Goal: Task Accomplishment & Management: Use online tool/utility

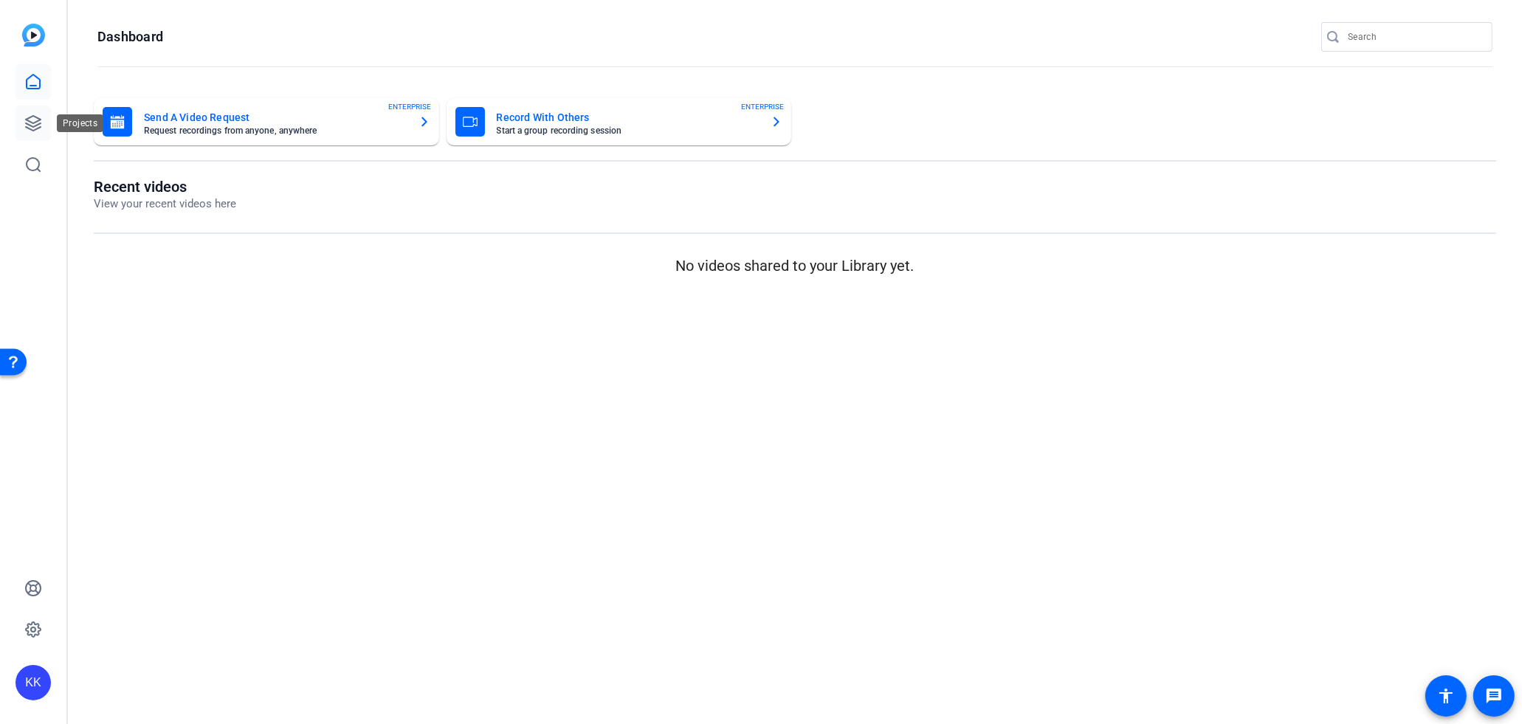
click at [22, 117] on link at bounding box center [33, 123] width 35 height 35
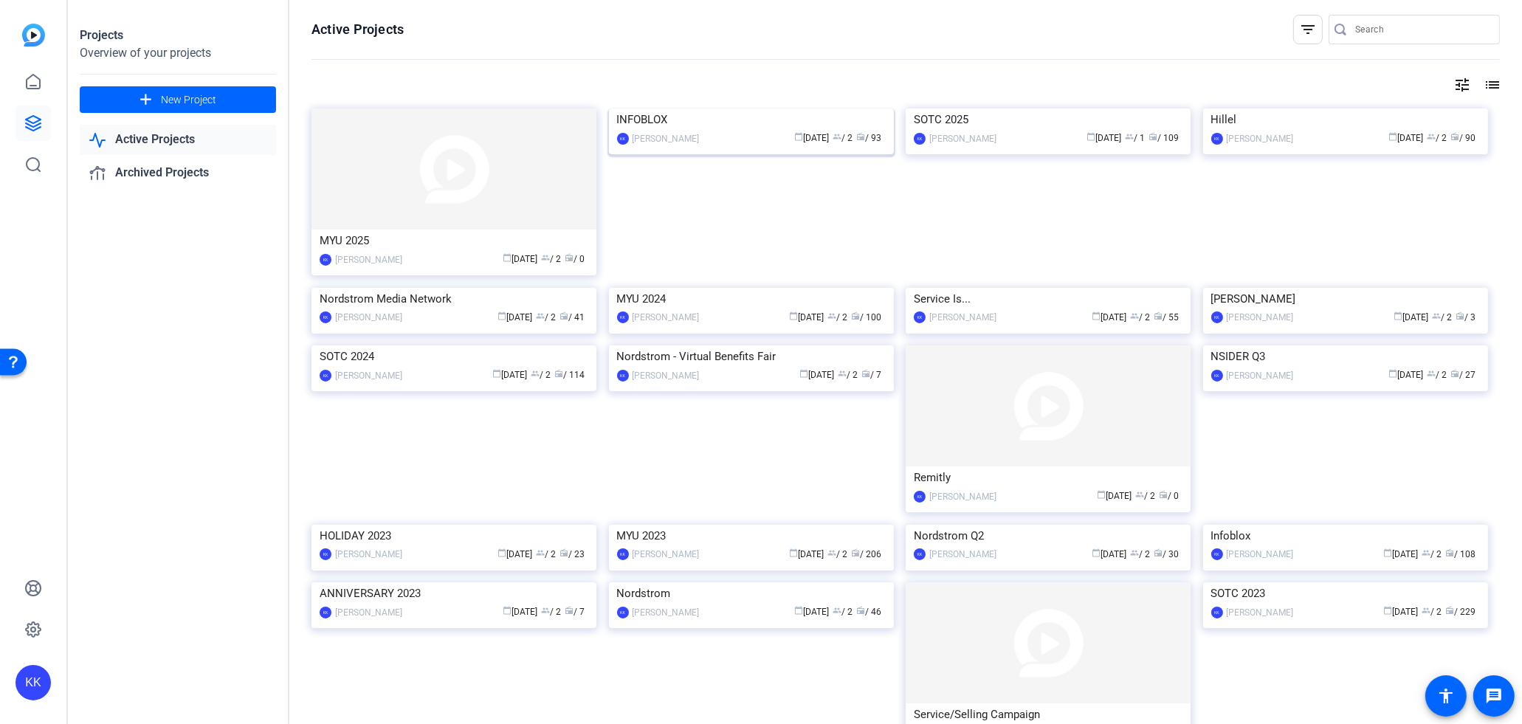
click at [766, 109] on img at bounding box center [751, 109] width 285 height 0
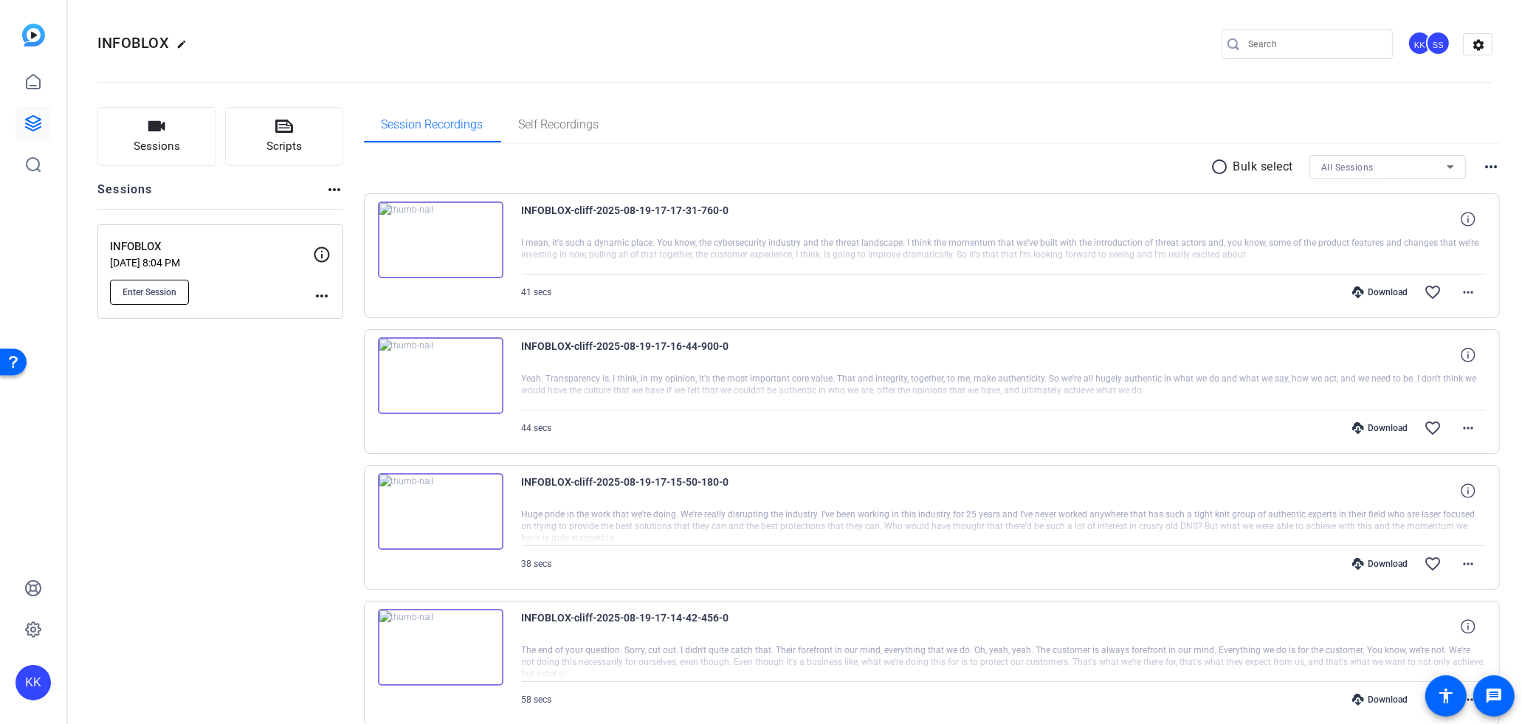
click at [173, 292] on span "Enter Session" at bounding box center [150, 292] width 54 height 12
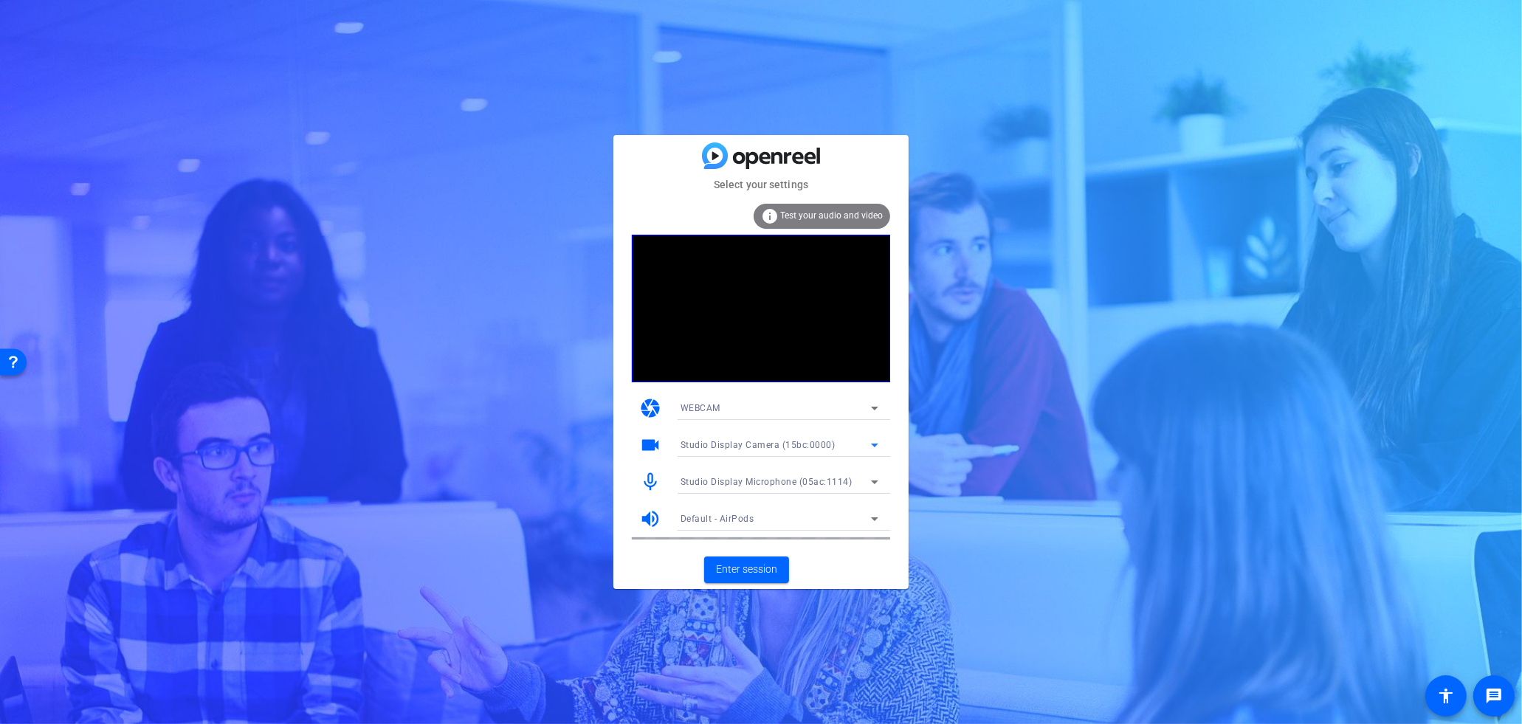
click at [780, 453] on div "Studio Display Camera (15bc:0000)" at bounding box center [776, 445] width 190 height 18
click at [780, 453] on div at bounding box center [761, 362] width 1522 height 724
click at [828, 212] on span "Test your audio and video" at bounding box center [831, 215] width 103 height 10
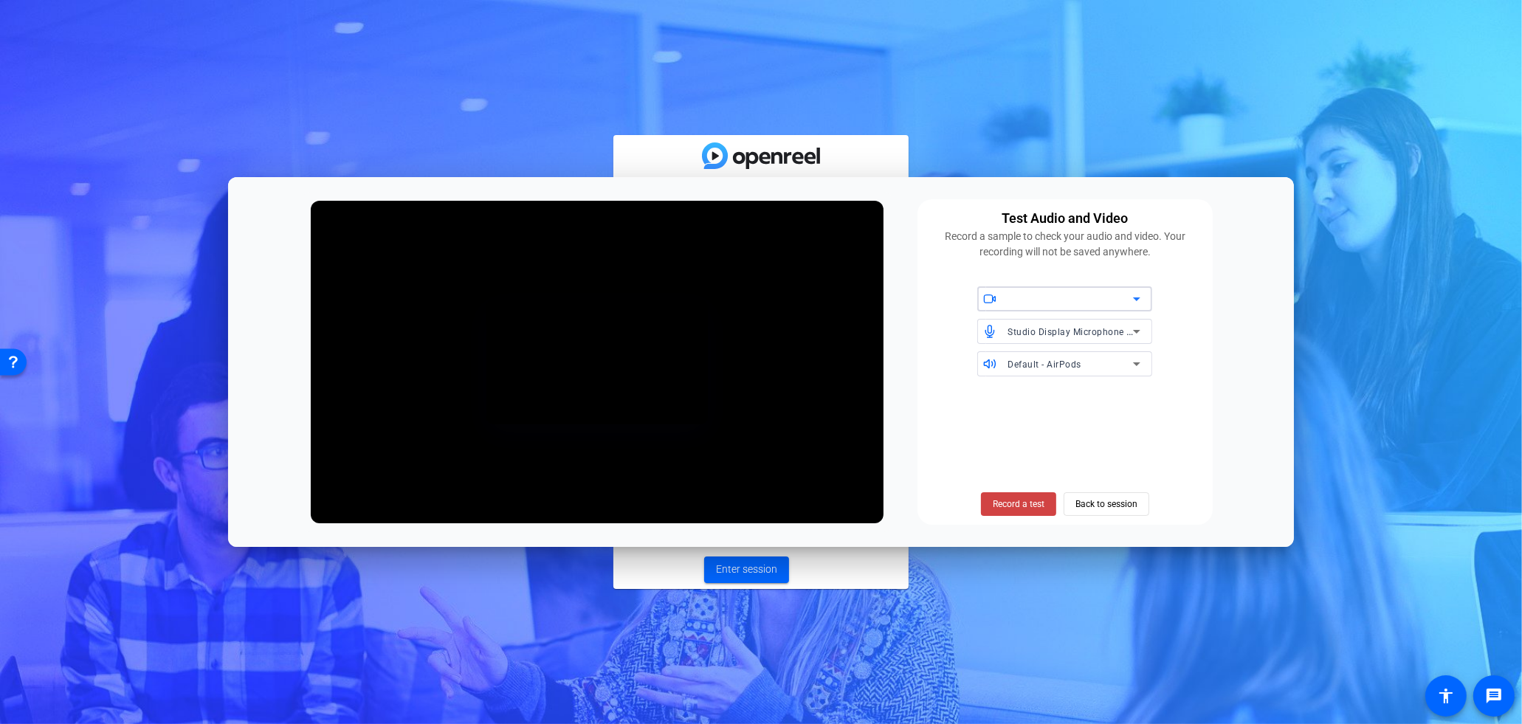
click at [1044, 303] on div at bounding box center [1071, 299] width 126 height 18
click at [1045, 323] on span "Studio Display Camera (15bc:0000)" at bounding box center [1065, 334] width 151 height 35
click at [1069, 185] on div "Test Audio and Video Record a sample to check your audio and video. Your record…" at bounding box center [760, 362] width 1065 height 370
click at [1068, 141] on div "Select your settings info Test your audio and video camera WEBCAM videocam Stud…" at bounding box center [761, 362] width 1522 height 724
click at [1145, 526] on div "Test Audio and Video Record a sample to check your audio and video. Your record…" at bounding box center [760, 362] width 1065 height 370
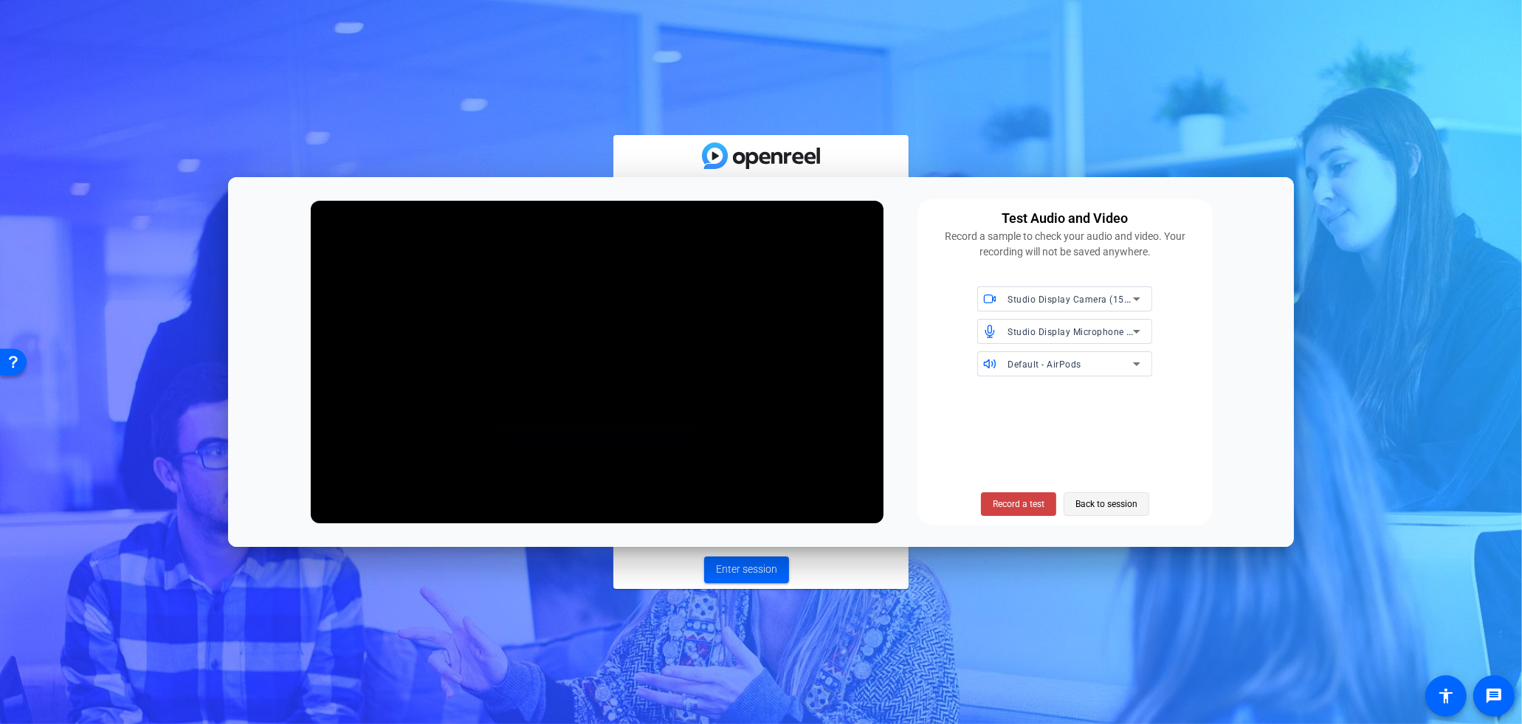
click at [1130, 512] on span "Back to session" at bounding box center [1107, 504] width 62 height 28
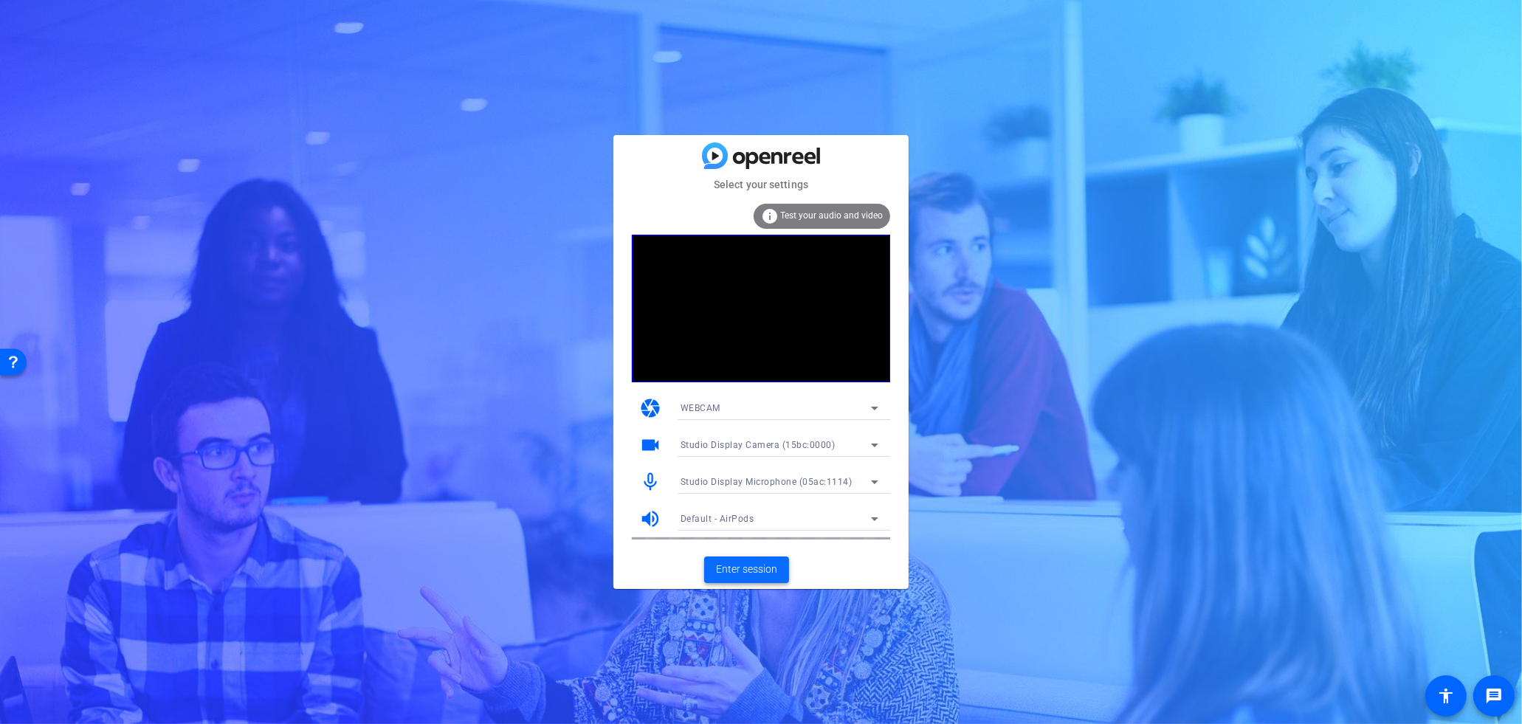
click at [746, 563] on span "Enter session" at bounding box center [746, 570] width 61 height 16
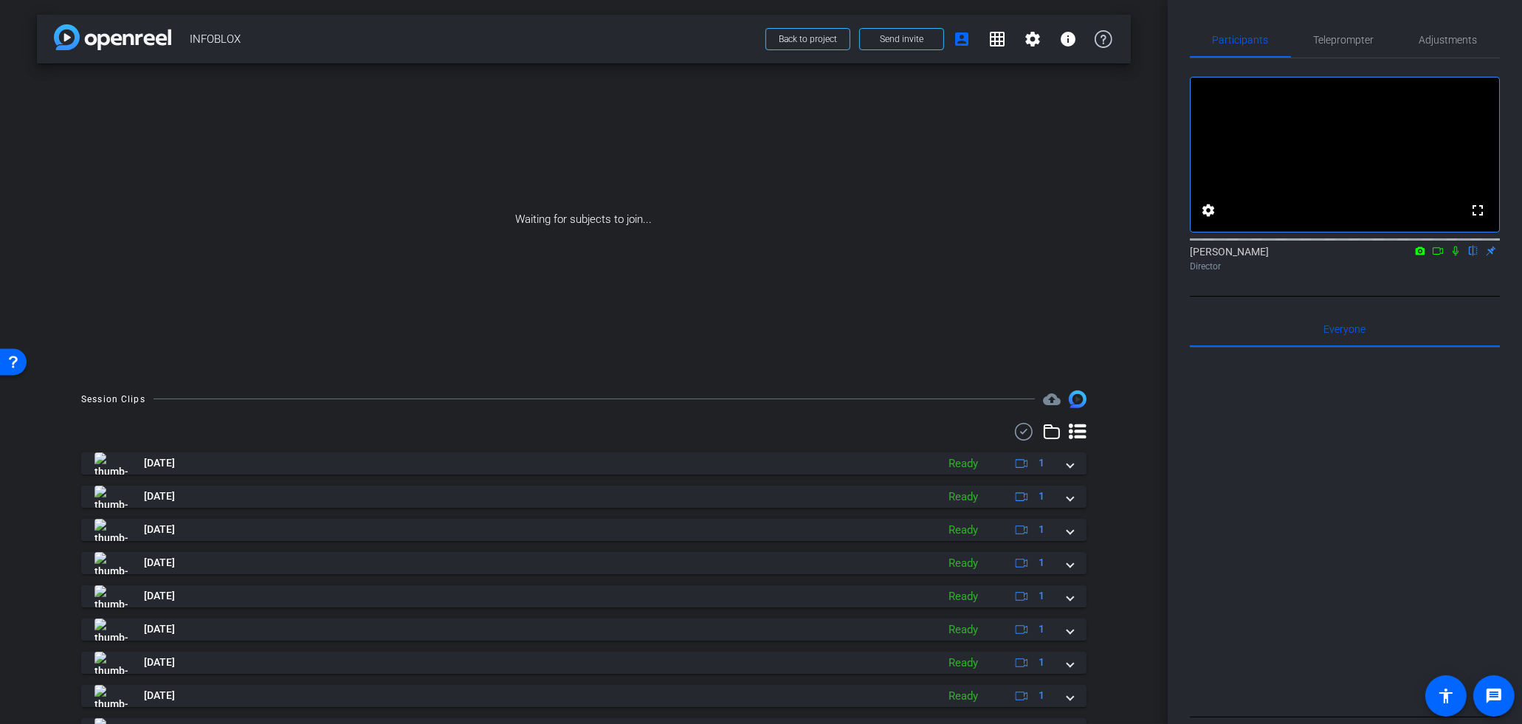
scroll to position [101, 0]
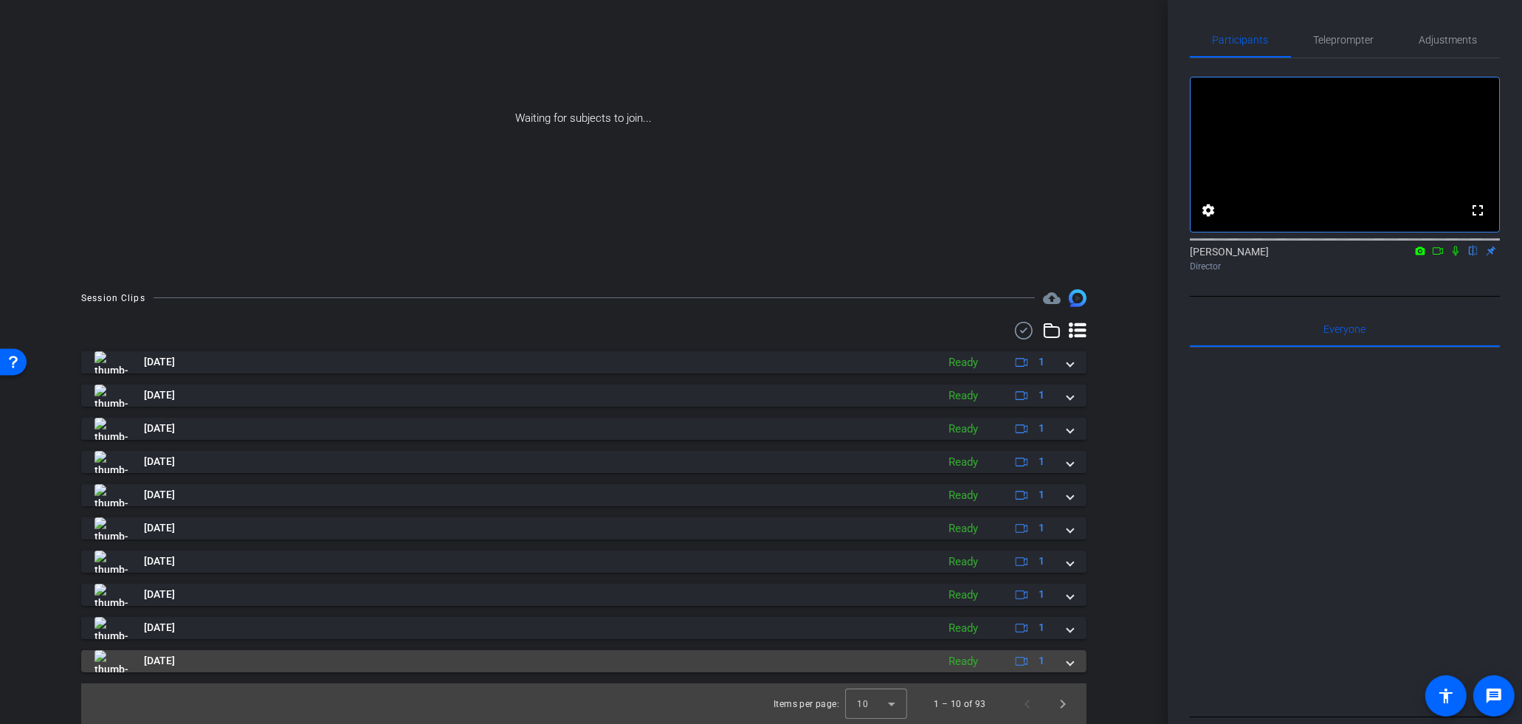
click at [1071, 660] on span at bounding box center [1071, 661] width 6 height 16
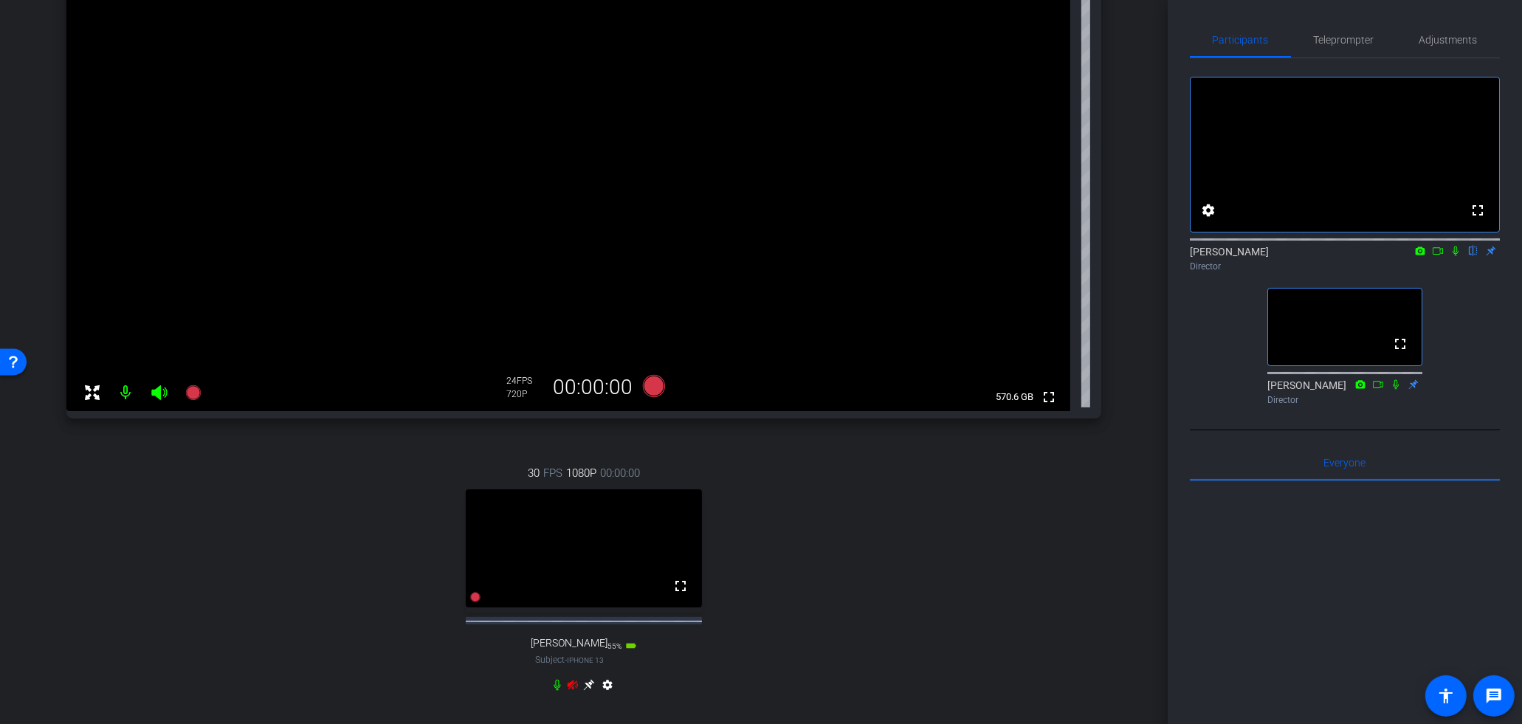
scroll to position [207, 0]
click at [571, 687] on icon at bounding box center [573, 683] width 10 height 10
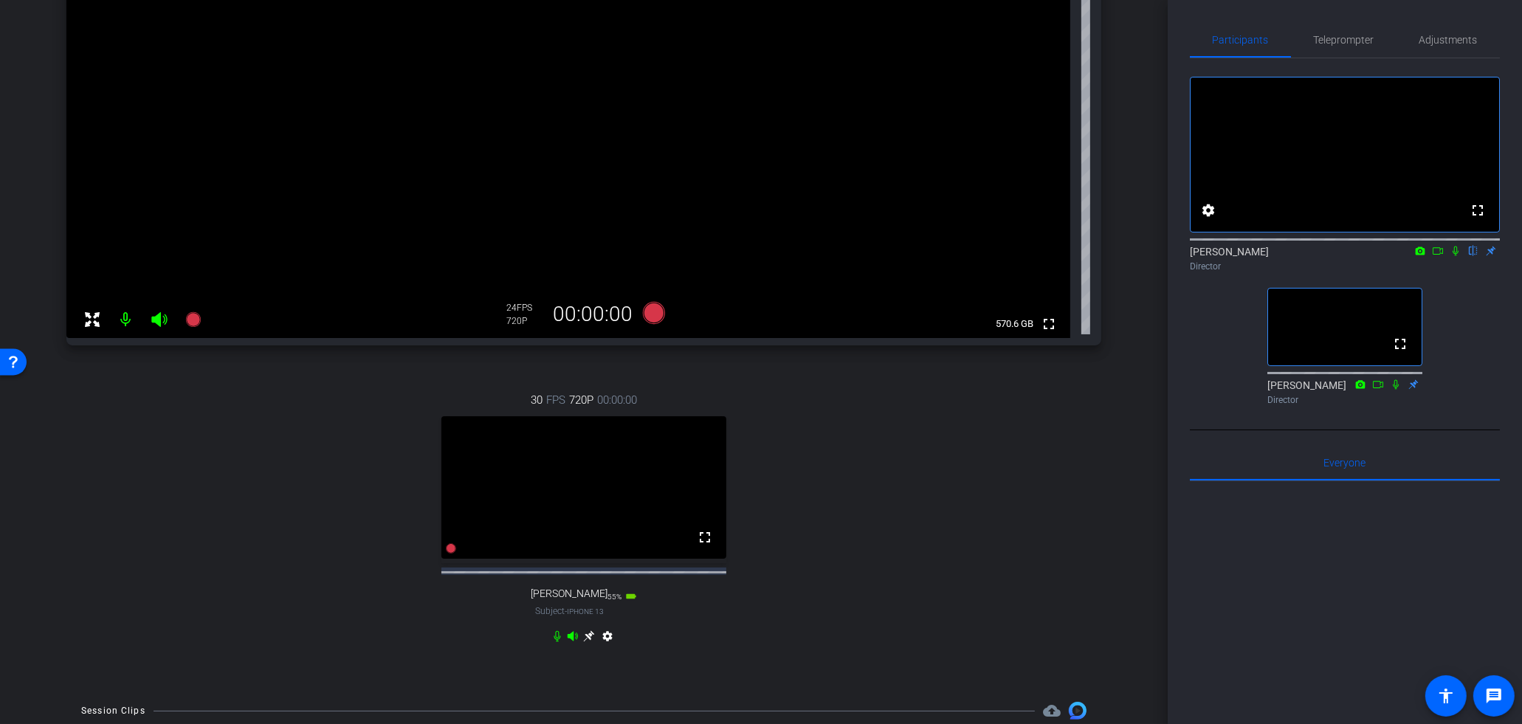
scroll to position [303, 0]
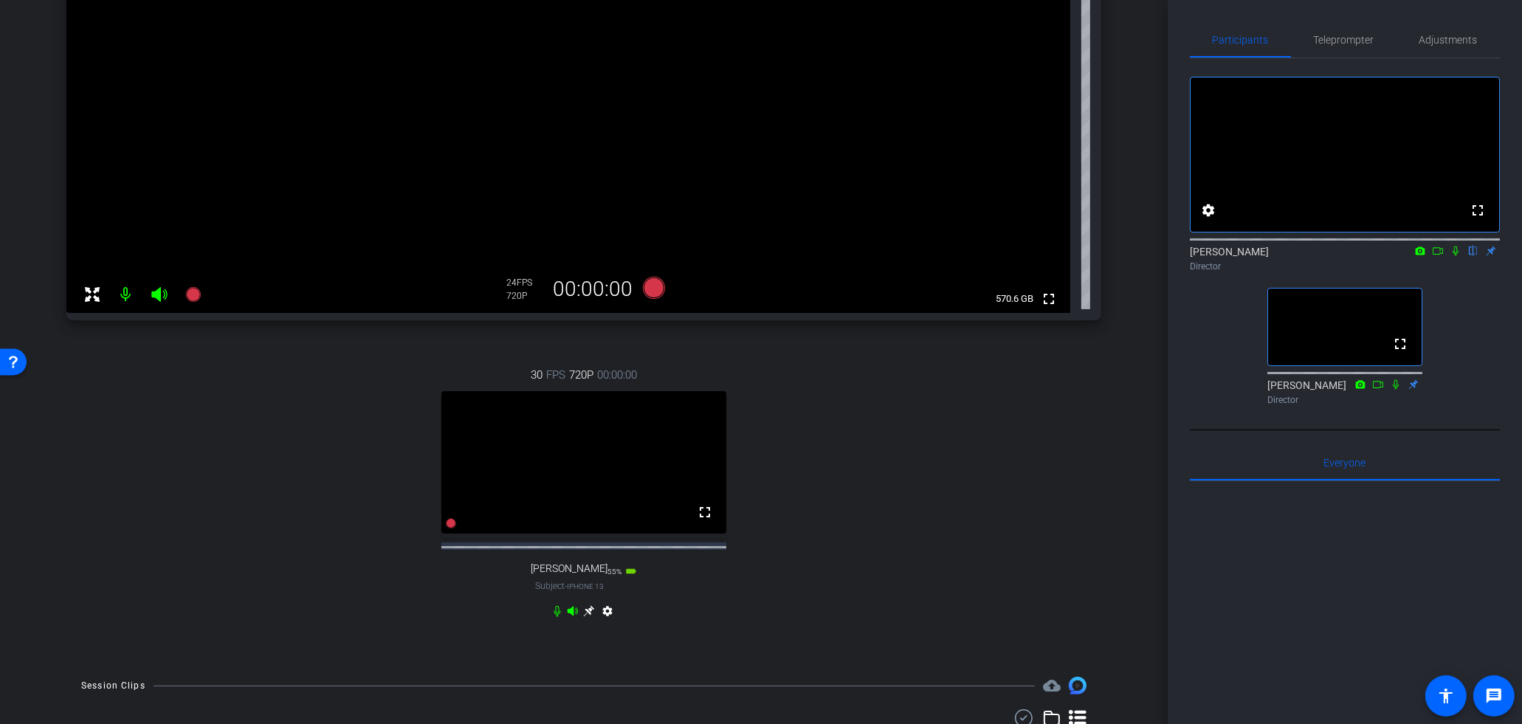
click at [588, 617] on icon at bounding box center [588, 611] width 11 height 11
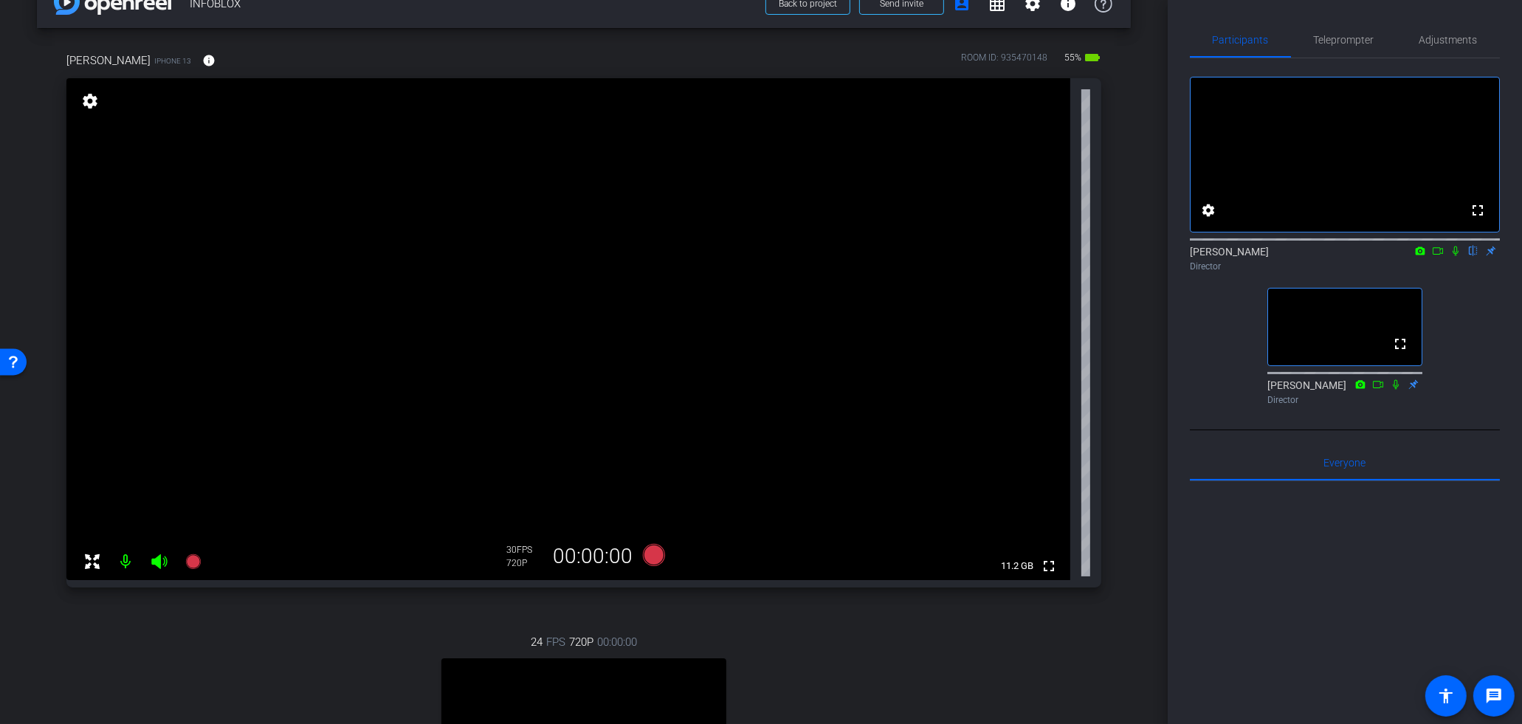
scroll to position [35, 0]
click at [1368, 24] on span "Teleprompter" at bounding box center [1344, 39] width 61 height 35
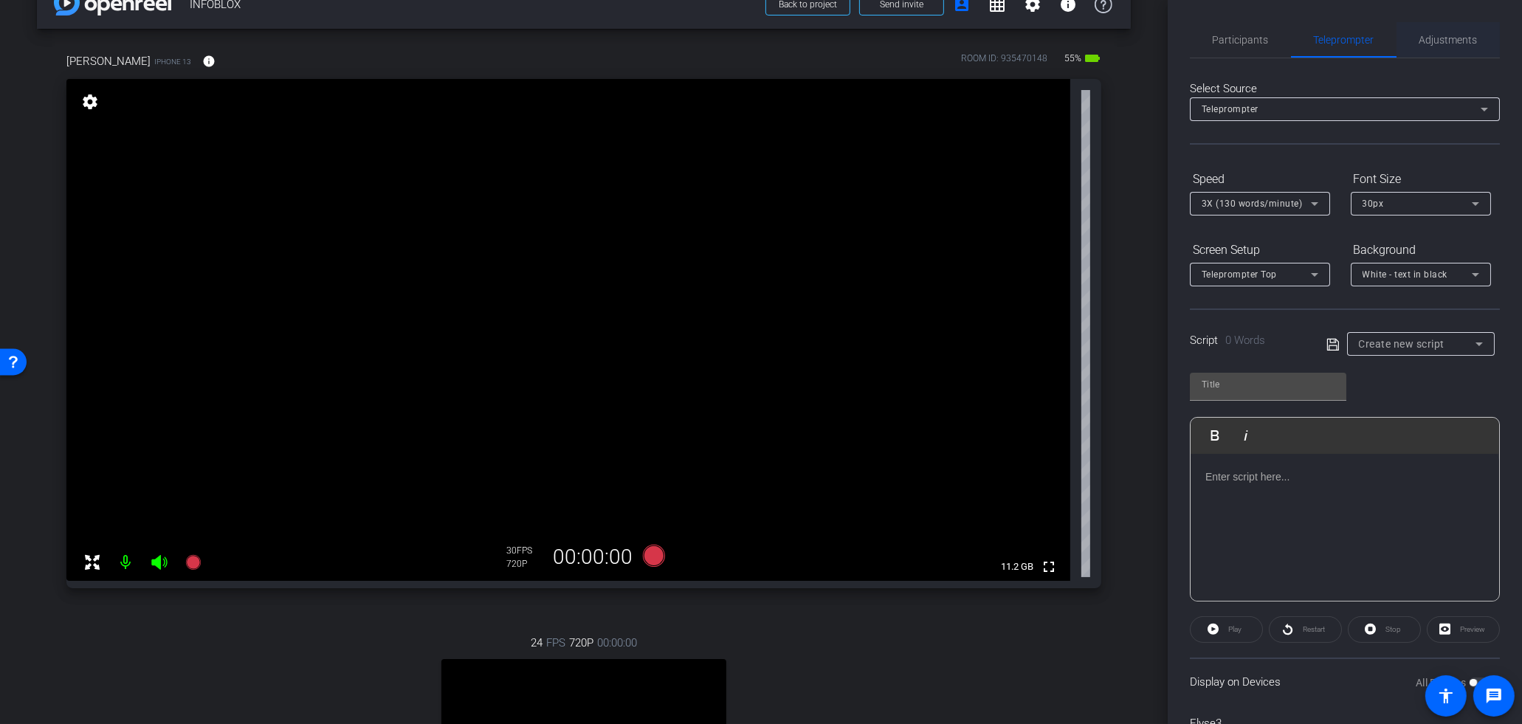
click at [1448, 35] on span "Adjustments" at bounding box center [1449, 40] width 58 height 10
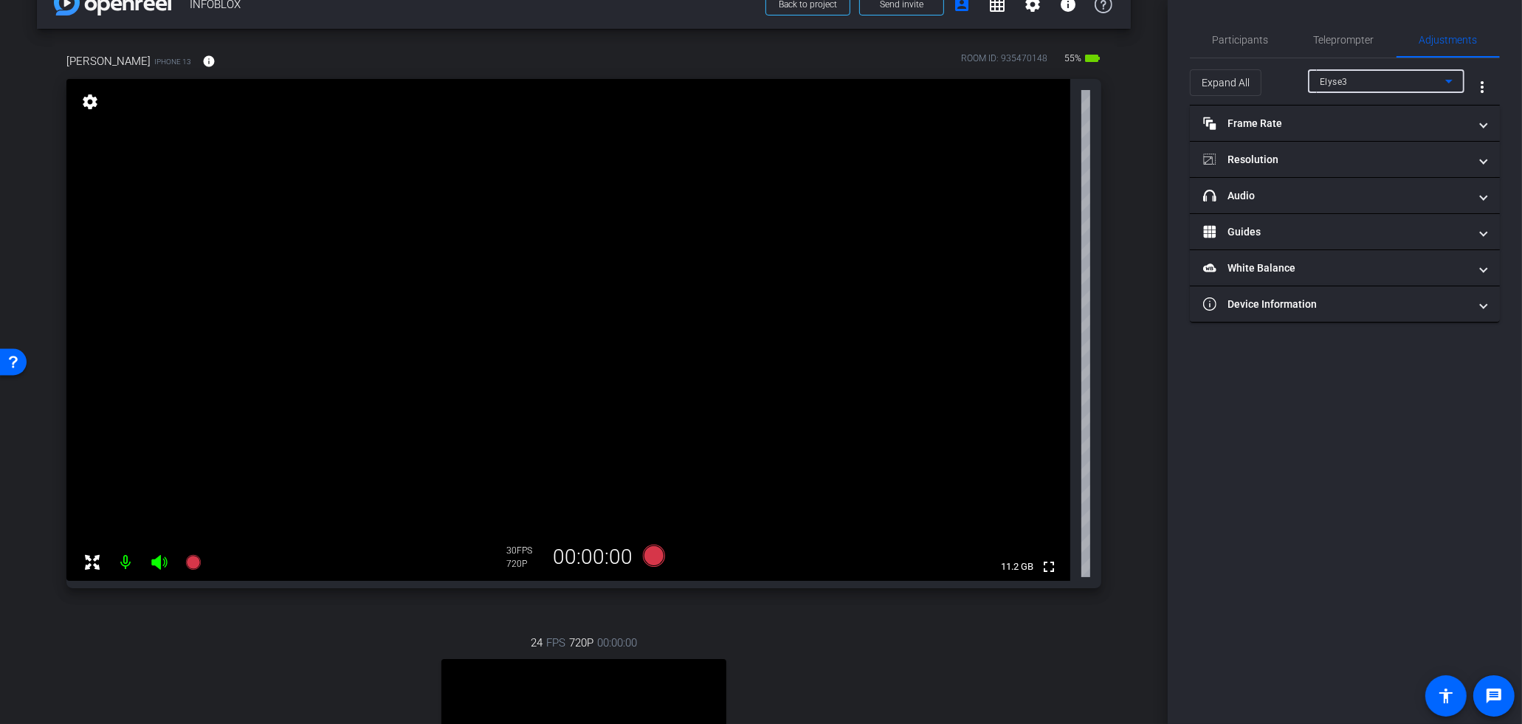
click at [1367, 80] on div "Elyse3" at bounding box center [1383, 81] width 126 height 18
click at [1362, 128] on span "Esther Lo" at bounding box center [1357, 135] width 75 height 18
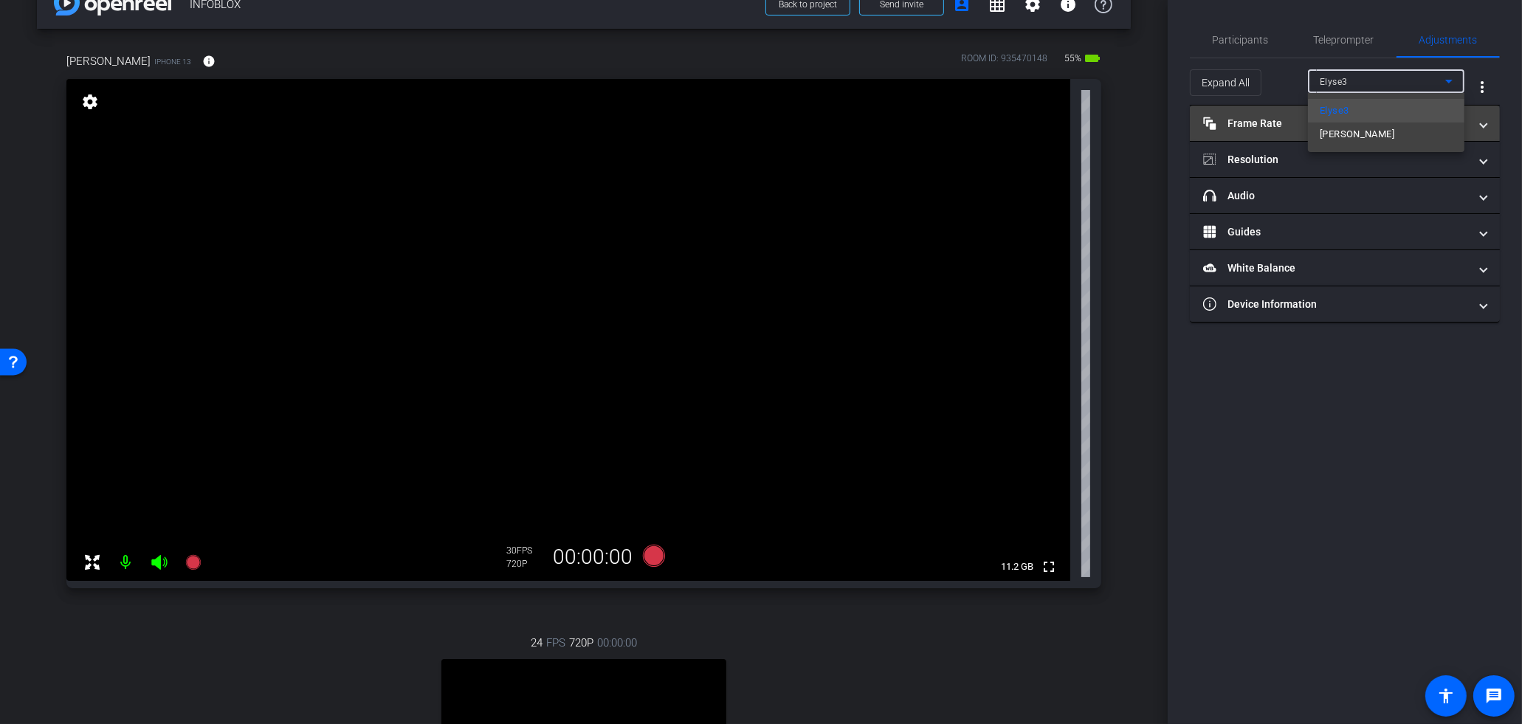
type input "1000"
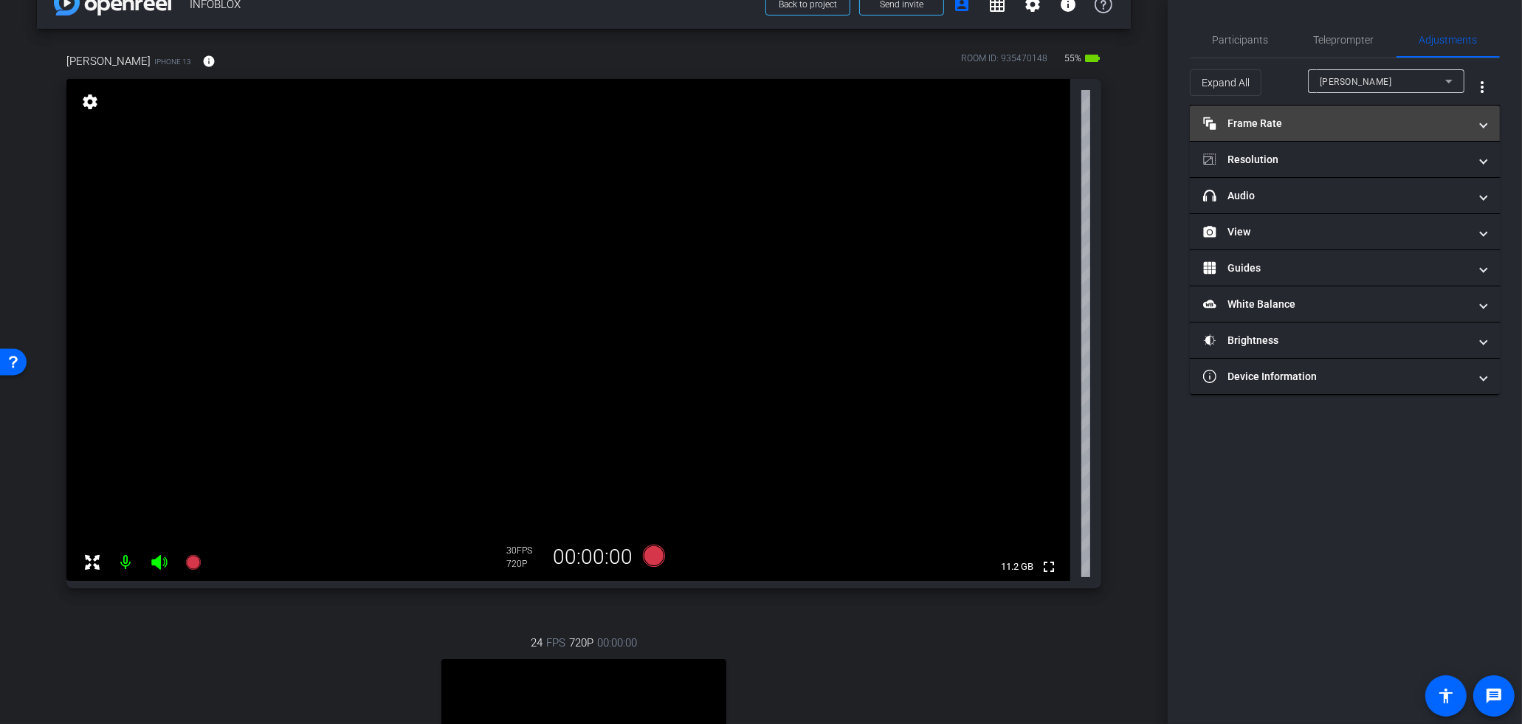
click at [1304, 112] on mat-expansion-panel-header "Frame Rate Frame Rate" at bounding box center [1345, 123] width 310 height 35
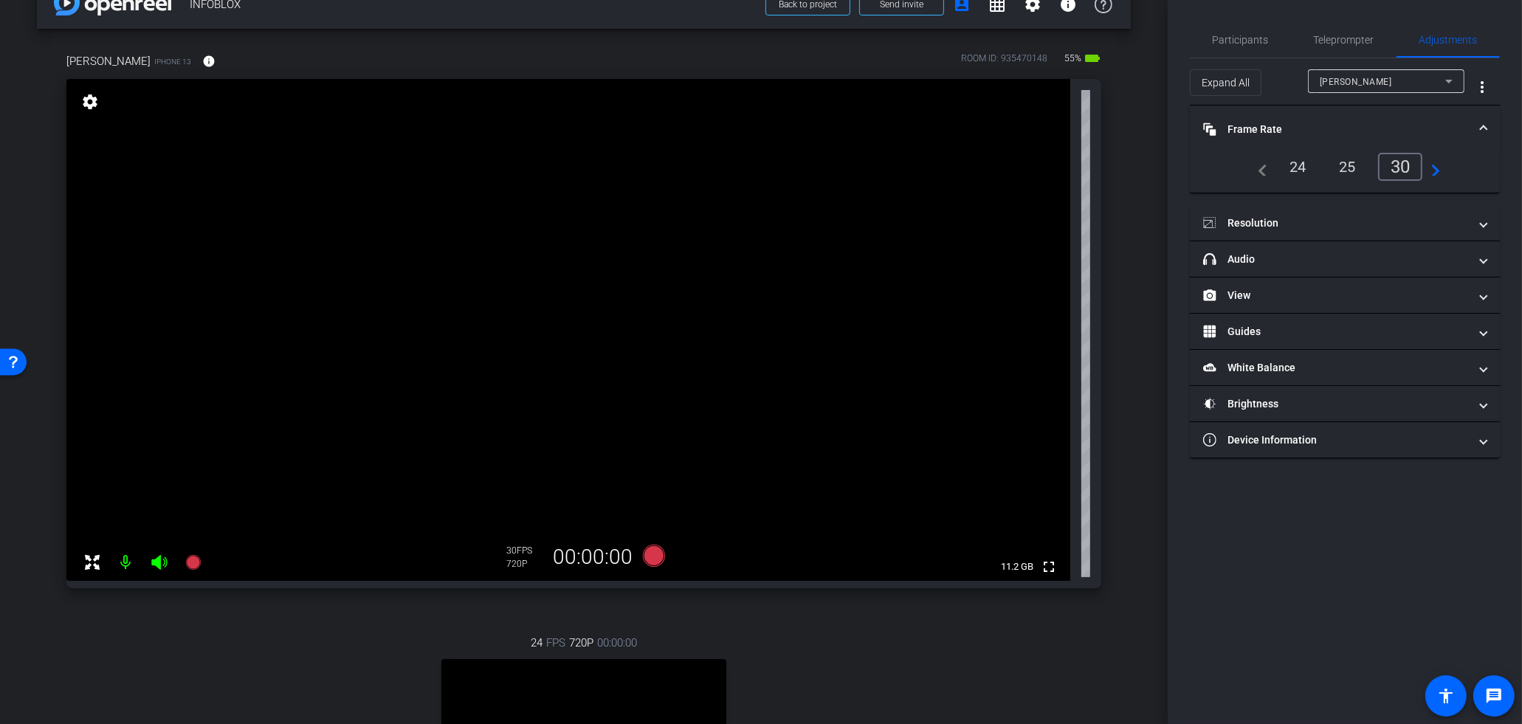
click at [1287, 161] on div "24" at bounding box center [1298, 166] width 39 height 25
click at [1298, 216] on mat-panel-title "Resolution" at bounding box center [1336, 224] width 266 height 16
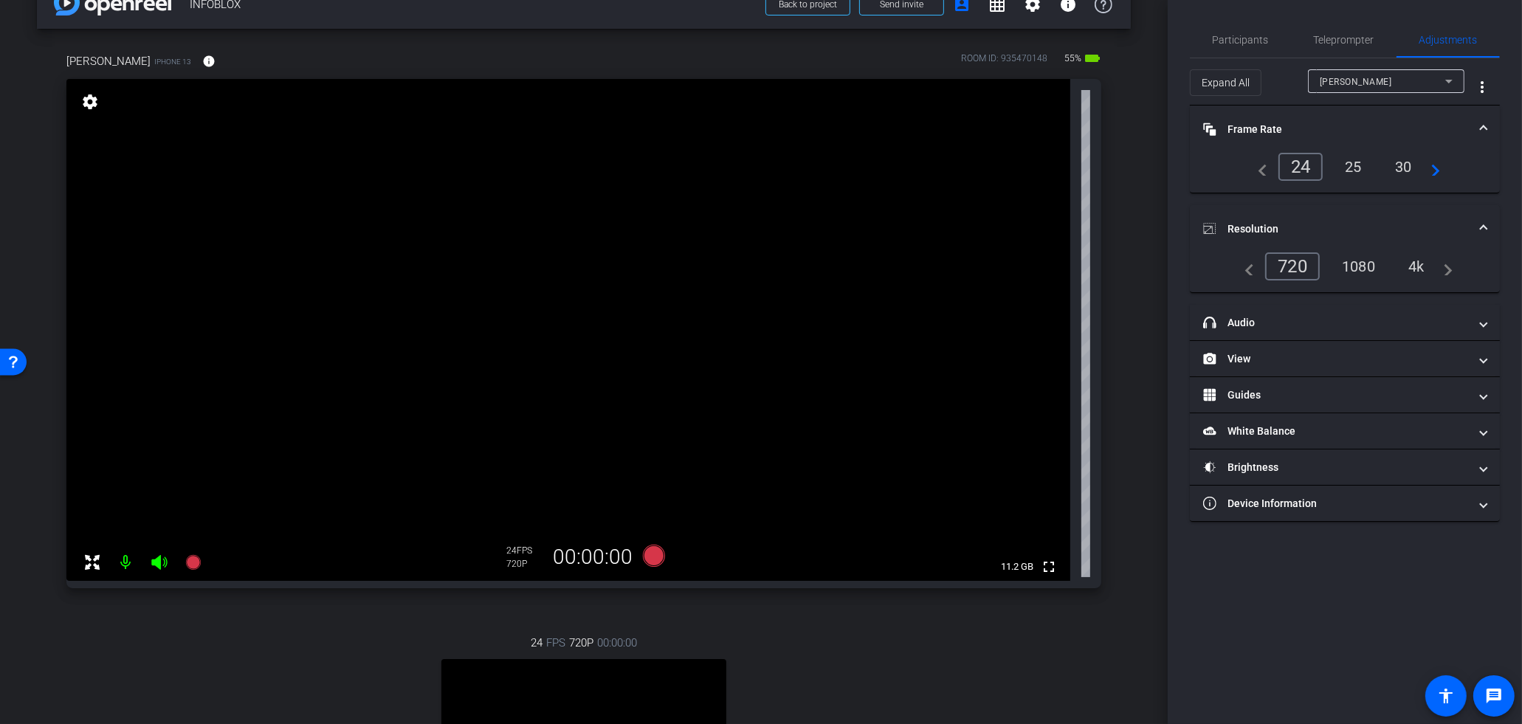
click at [1421, 265] on div "4k" at bounding box center [1417, 266] width 38 height 25
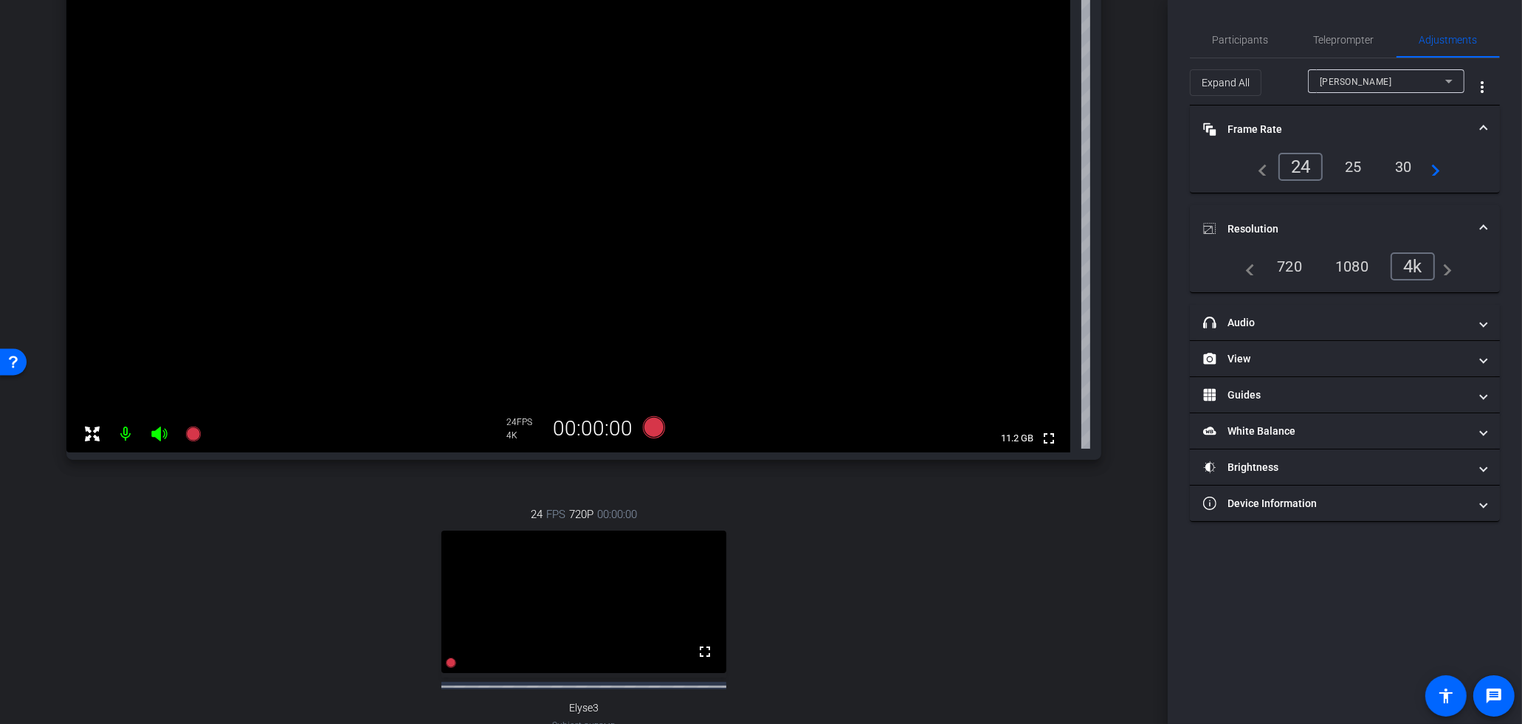
scroll to position [162, 0]
click at [967, 615] on div "24 FPS 720P 00:00:00 fullscreen Elyse3 Subject - Chrome settings" at bounding box center [583, 635] width 1035 height 305
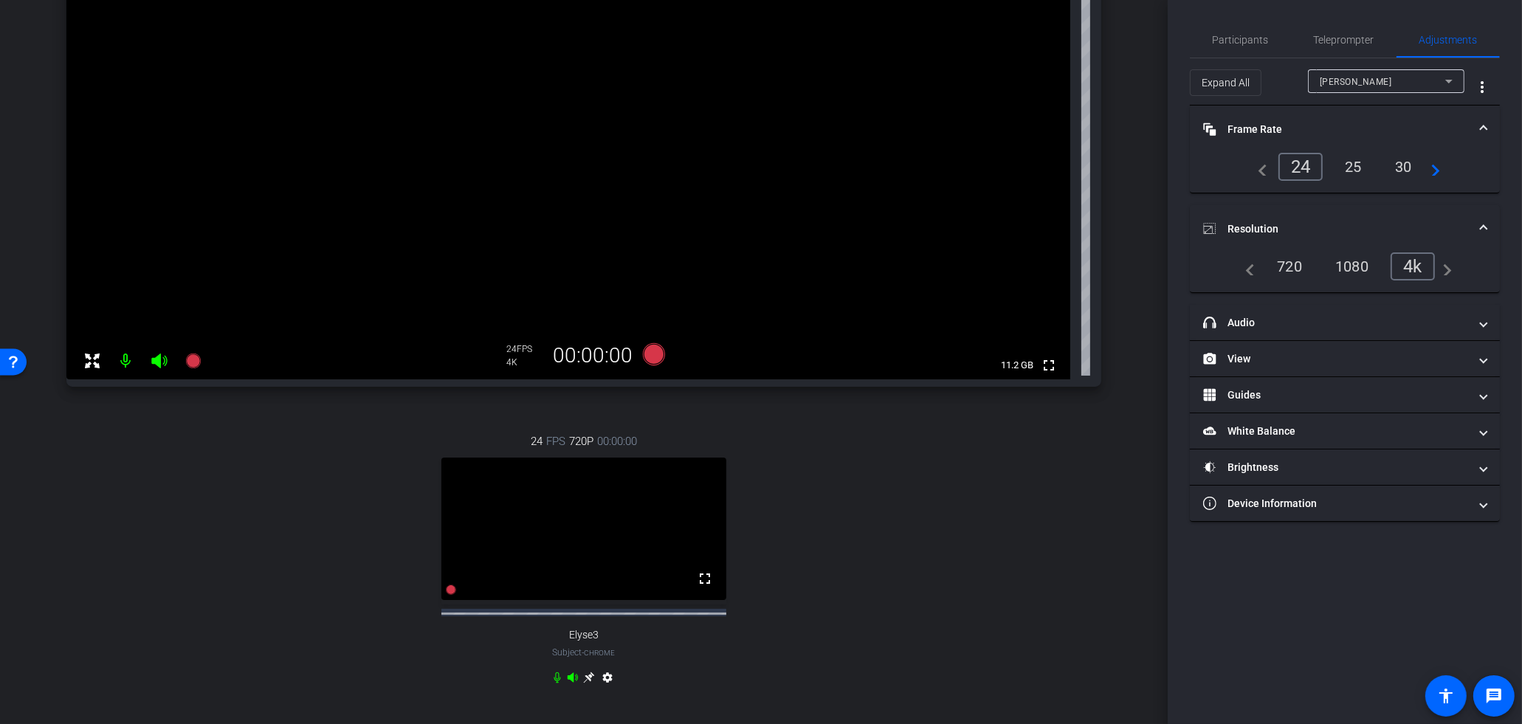
scroll to position [304, 0]
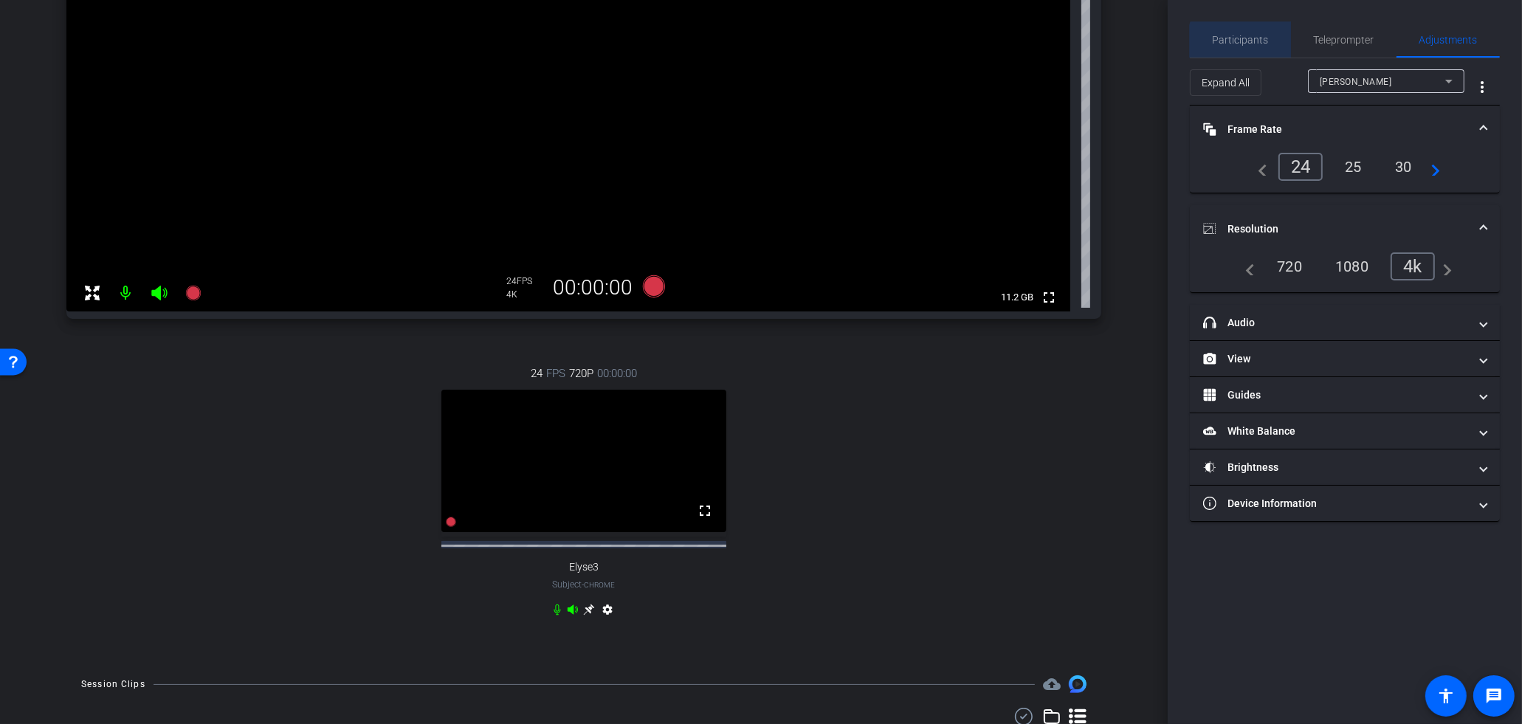
click at [1264, 49] on span "Participants" at bounding box center [1241, 39] width 56 height 35
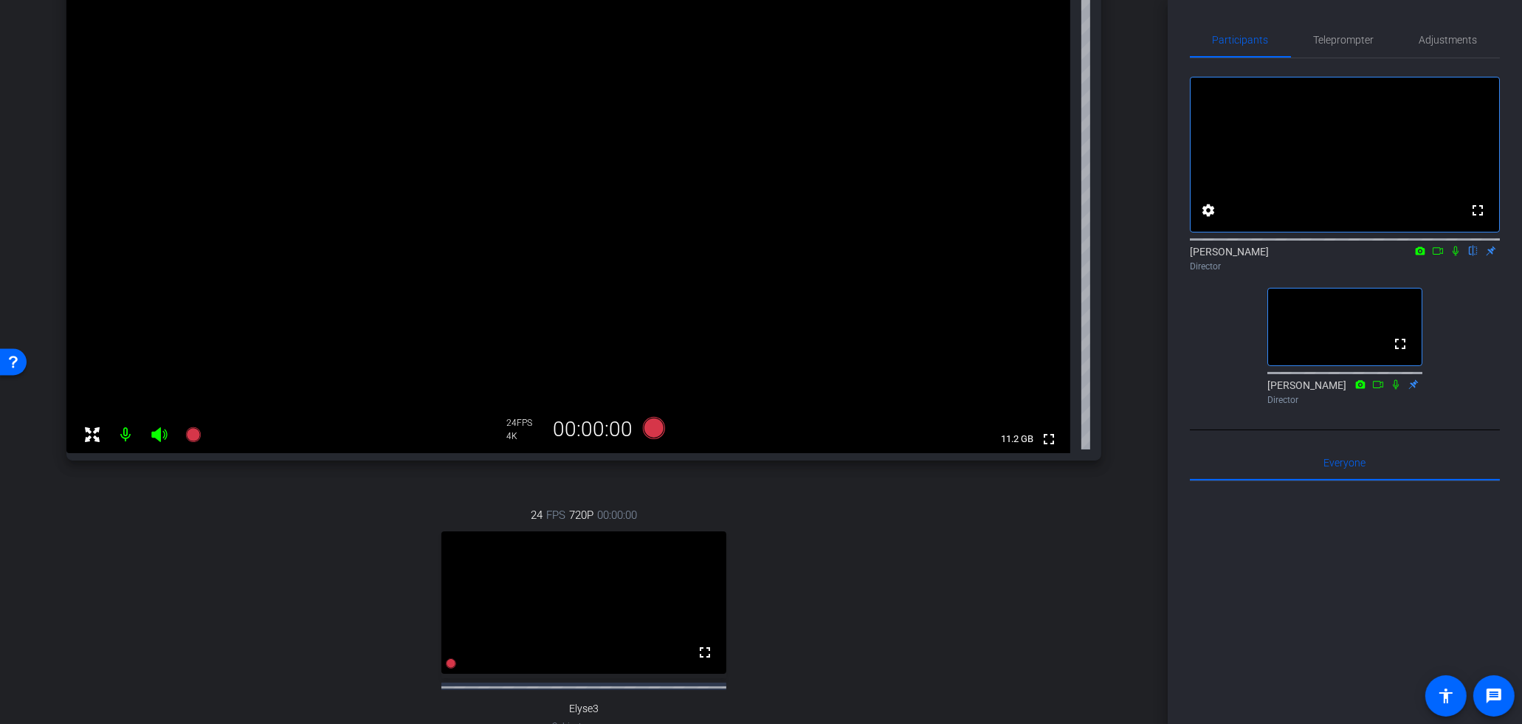
scroll to position [157, 0]
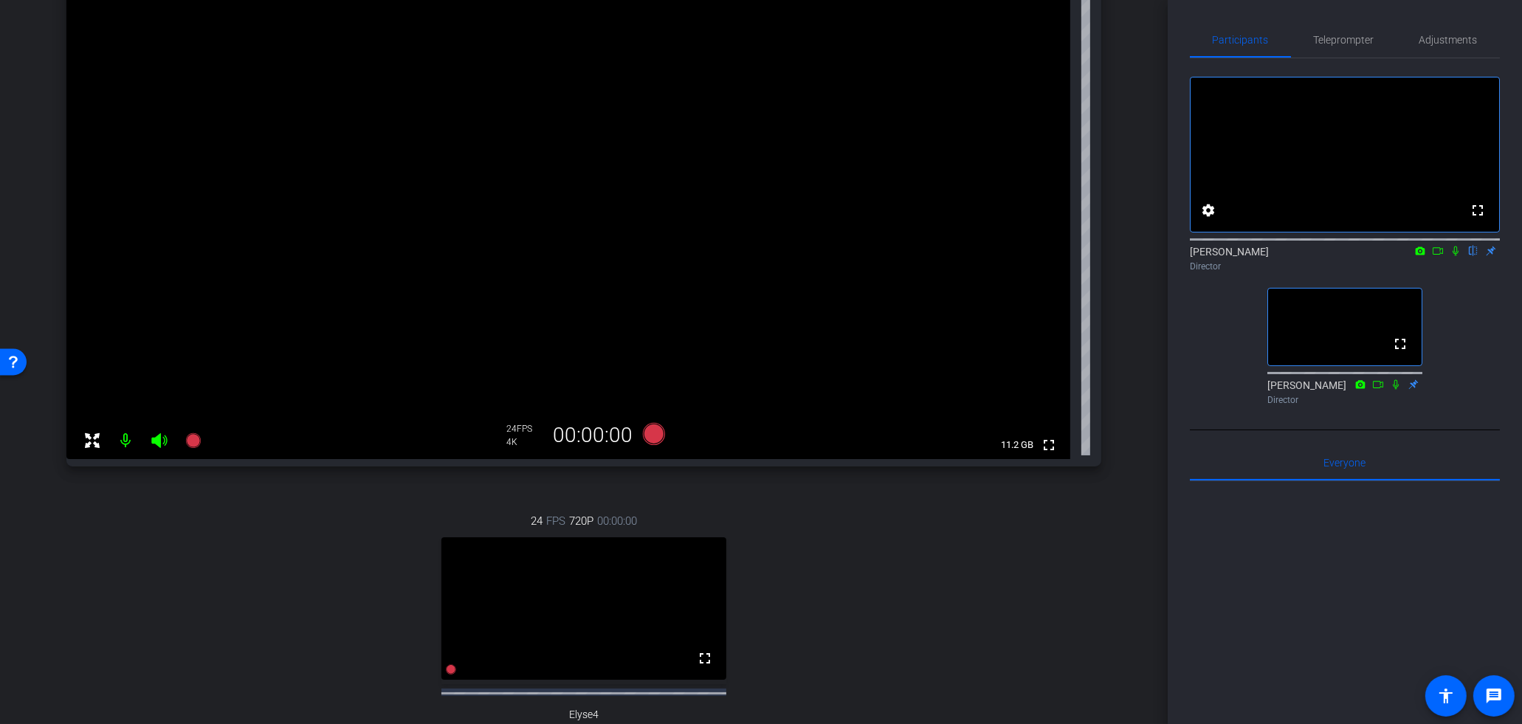
click at [901, 655] on div "24 FPS 720P 00:00:00 fullscreen Elyse4 Subject - Chrome settings" at bounding box center [583, 641] width 1035 height 305
click at [844, 594] on div "24 FPS 720P 00:00:00 fullscreen Elyse4 Subject - Chrome settings" at bounding box center [583, 641] width 1035 height 305
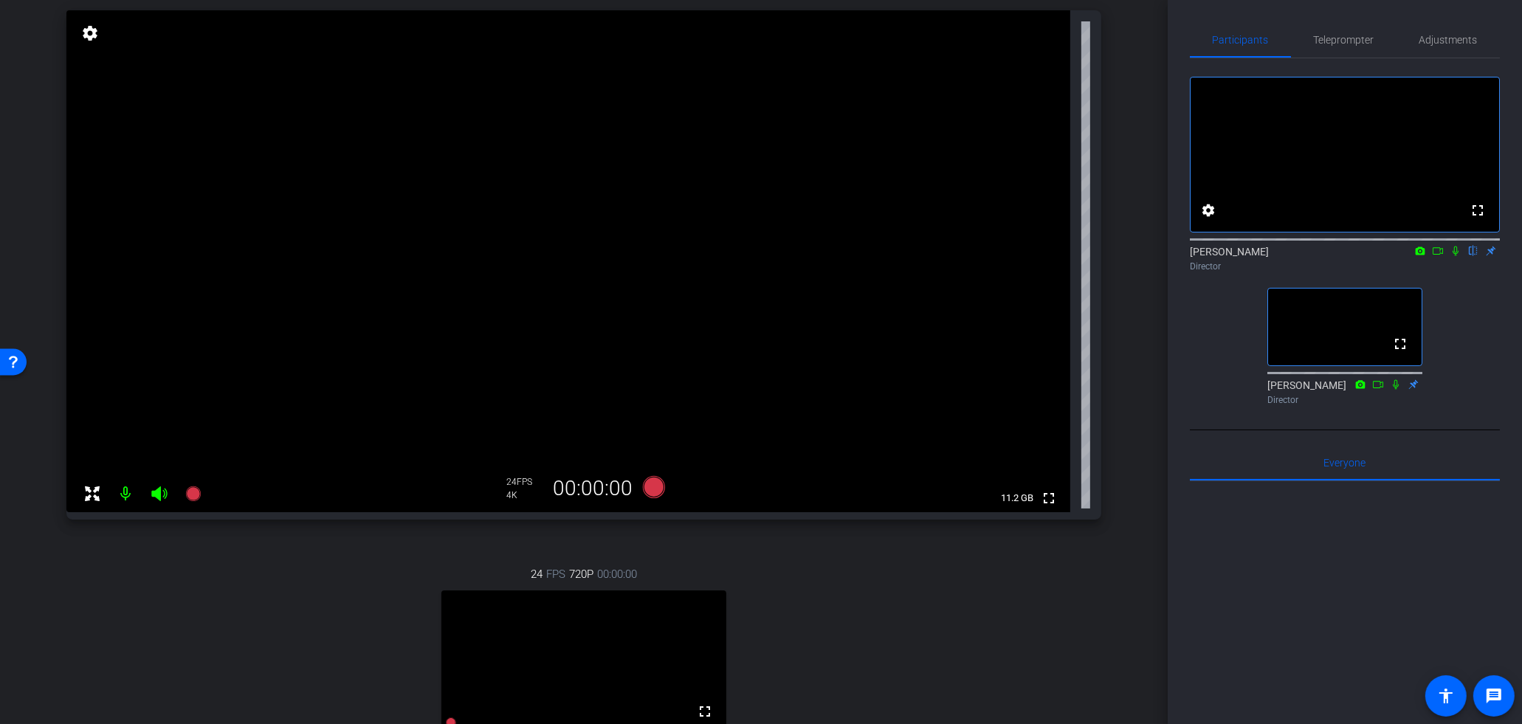
scroll to position [100, 0]
click at [975, 602] on div "24 FPS 720P 00:00:00 fullscreen Elyse4 Subject - Chrome settings" at bounding box center [583, 698] width 1035 height 305
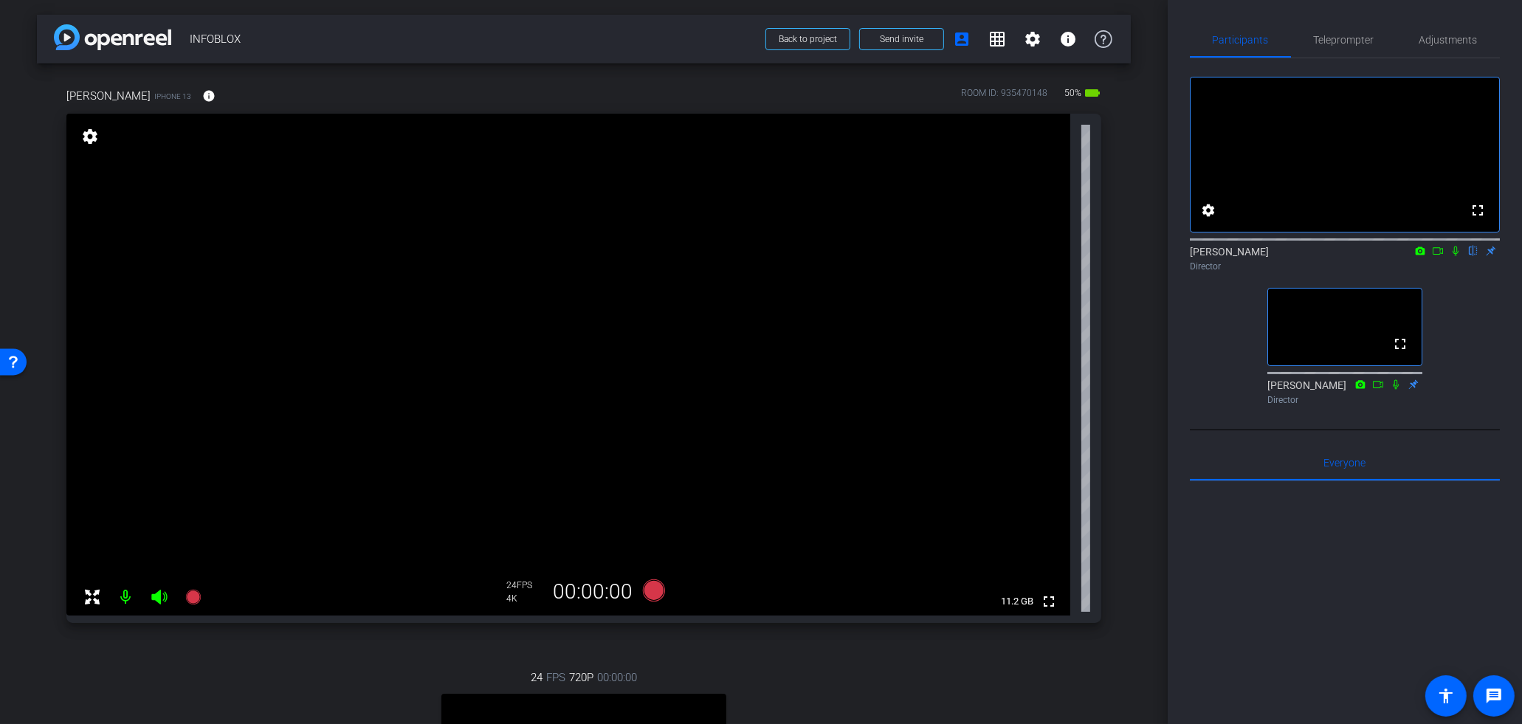
scroll to position [1, 0]
click at [886, 340] on video at bounding box center [568, 363] width 1004 height 502
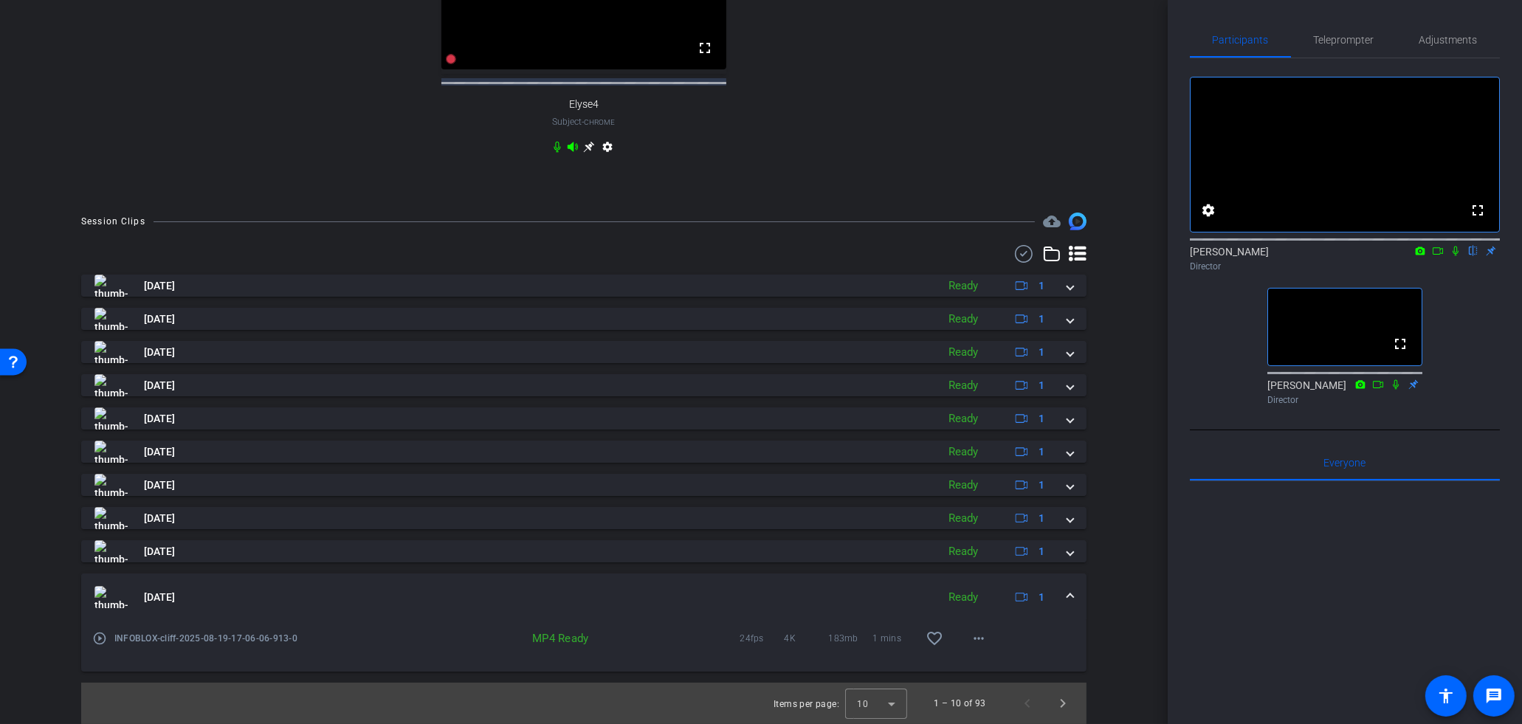
scroll to position [114, 0]
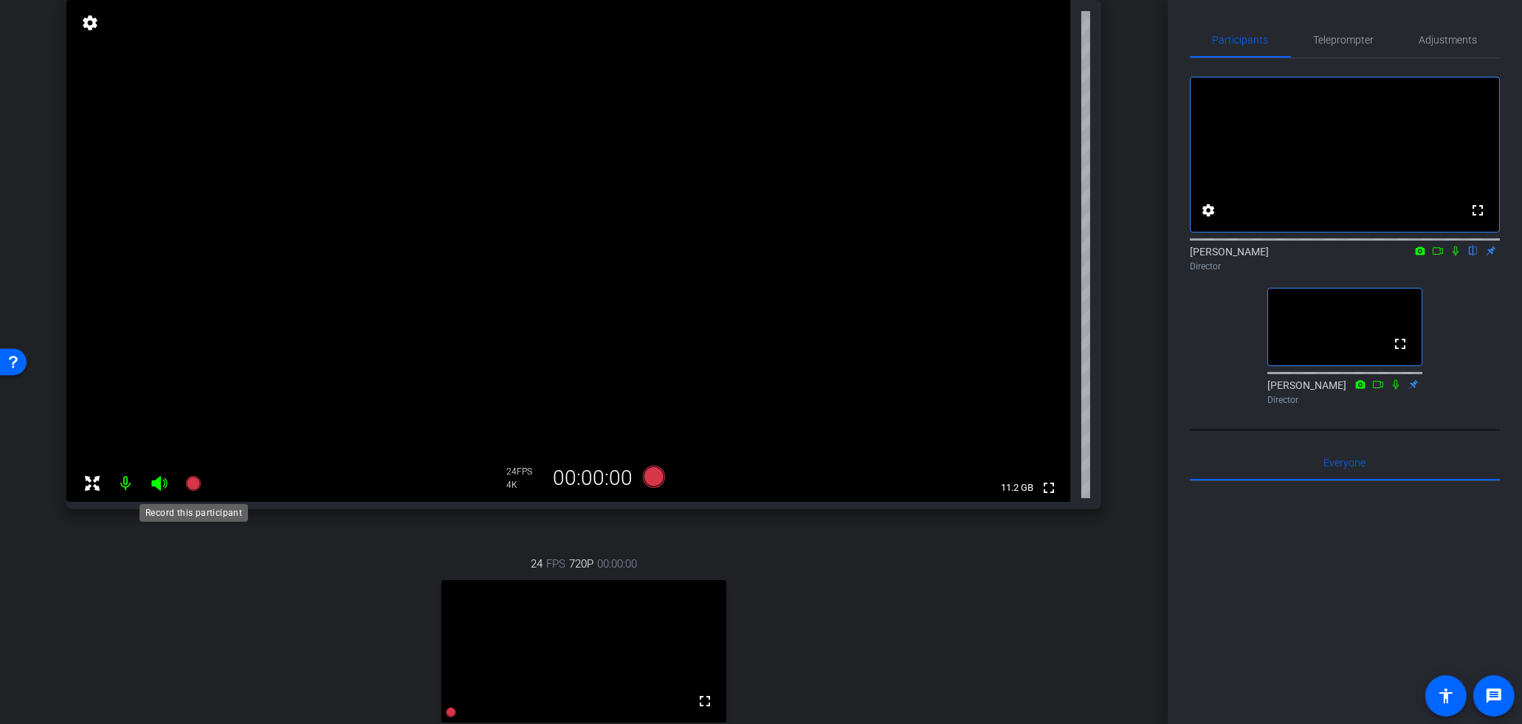
click at [195, 484] on icon at bounding box center [192, 483] width 15 height 15
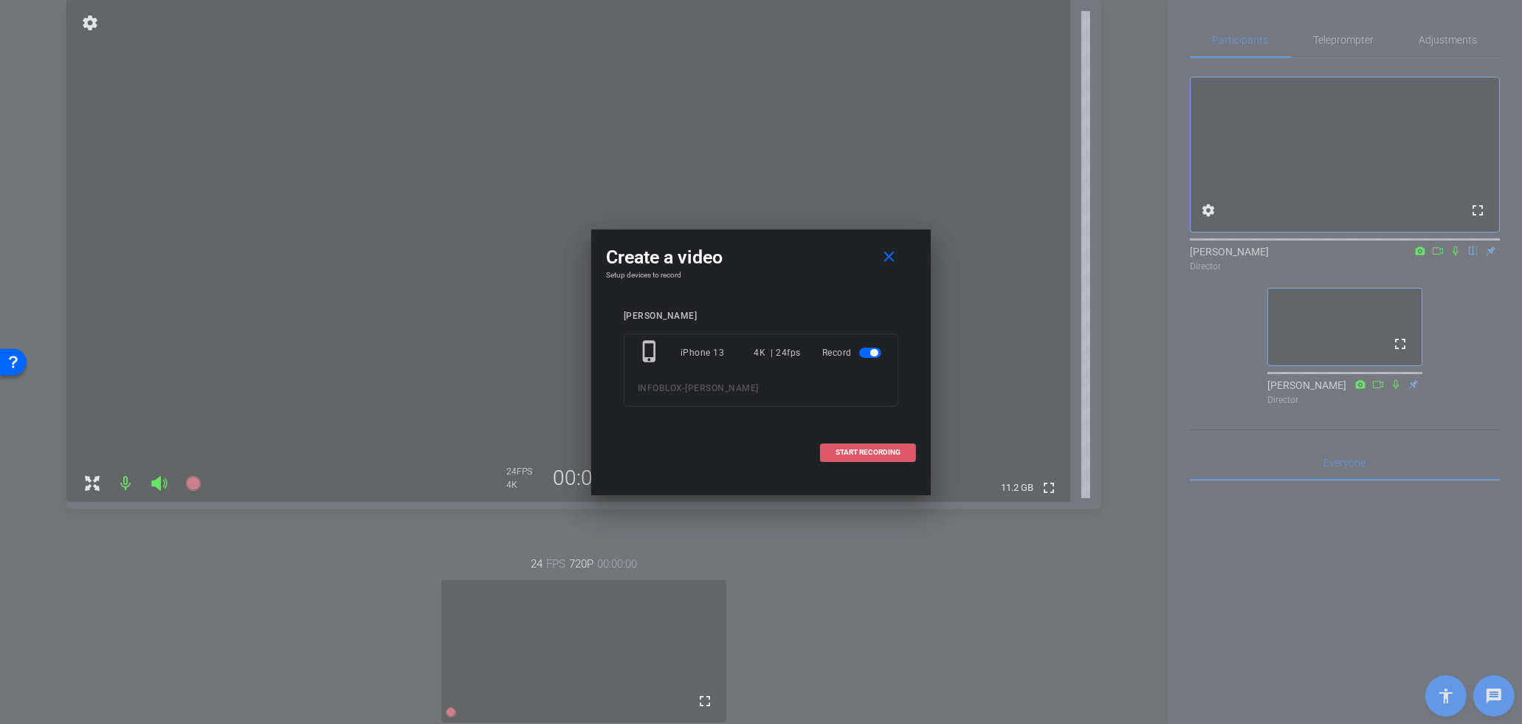
click at [833, 455] on span at bounding box center [868, 452] width 94 height 35
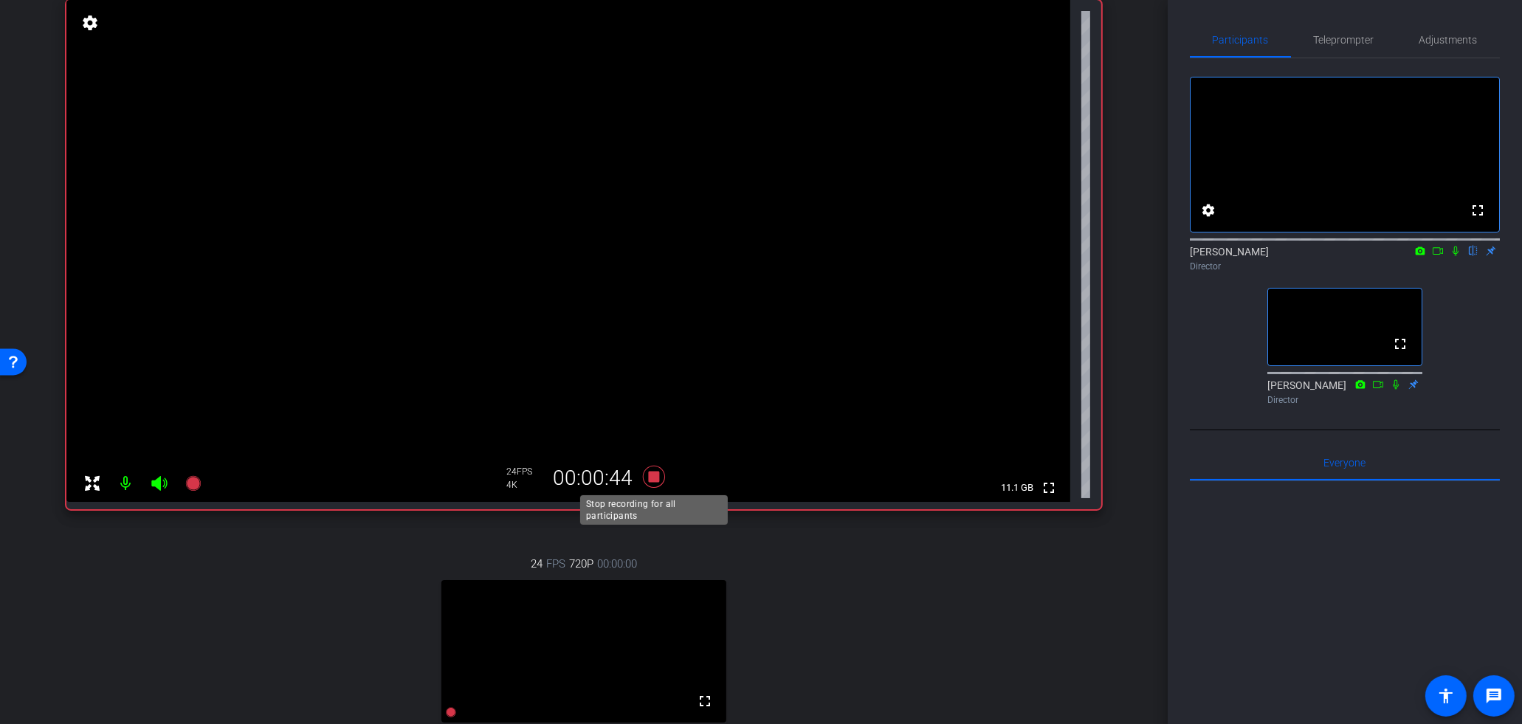
click at [657, 484] on icon at bounding box center [653, 477] width 35 height 27
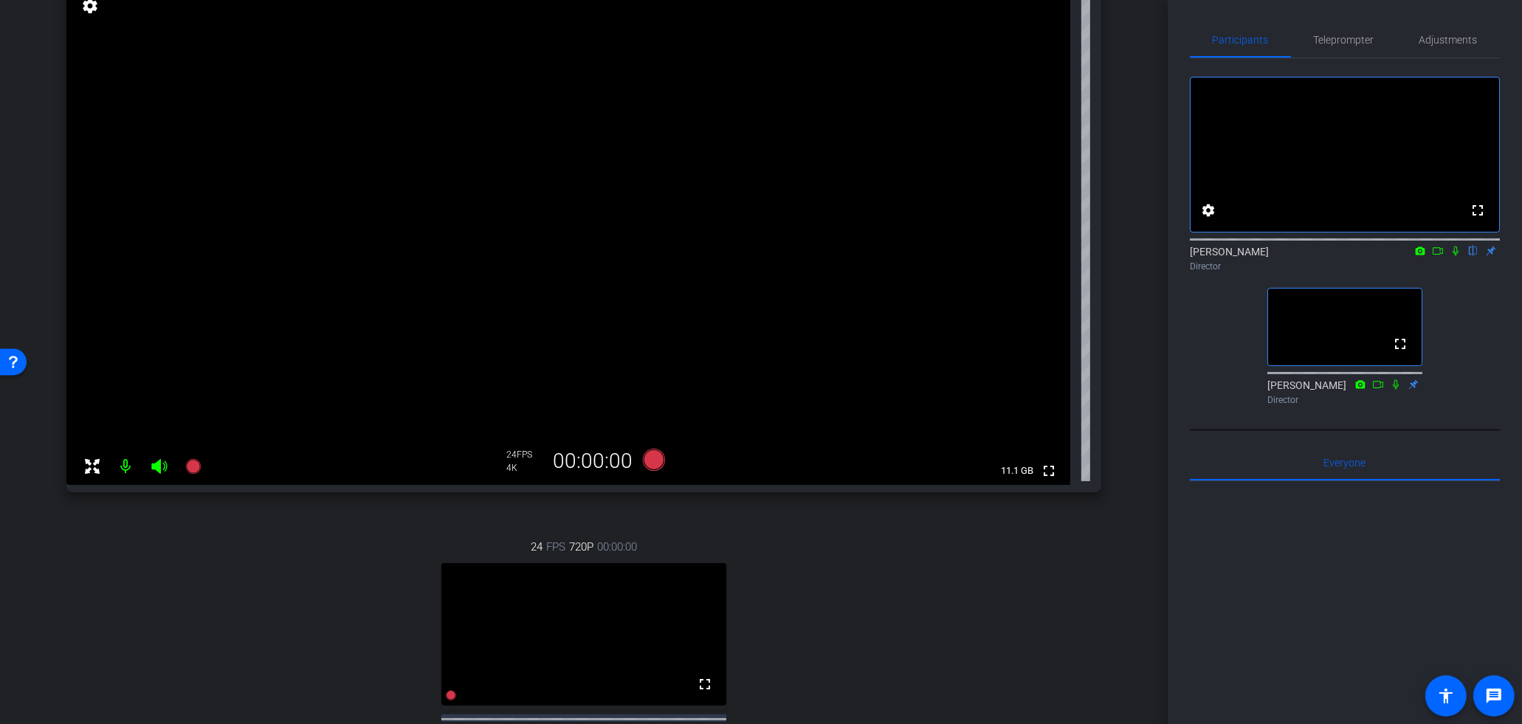
scroll to position [484, 0]
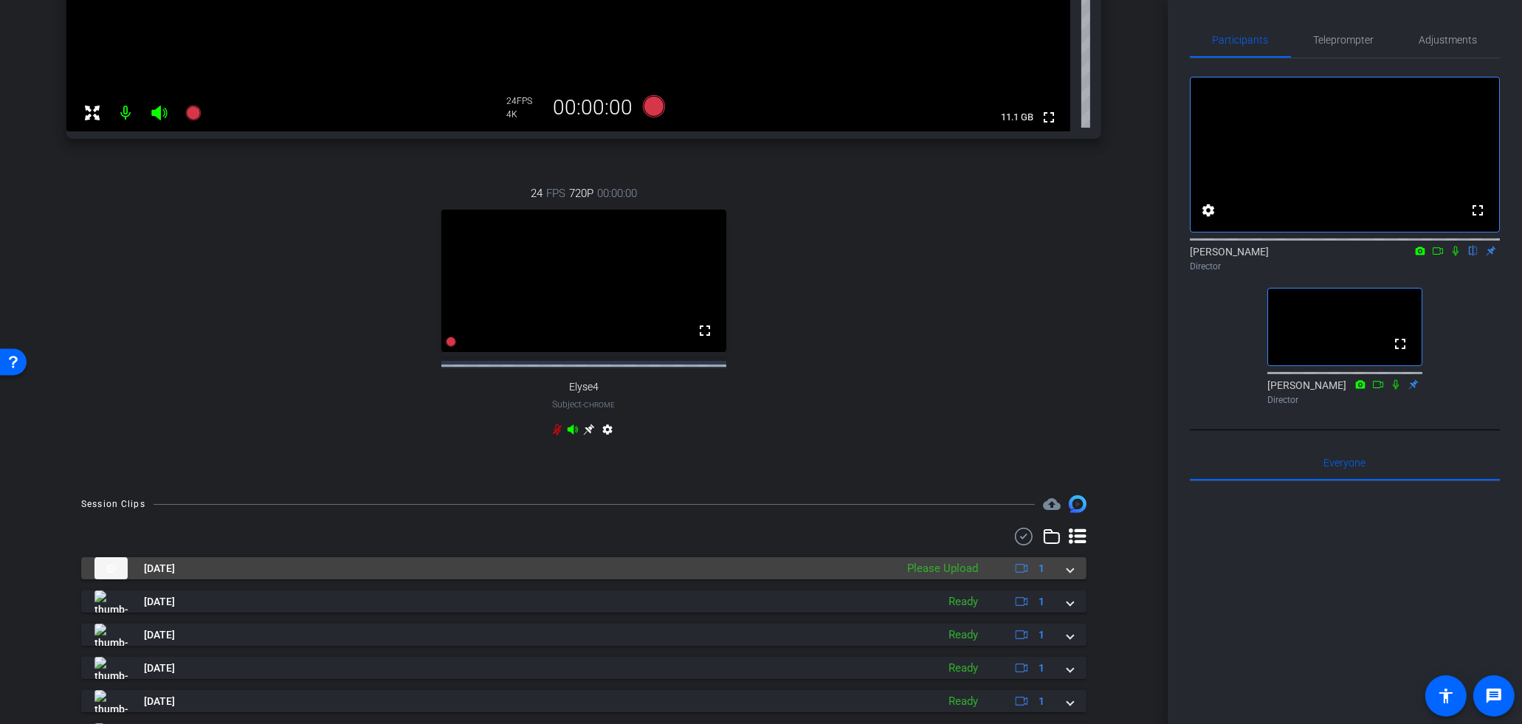
click at [1068, 577] on span at bounding box center [1071, 569] width 6 height 16
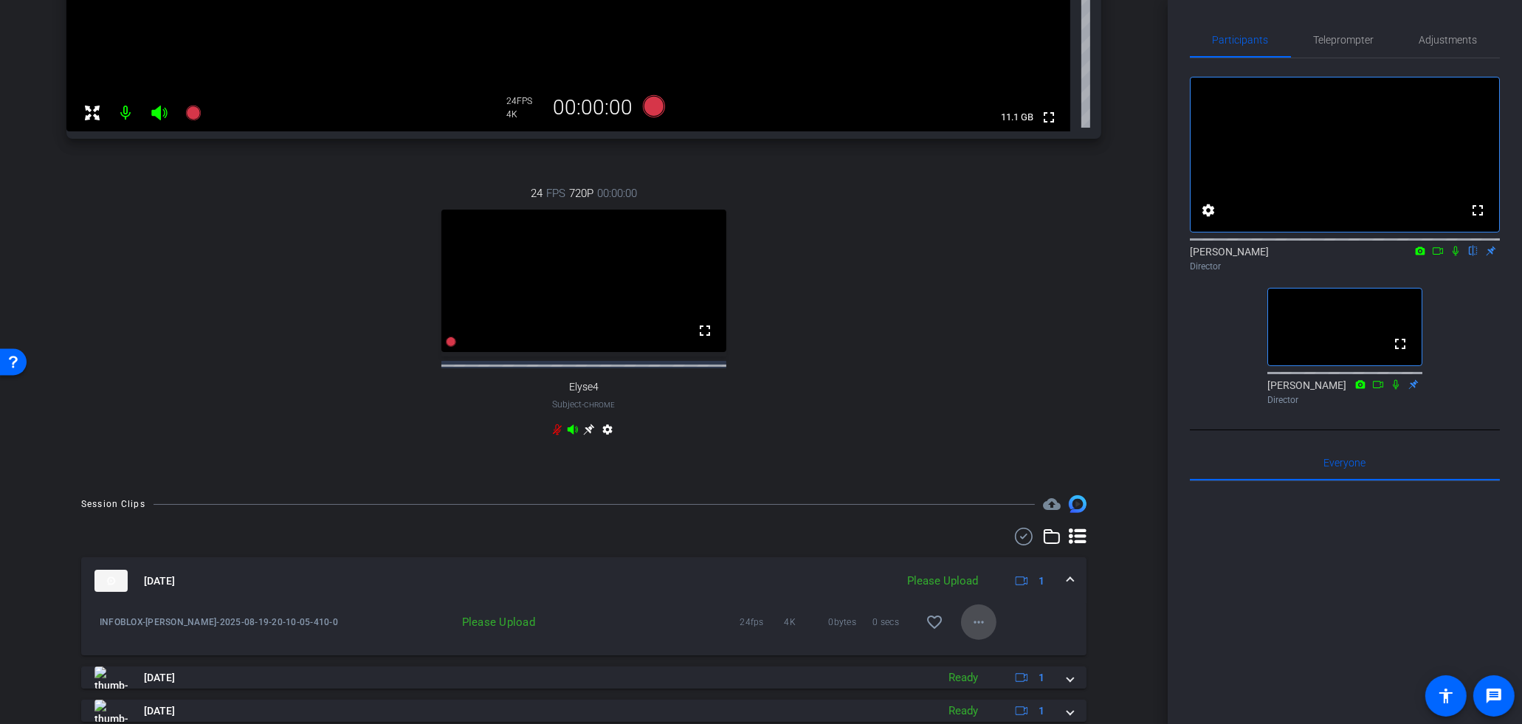
click at [967, 639] on span at bounding box center [978, 622] width 35 height 35
click at [986, 653] on div "Upload Archive clip Delete clip" at bounding box center [1003, 684] width 83 height 63
click at [986, 656] on div "INFOBLOX-Esther Lo-2025-08-19-20-10-05-410-0 Please Upload 24fps 4K 0bytes 0 se…" at bounding box center [584, 630] width 1006 height 51
click at [985, 631] on mat-icon "more_horiz" at bounding box center [979, 623] width 18 height 18
click at [989, 664] on span "Upload" at bounding box center [1003, 666] width 59 height 18
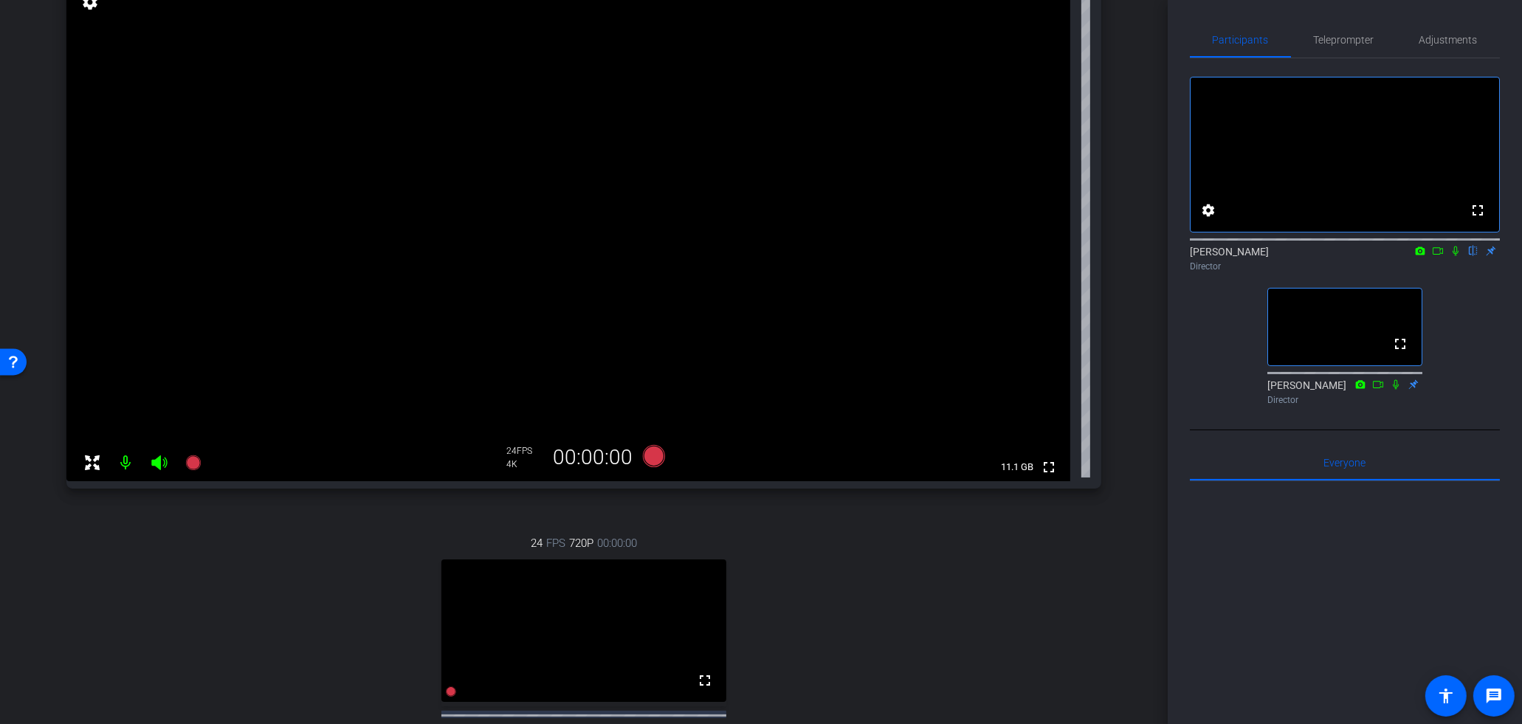
scroll to position [55, 0]
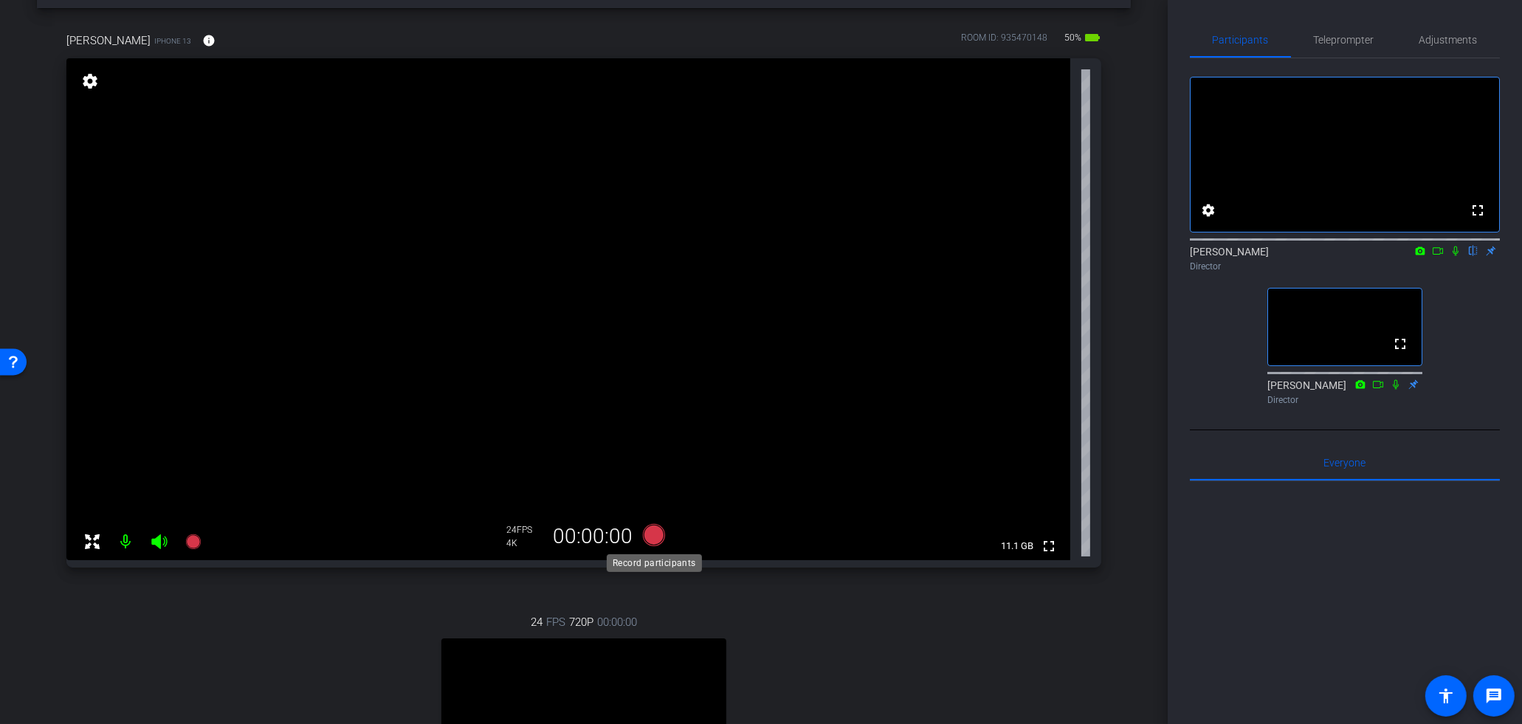
click at [661, 536] on icon at bounding box center [654, 535] width 22 height 22
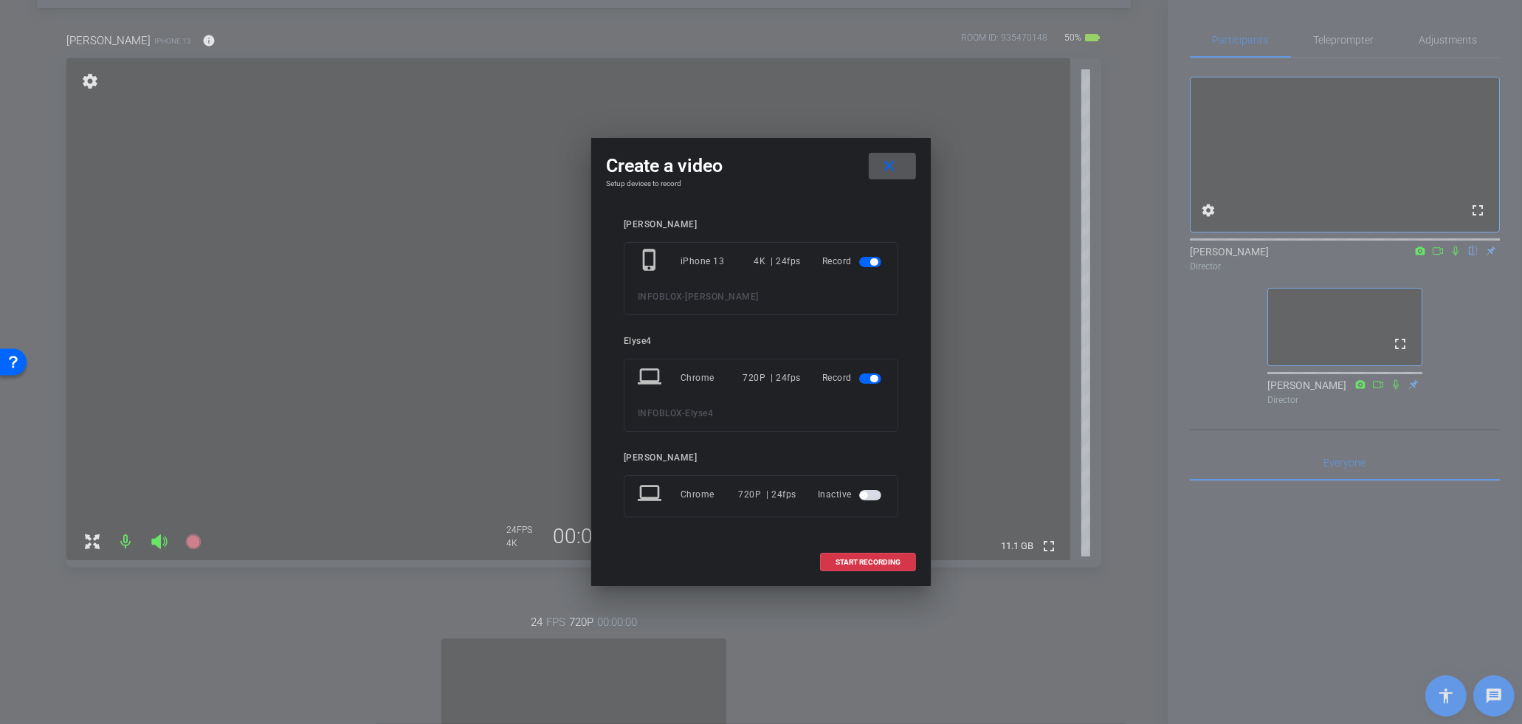
click at [864, 379] on span "button" at bounding box center [870, 379] width 22 height 10
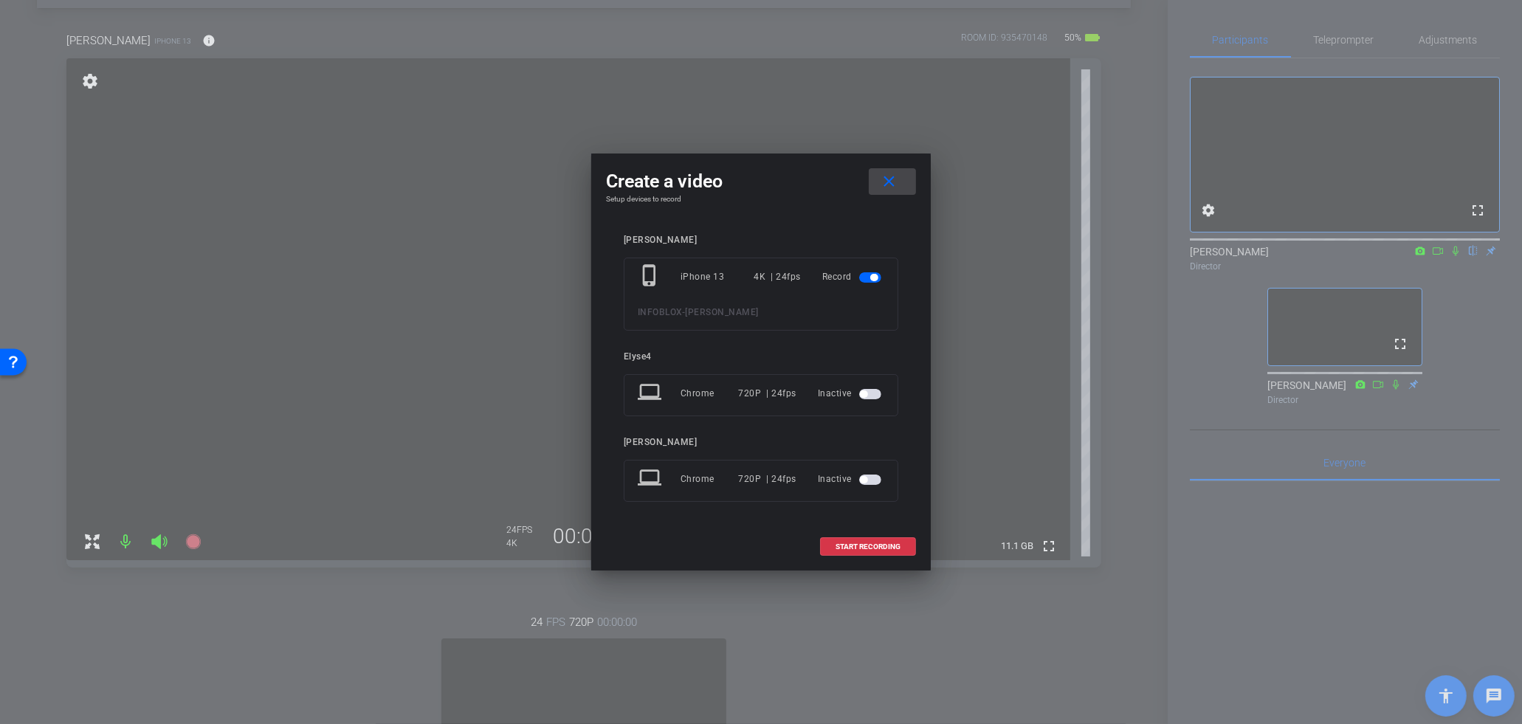
click at [888, 182] on mat-icon "close" at bounding box center [890, 182] width 18 height 18
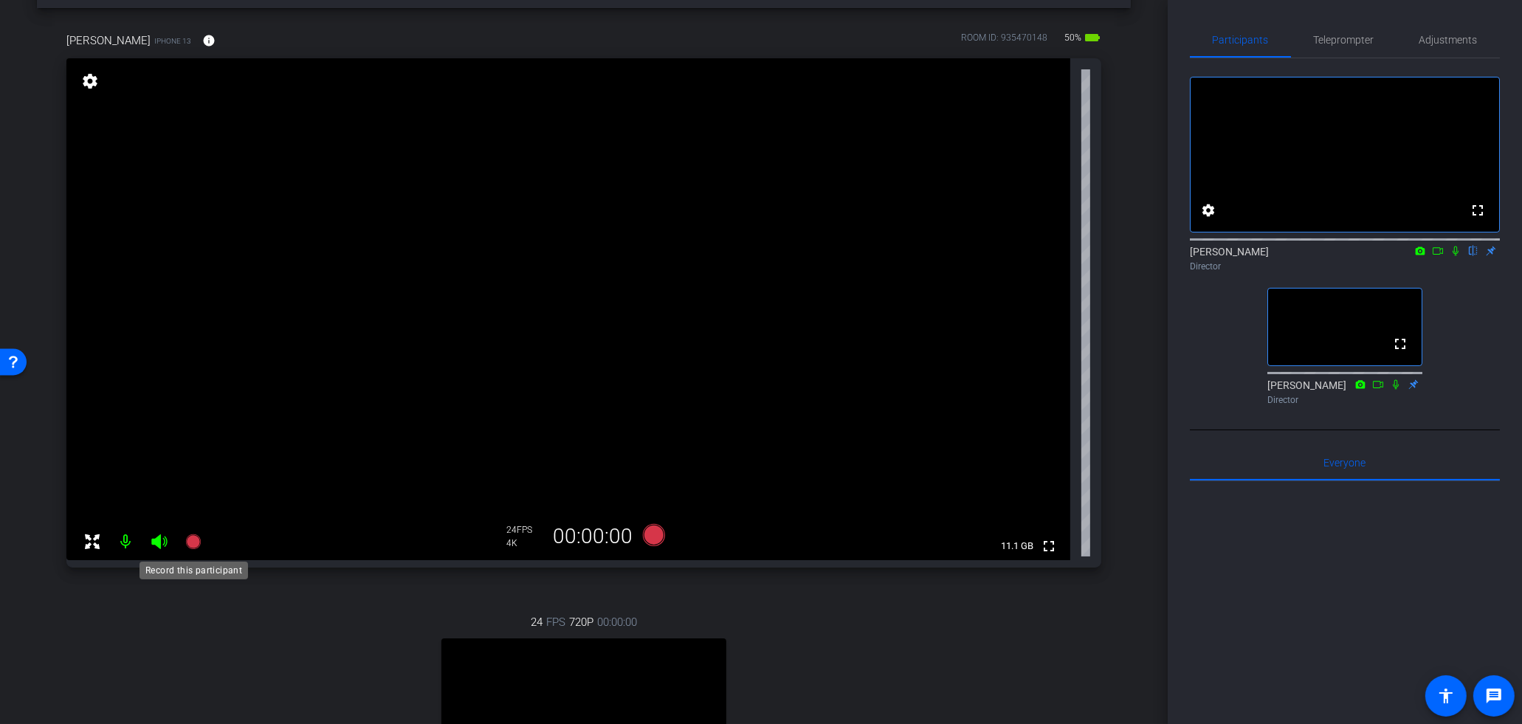
click at [189, 535] on icon at bounding box center [194, 542] width 18 height 18
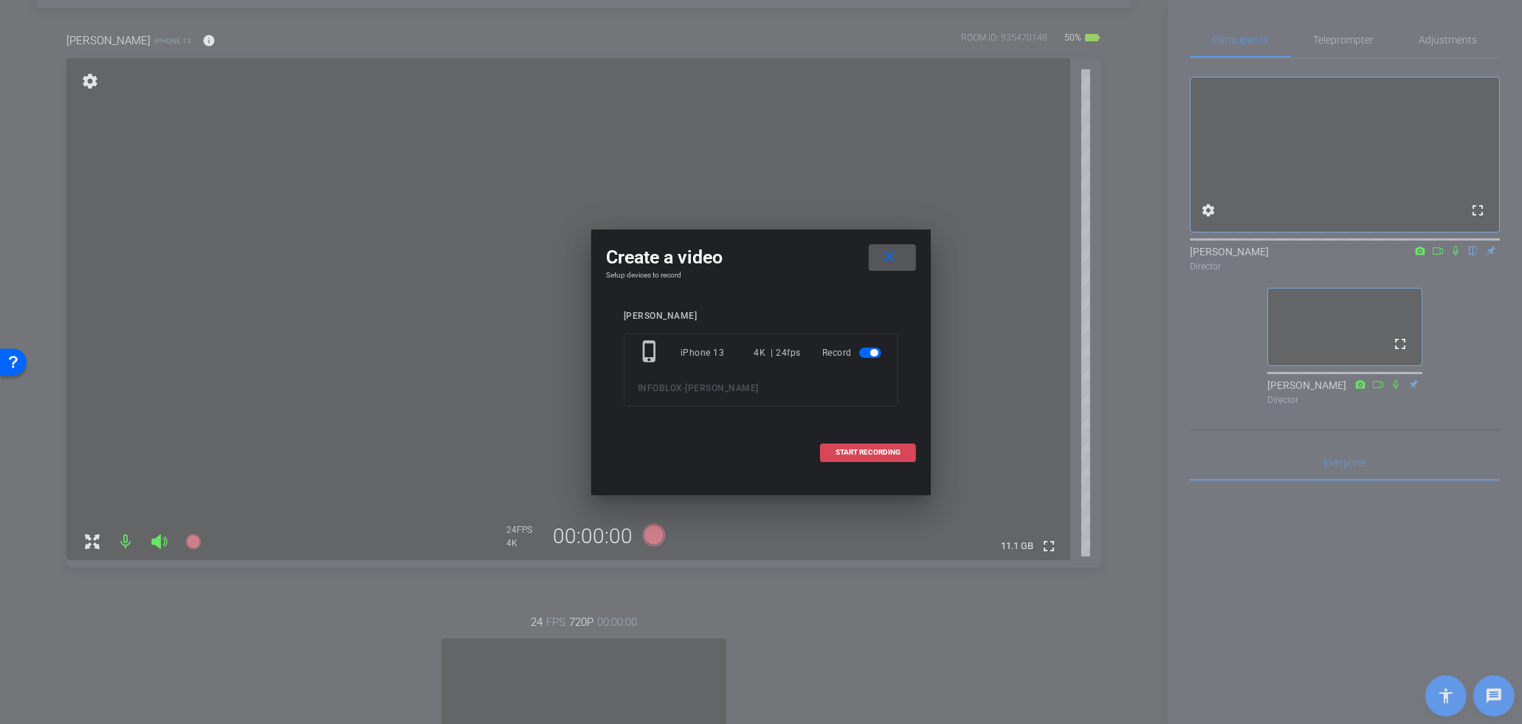
click at [851, 446] on span at bounding box center [868, 452] width 94 height 35
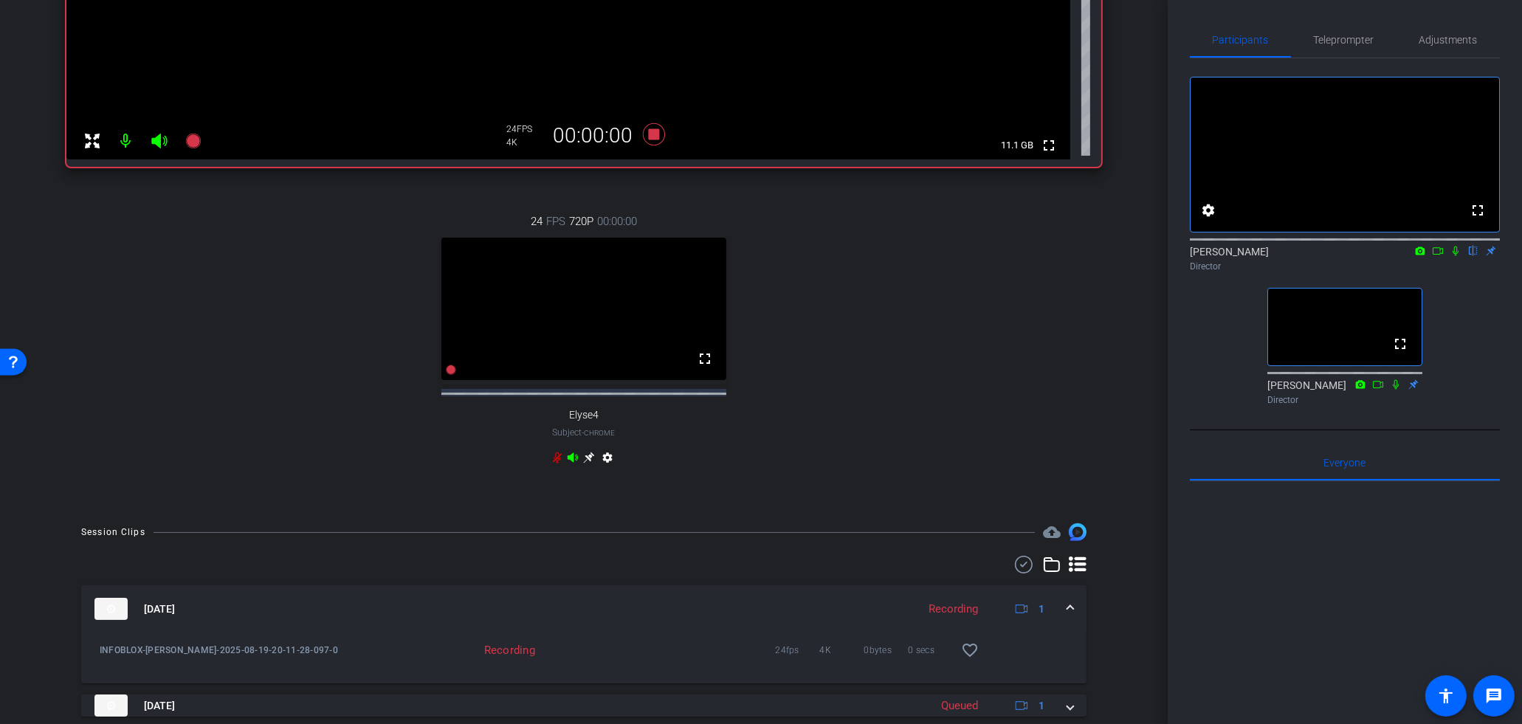
scroll to position [721, 0]
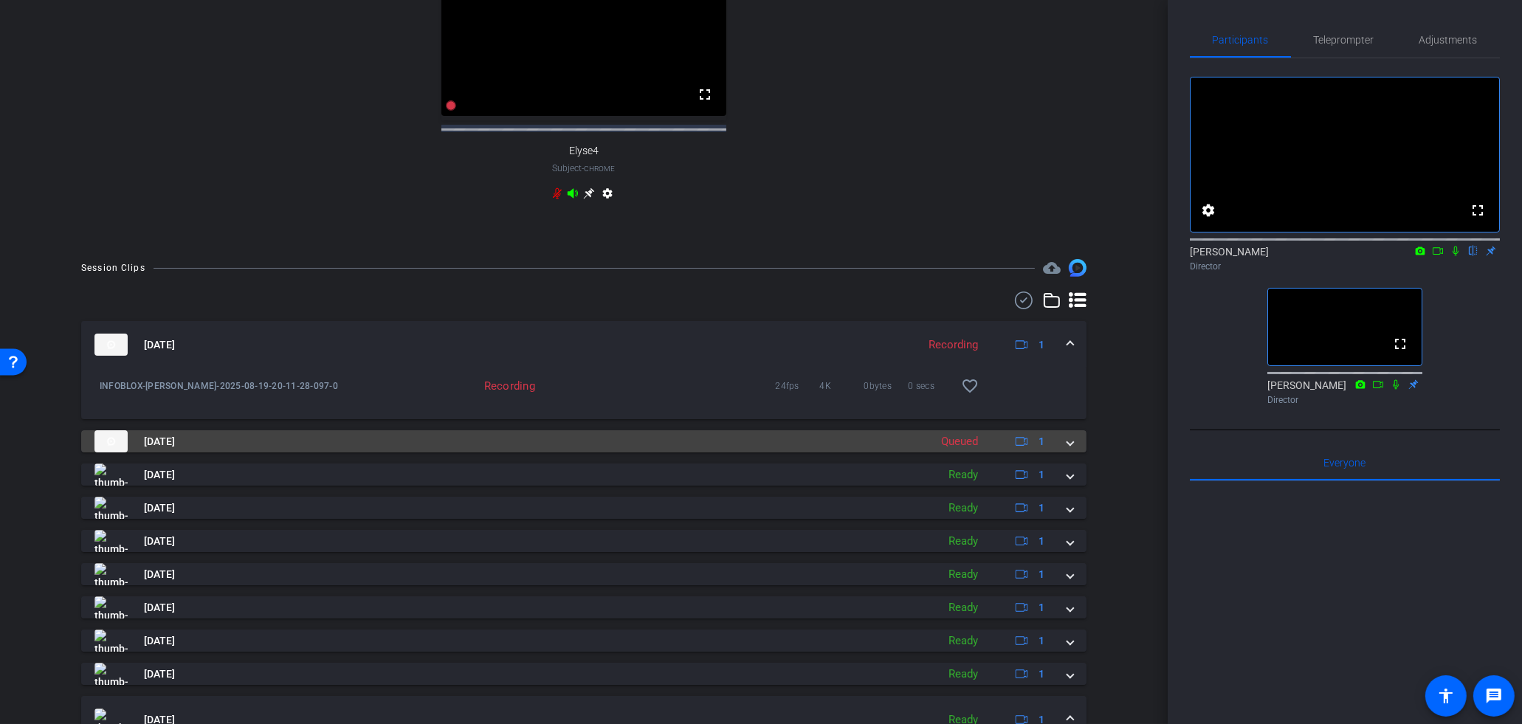
click at [1075, 453] on mat-expansion-panel-header "Aug 19, 2025 Queued 1" at bounding box center [584, 441] width 1006 height 22
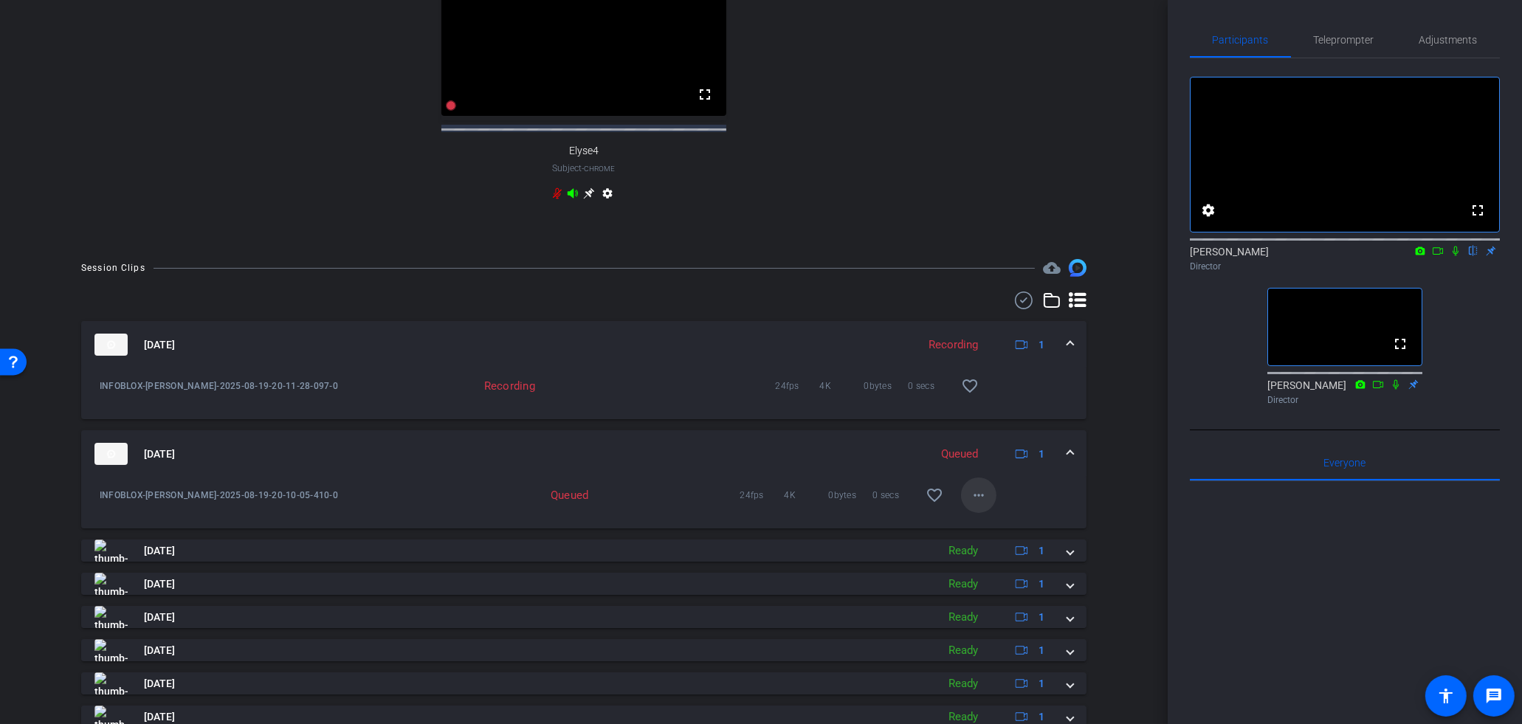
click at [980, 504] on mat-icon "more_horiz" at bounding box center [979, 496] width 18 height 18
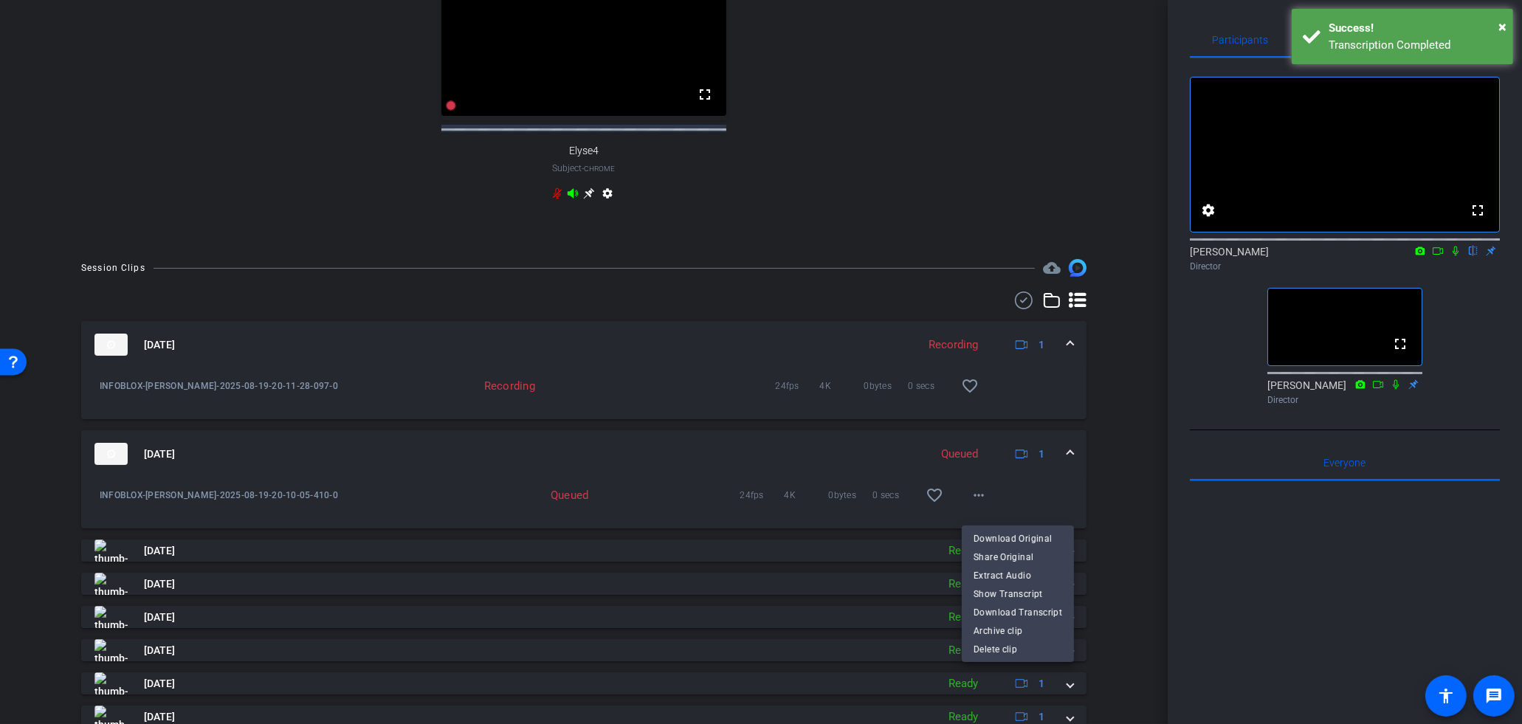
click at [922, 165] on div at bounding box center [761, 362] width 1522 height 724
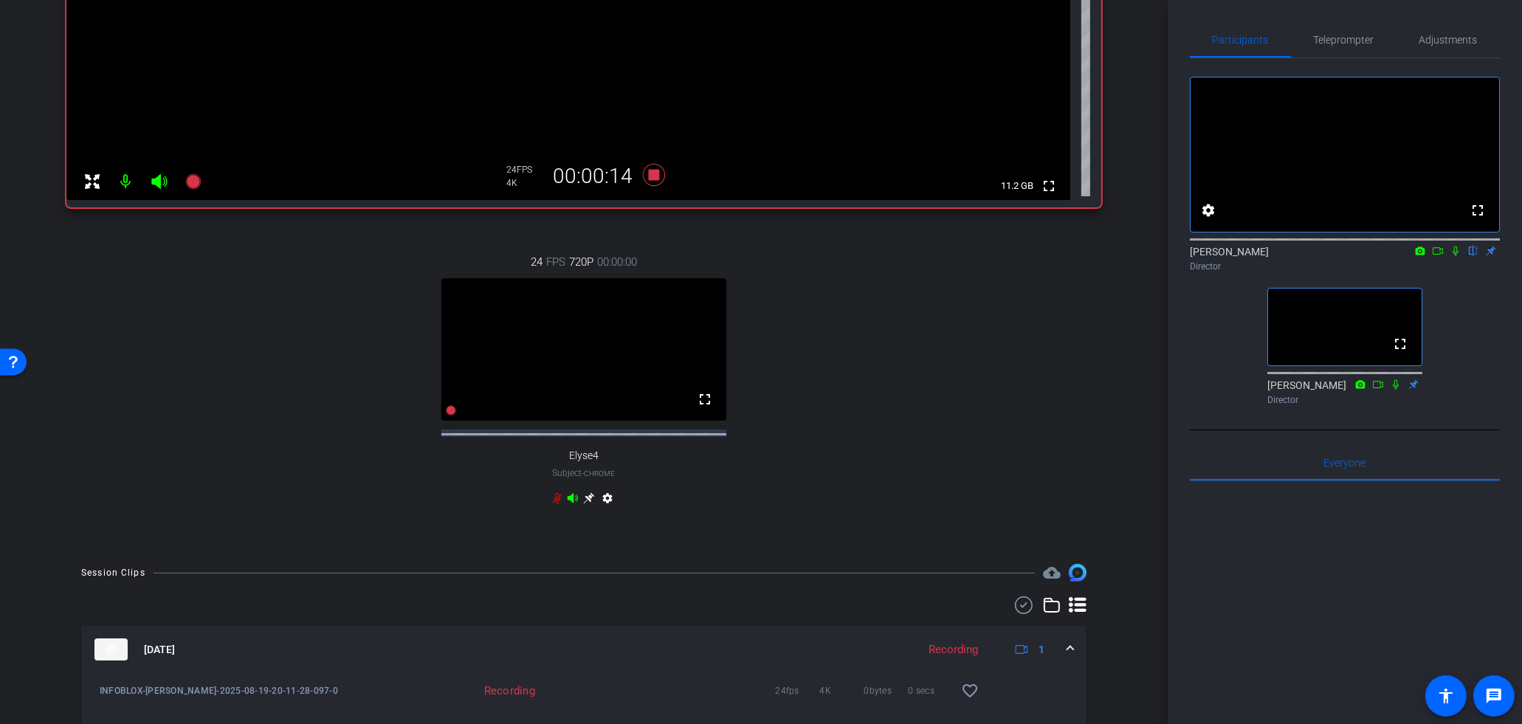
scroll to position [0, 0]
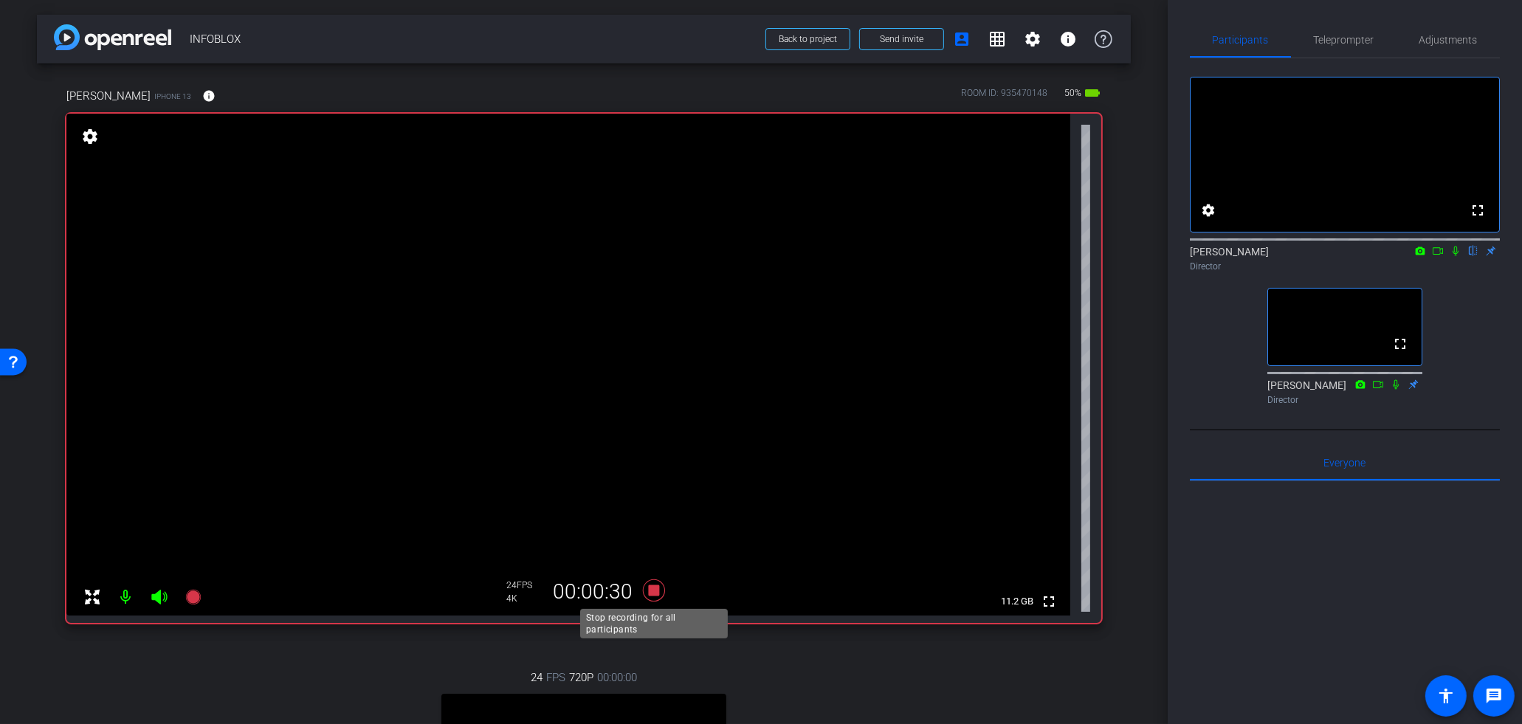
click at [653, 587] on icon at bounding box center [654, 591] width 22 height 22
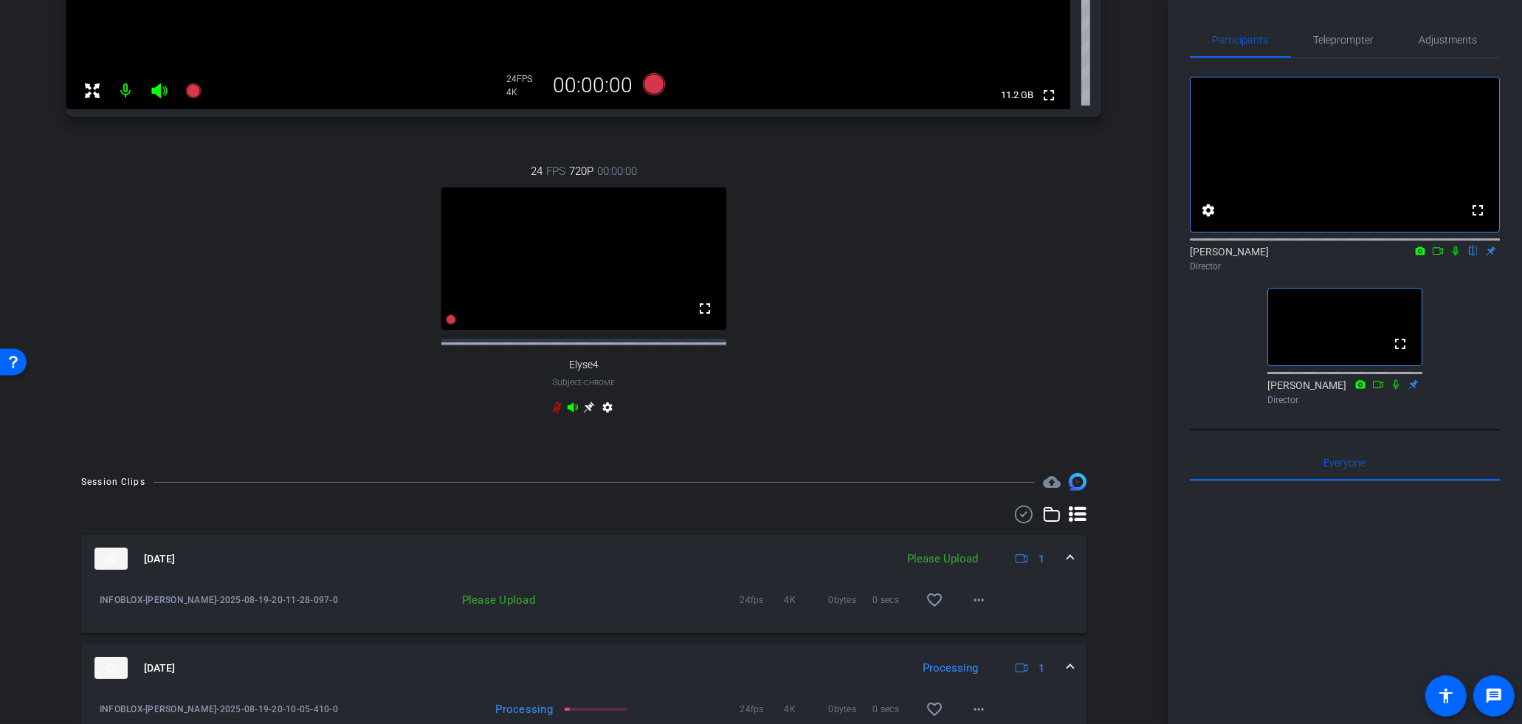
scroll to position [665, 0]
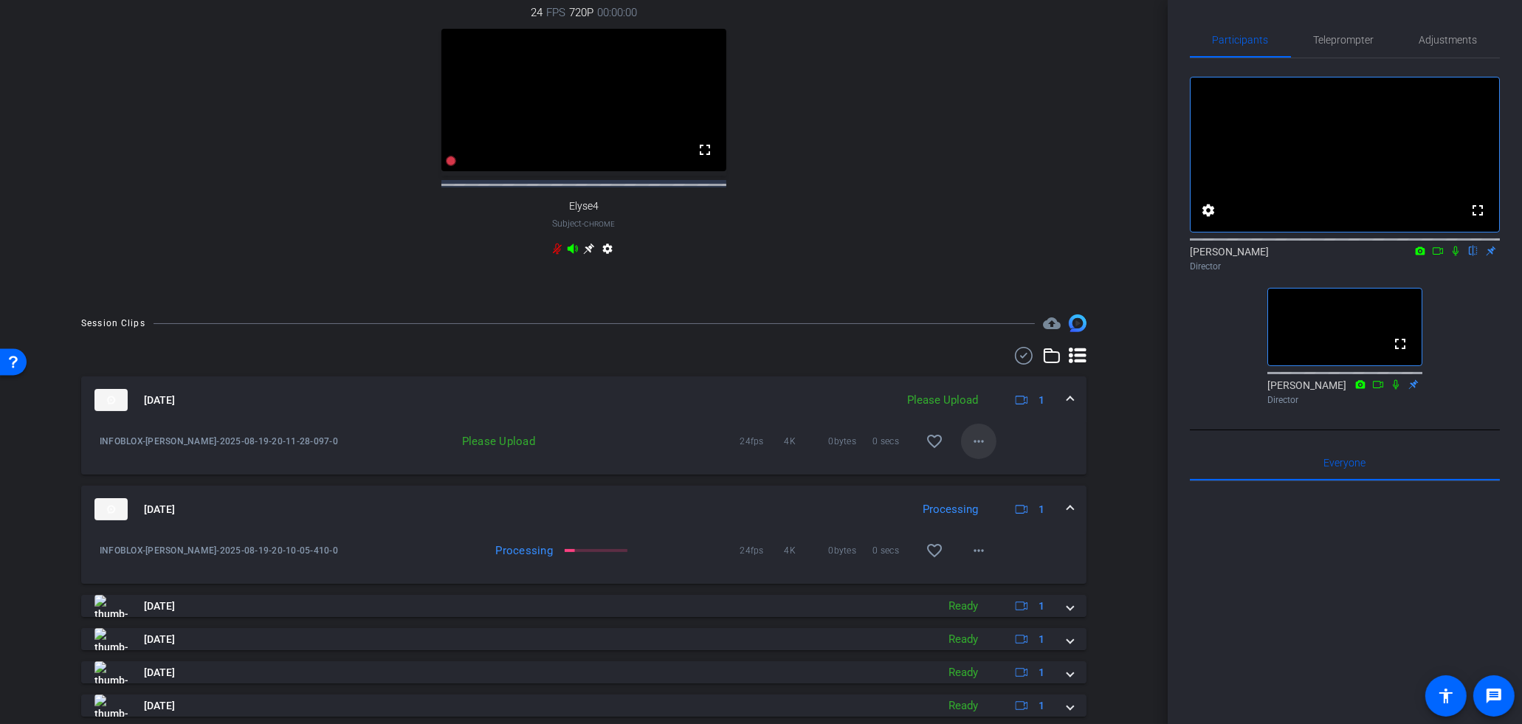
click at [987, 450] on mat-icon "more_horiz" at bounding box center [979, 442] width 18 height 18
click at [997, 480] on span "Upload" at bounding box center [1003, 485] width 59 height 18
click at [1340, 43] on span "Teleprompter" at bounding box center [1344, 40] width 61 height 10
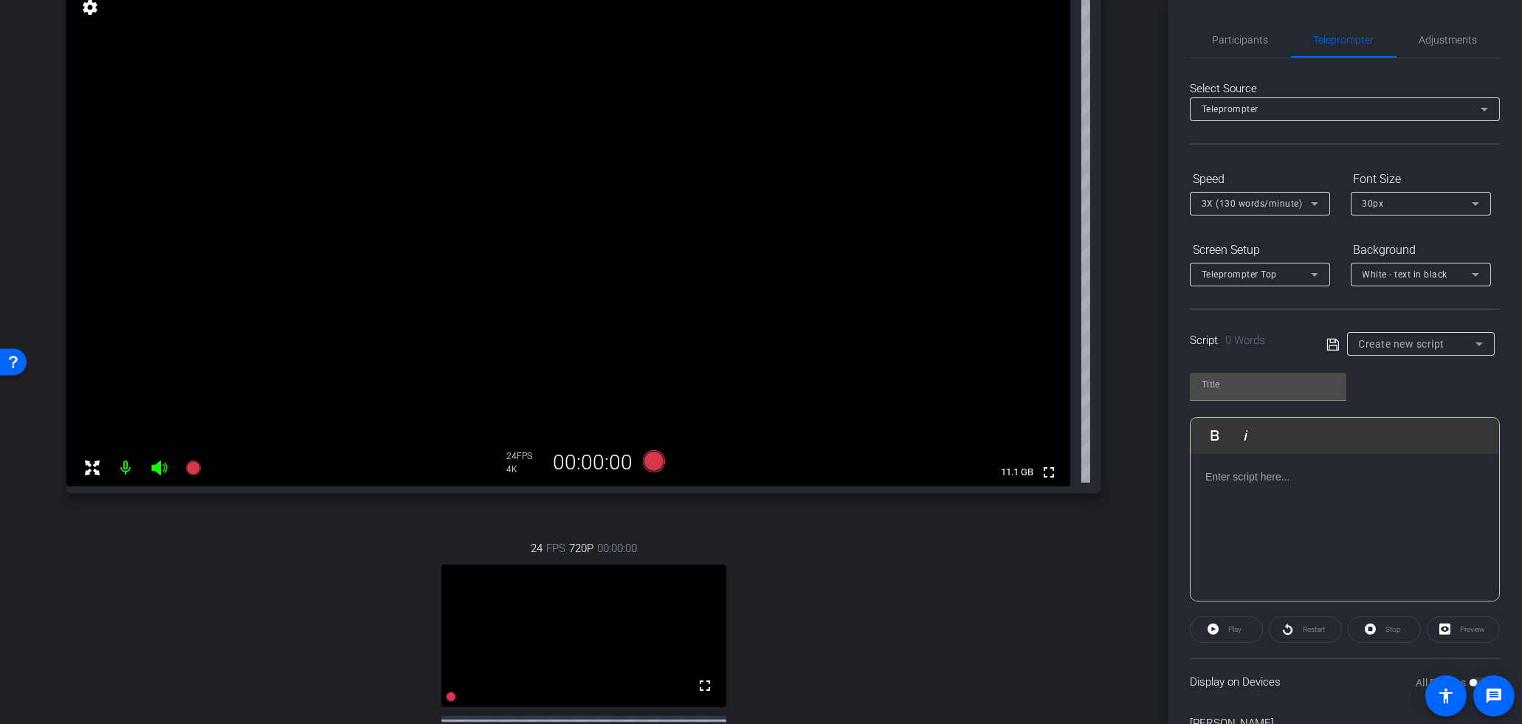
scroll to position [0, 0]
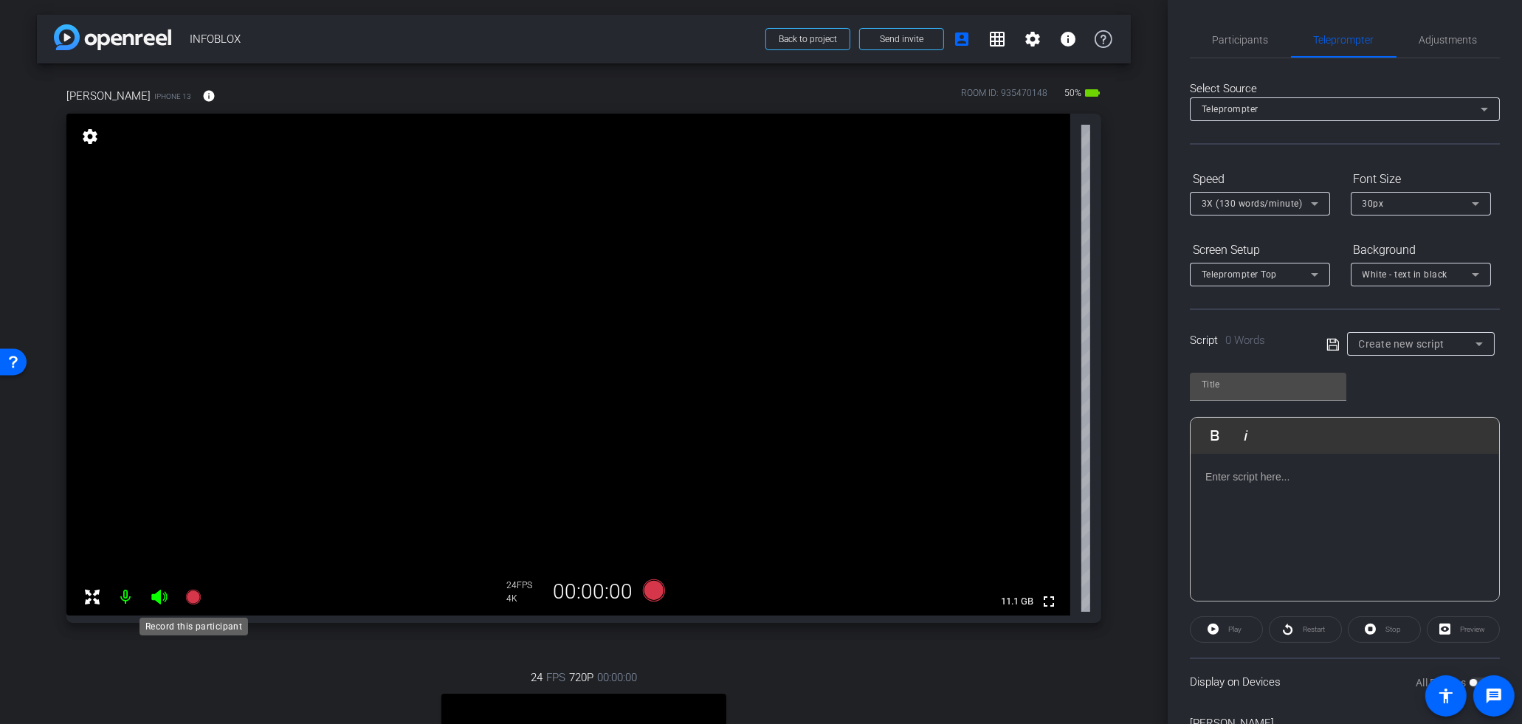
click at [189, 600] on icon at bounding box center [192, 597] width 15 height 15
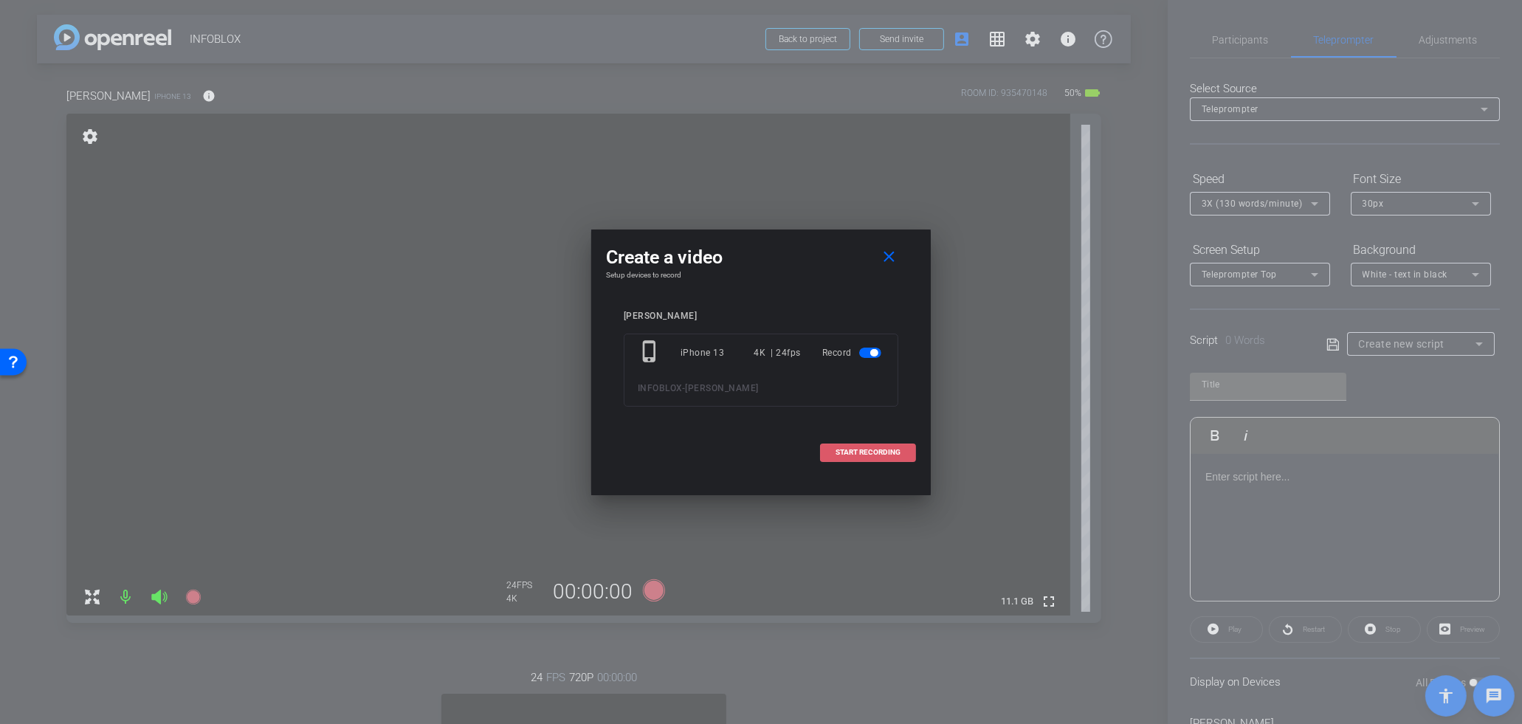
click at [856, 458] on span at bounding box center [868, 452] width 94 height 35
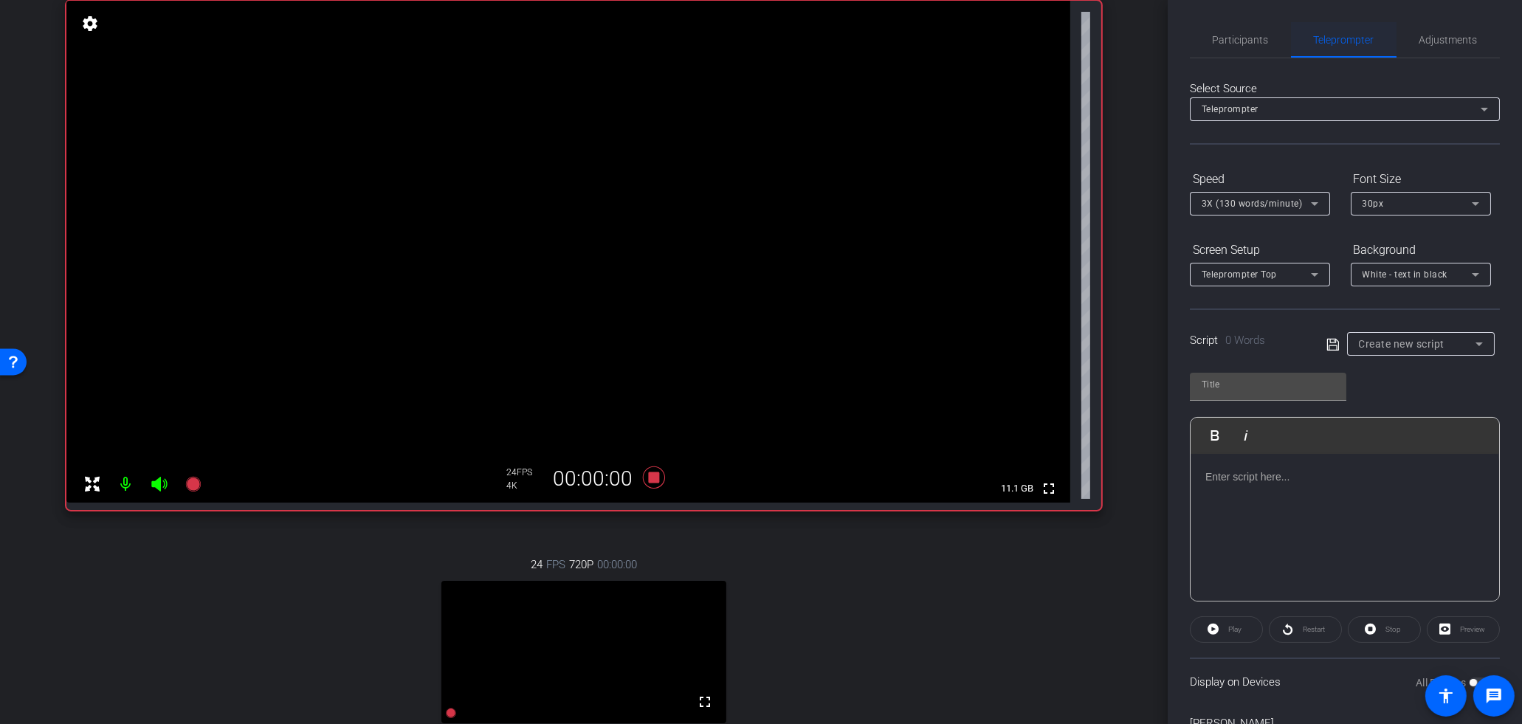
scroll to position [114, 0]
click at [1224, 32] on span "Participants" at bounding box center [1241, 39] width 56 height 35
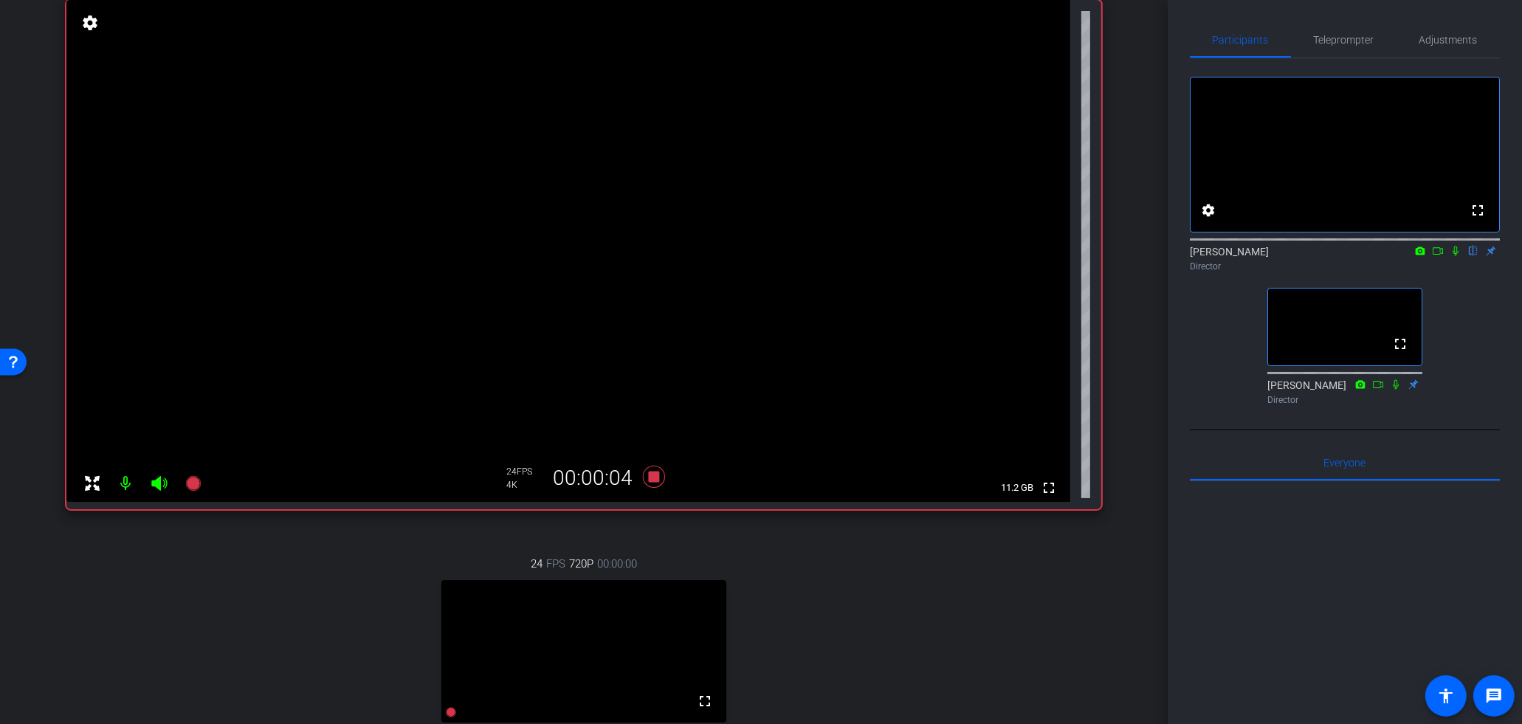
click at [1440, 255] on icon at bounding box center [1438, 250] width 10 height 7
click at [1477, 256] on icon at bounding box center [1474, 251] width 12 height 10
click at [651, 480] on icon at bounding box center [654, 477] width 22 height 22
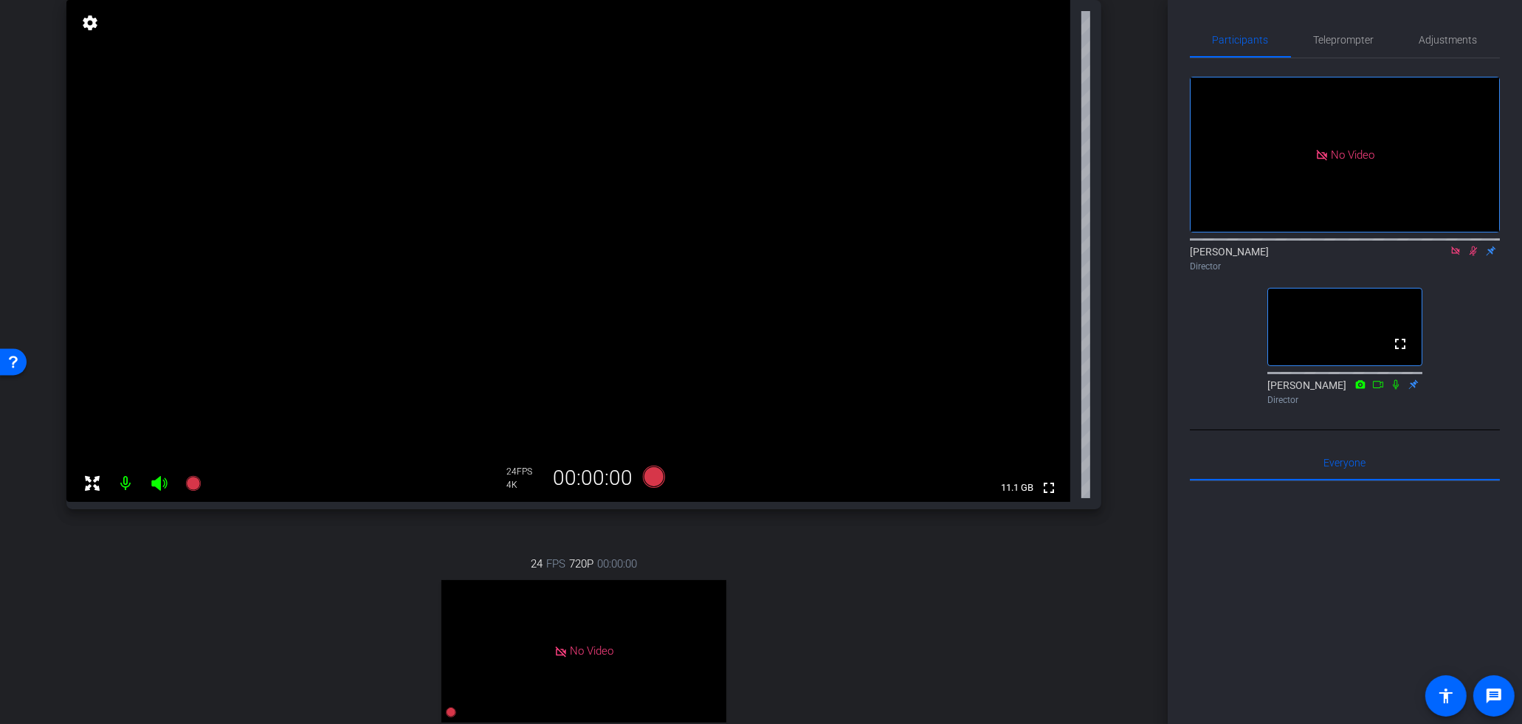
scroll to position [687, 0]
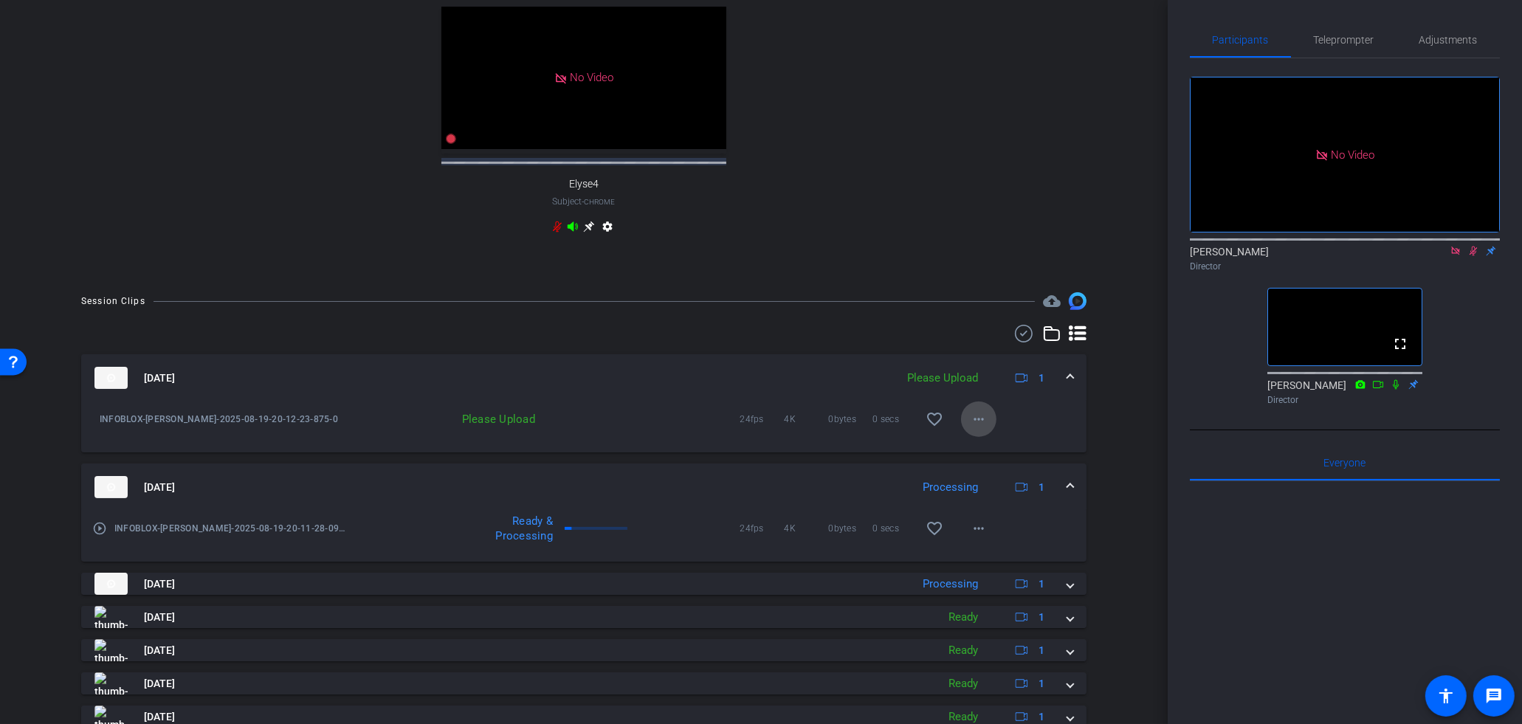
click at [977, 428] on mat-icon "more_horiz" at bounding box center [979, 419] width 18 height 18
click at [988, 466] on span "Upload" at bounding box center [1003, 463] width 59 height 18
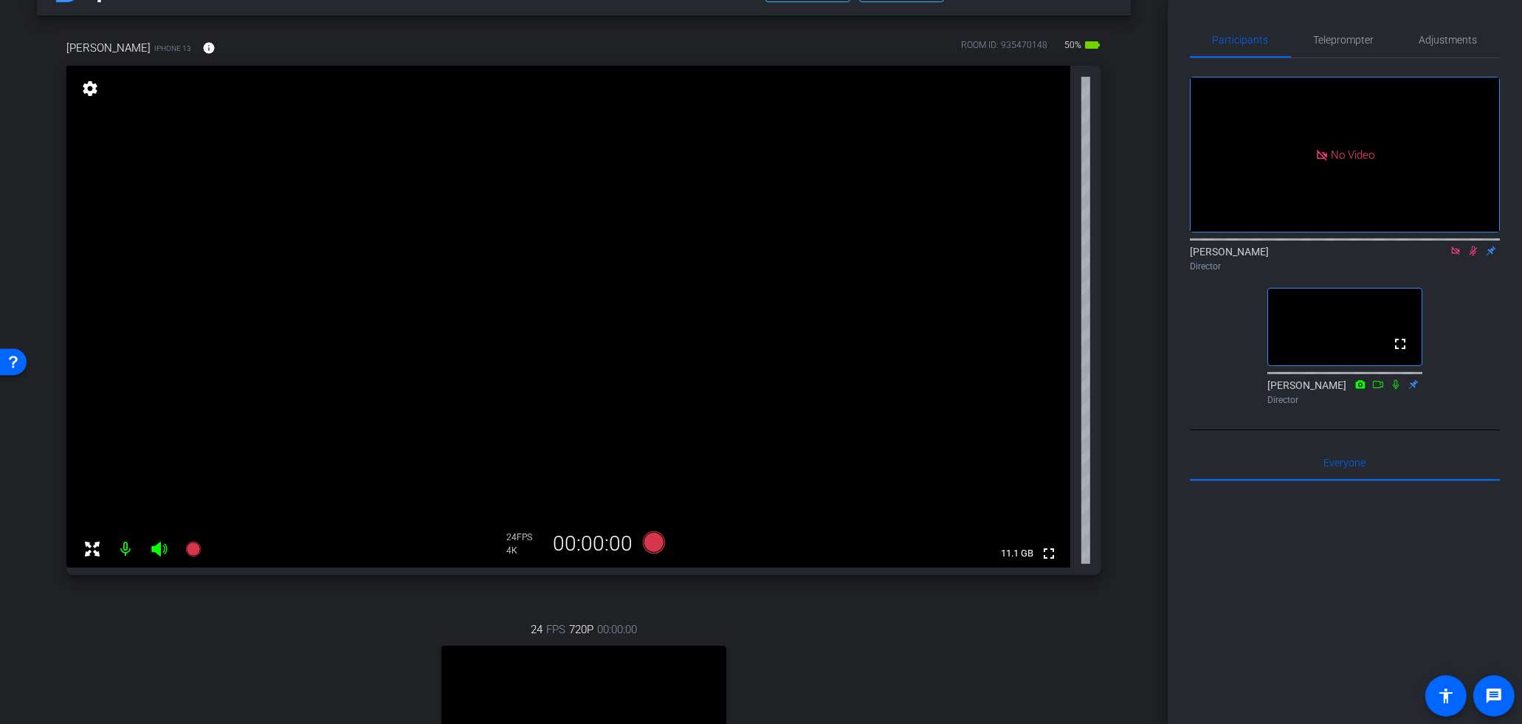
scroll to position [0, 0]
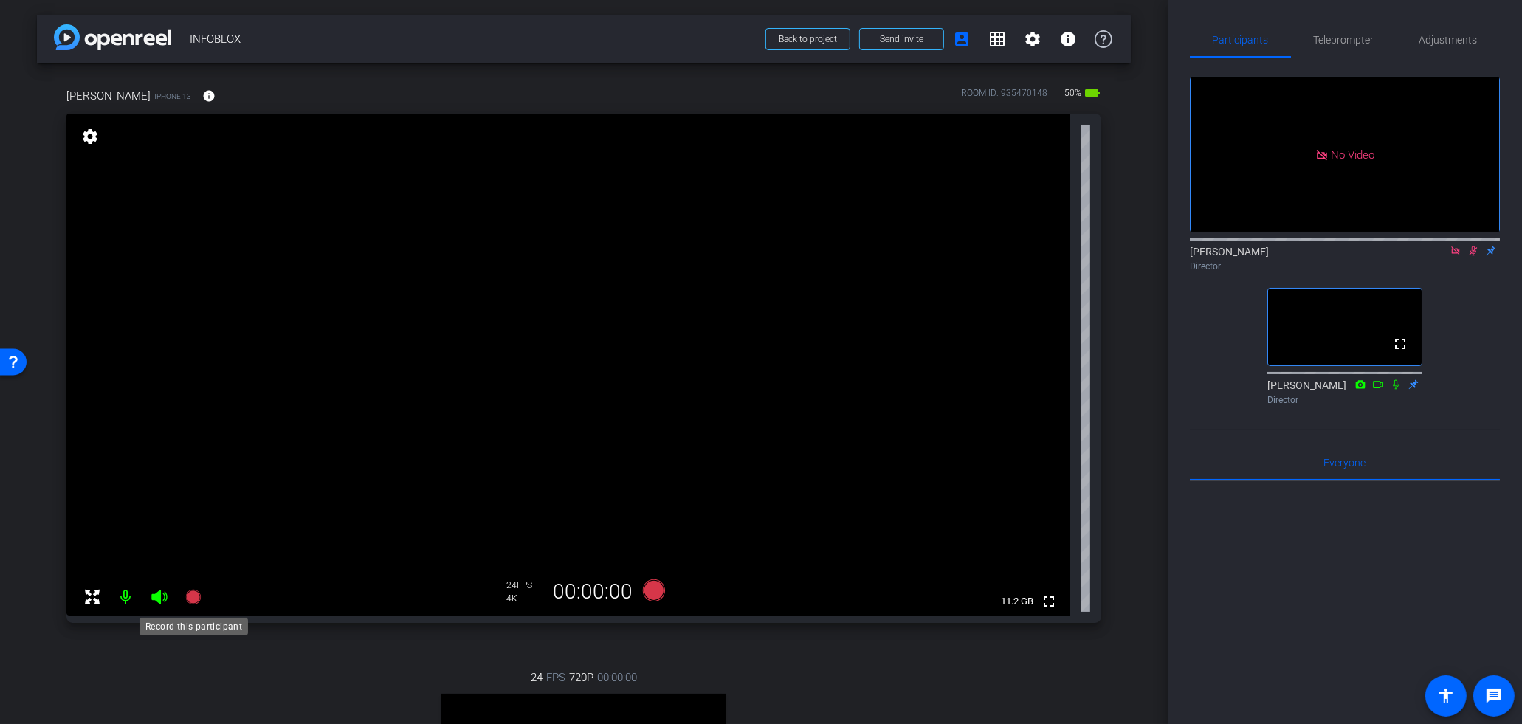
click at [195, 602] on icon at bounding box center [192, 597] width 15 height 15
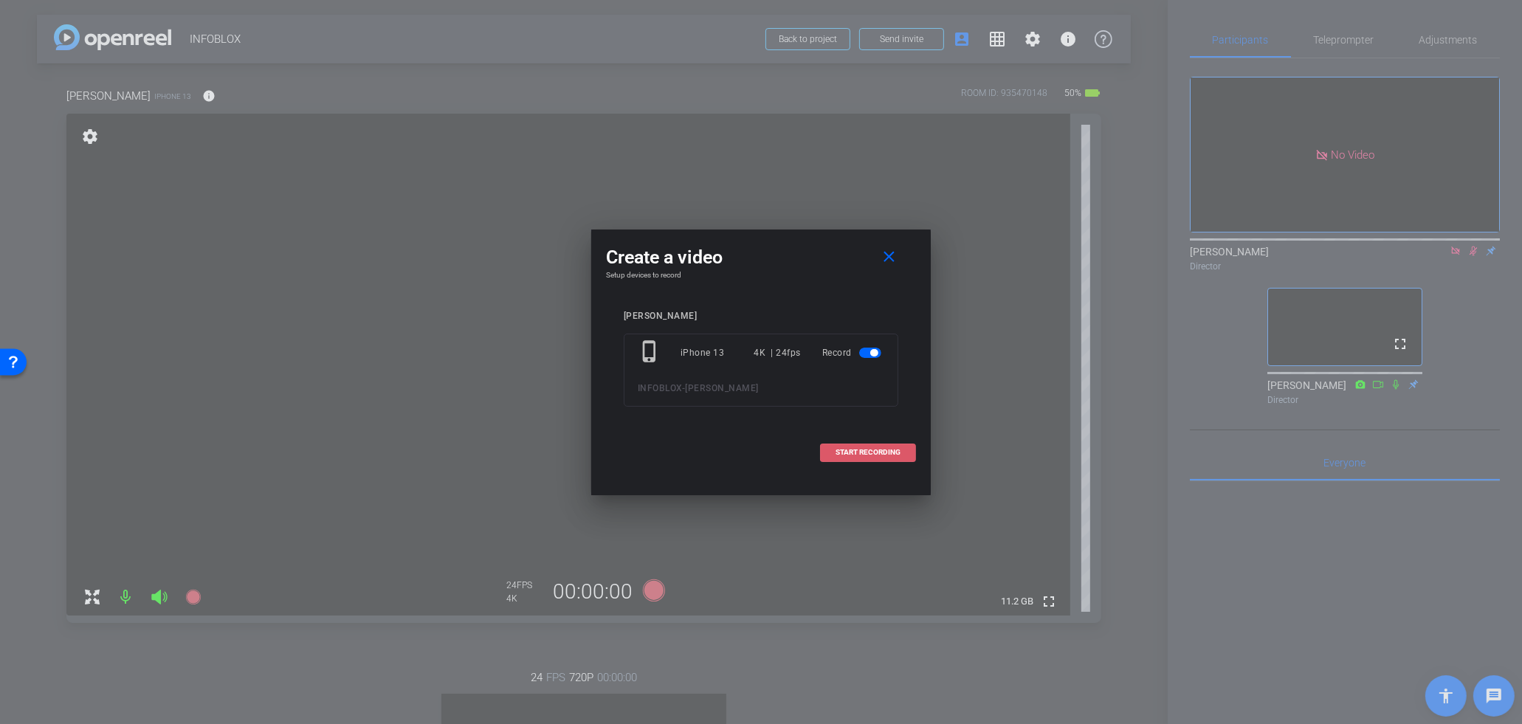
click at [865, 449] on span "START RECORDING" at bounding box center [868, 452] width 65 height 7
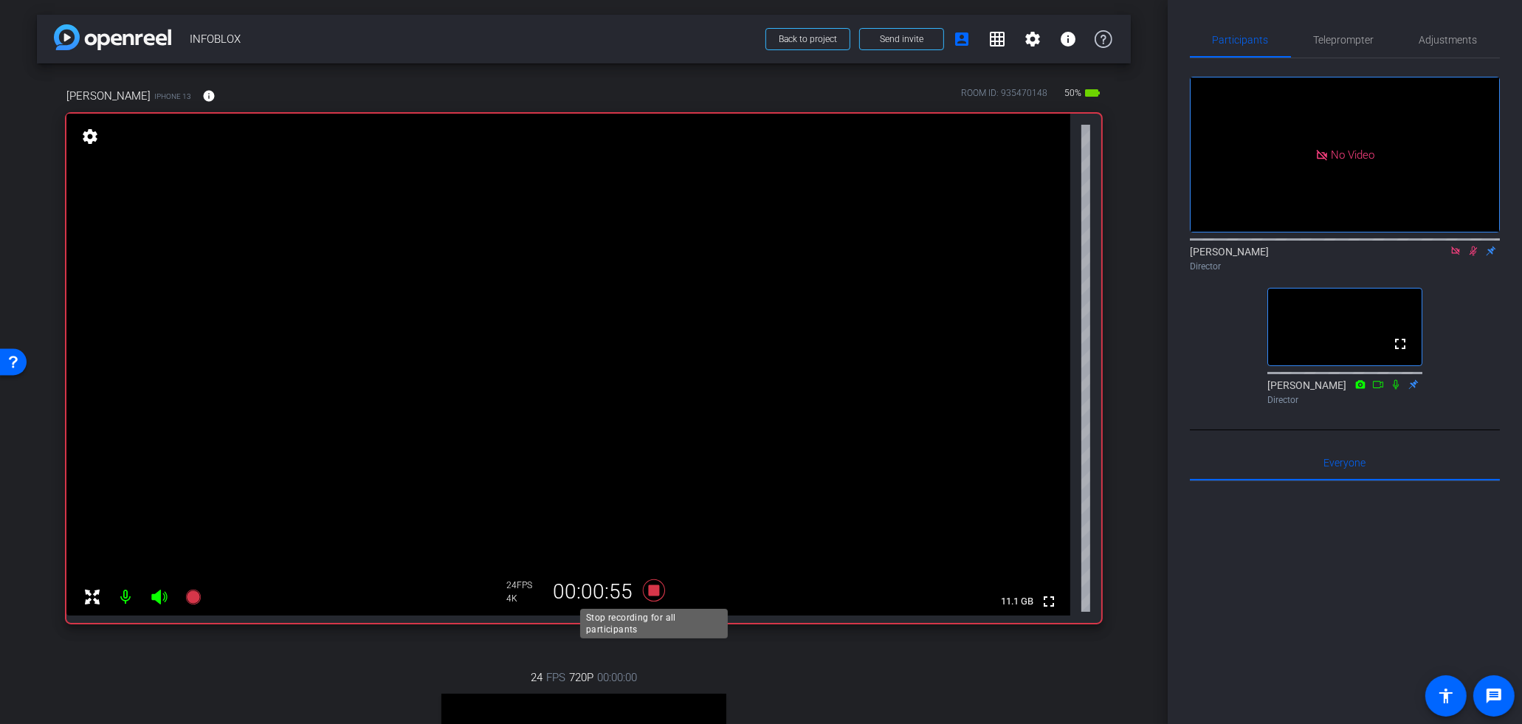
click at [651, 591] on icon at bounding box center [654, 591] width 22 height 22
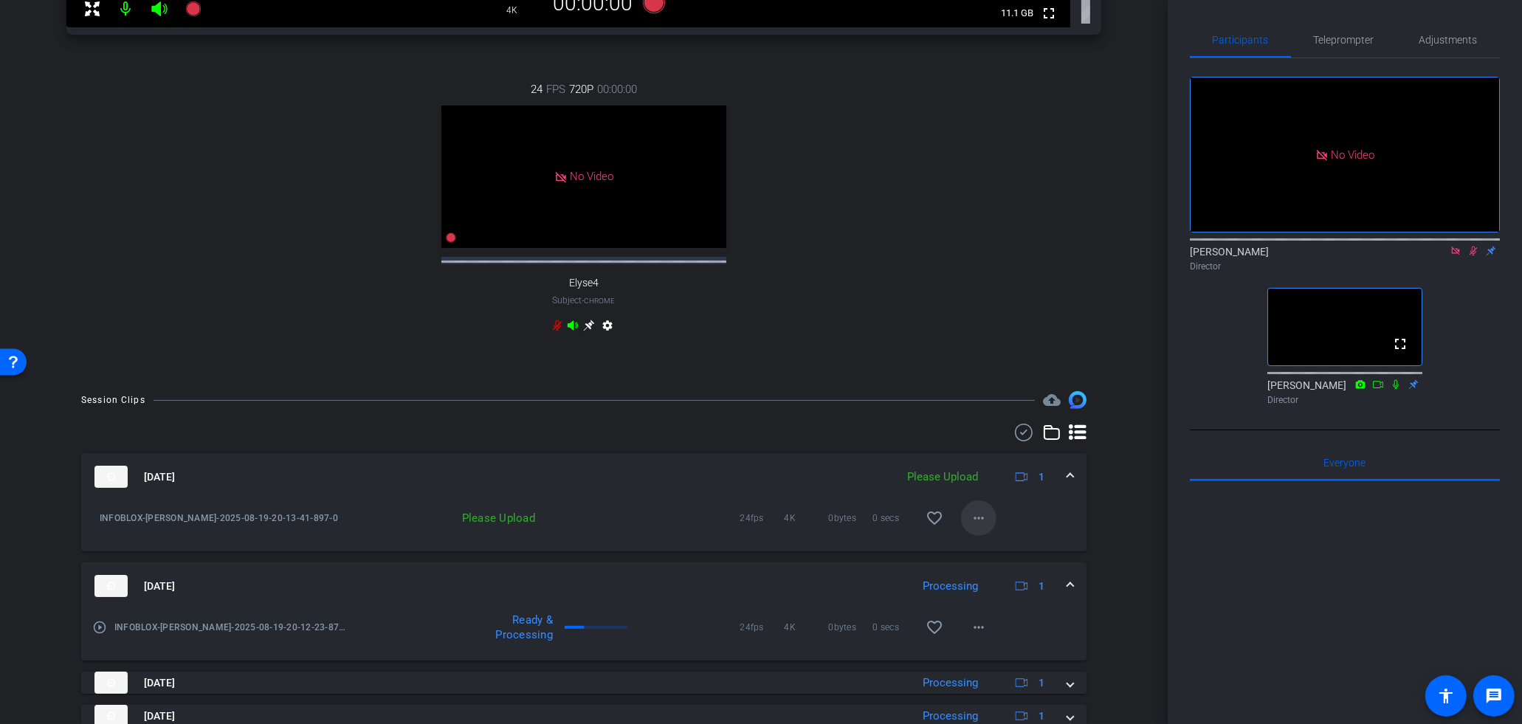
scroll to position [589, 0]
click at [983, 526] on mat-icon "more_horiz" at bounding box center [979, 518] width 18 height 18
click at [997, 555] on span "Upload" at bounding box center [1003, 560] width 59 height 18
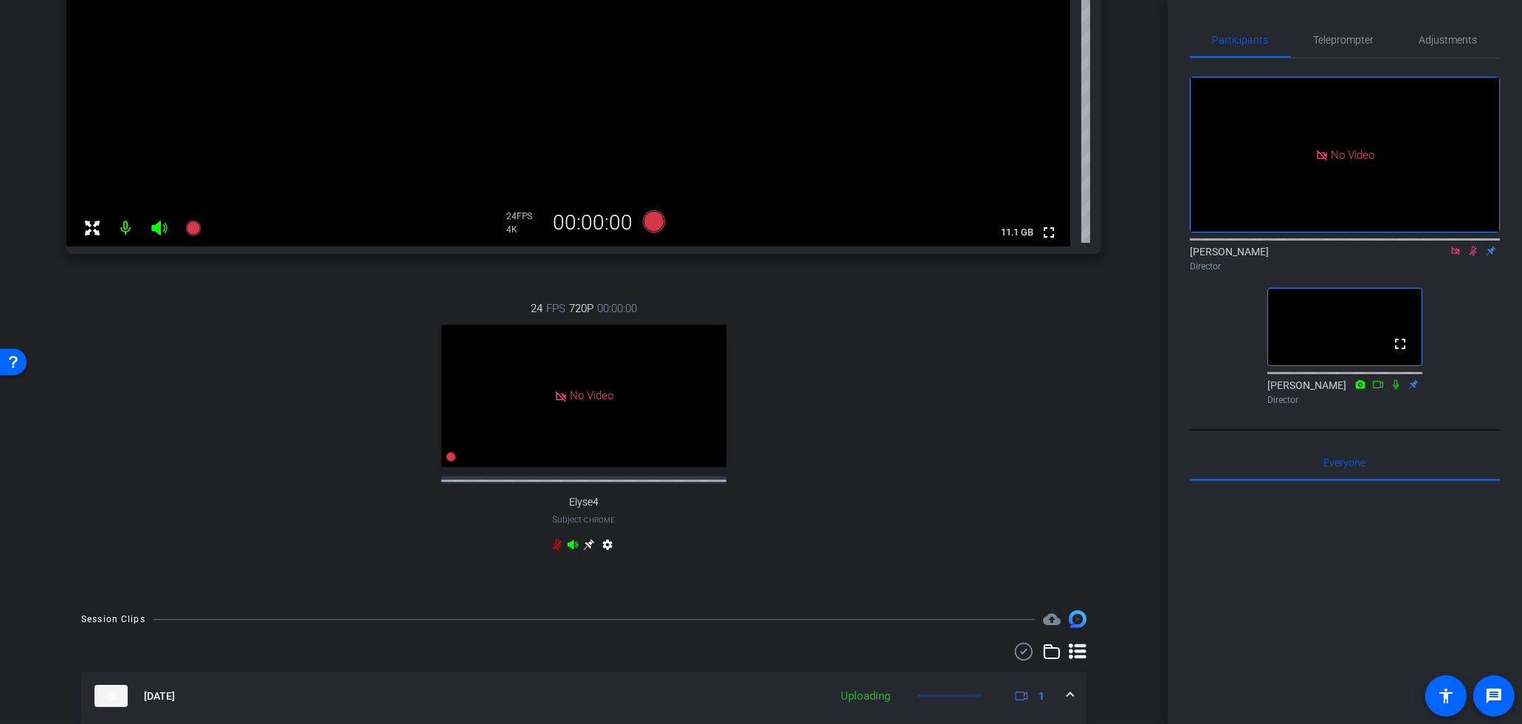
scroll to position [308, 0]
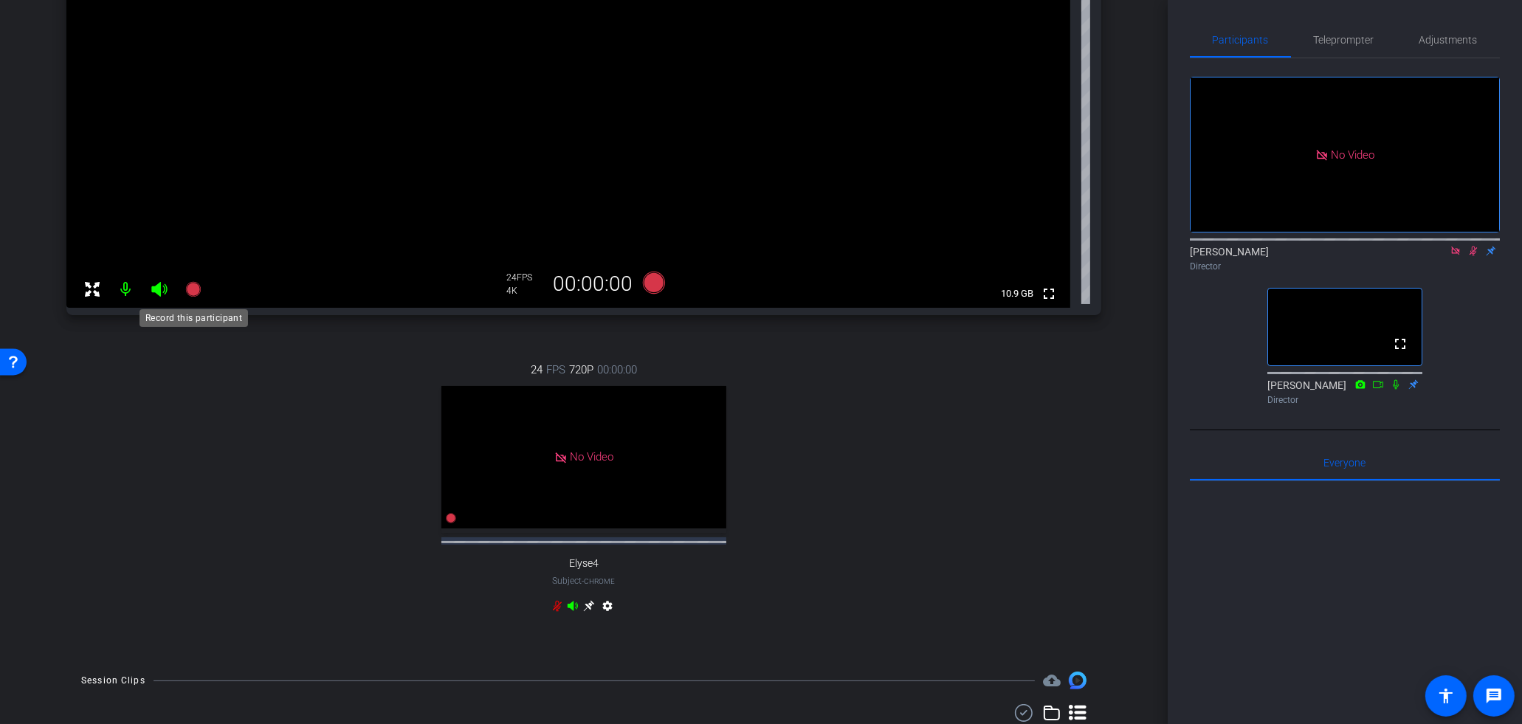
click at [188, 294] on icon at bounding box center [192, 289] width 15 height 15
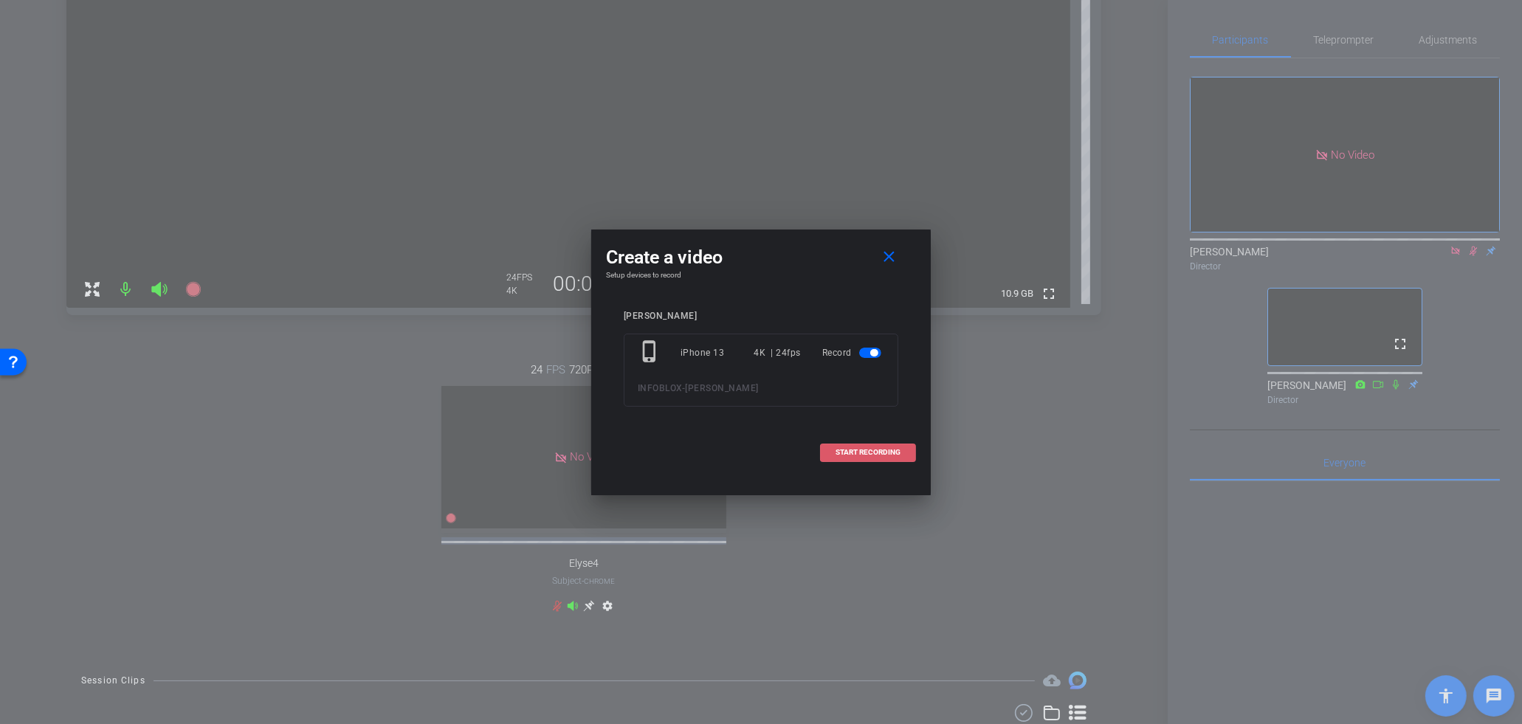
click at [850, 447] on span at bounding box center [868, 452] width 94 height 35
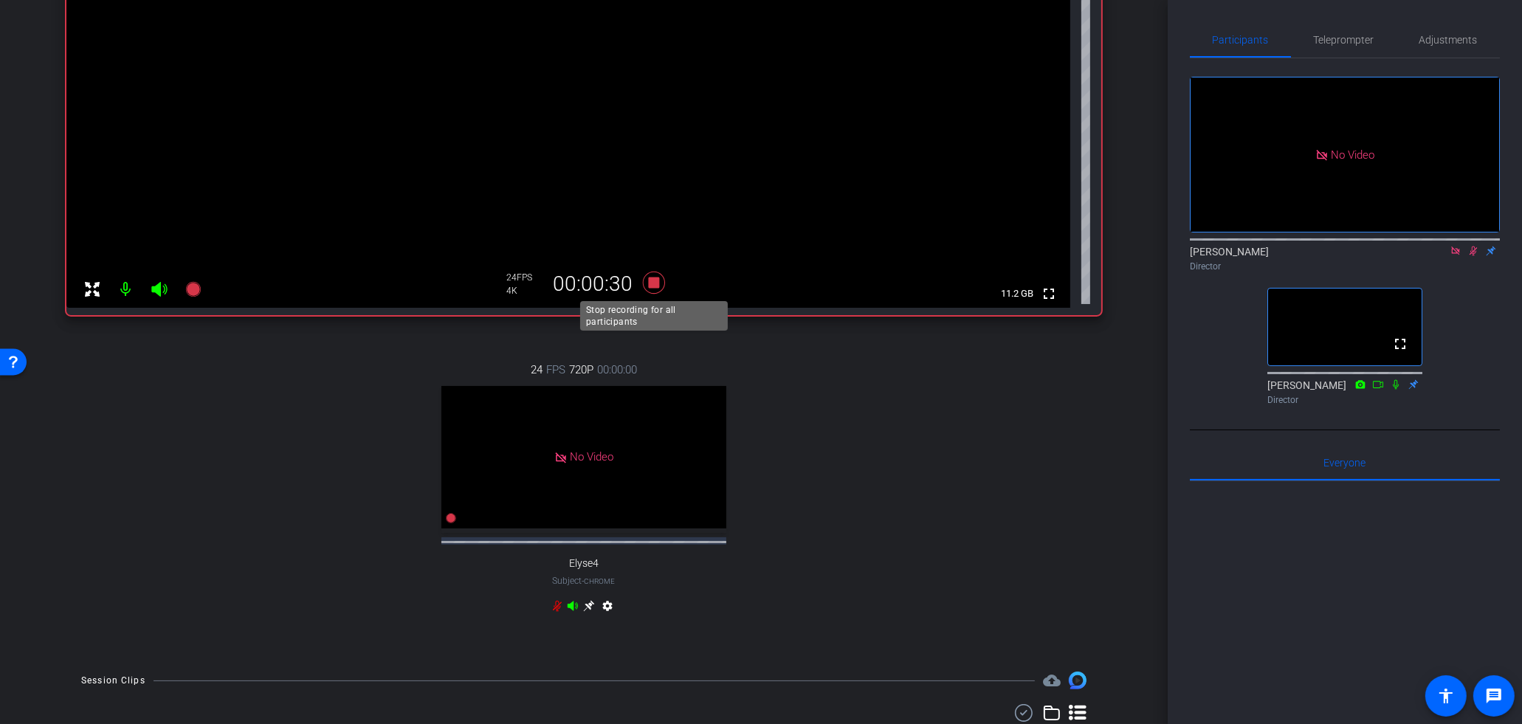
click at [654, 284] on icon at bounding box center [654, 283] width 22 height 22
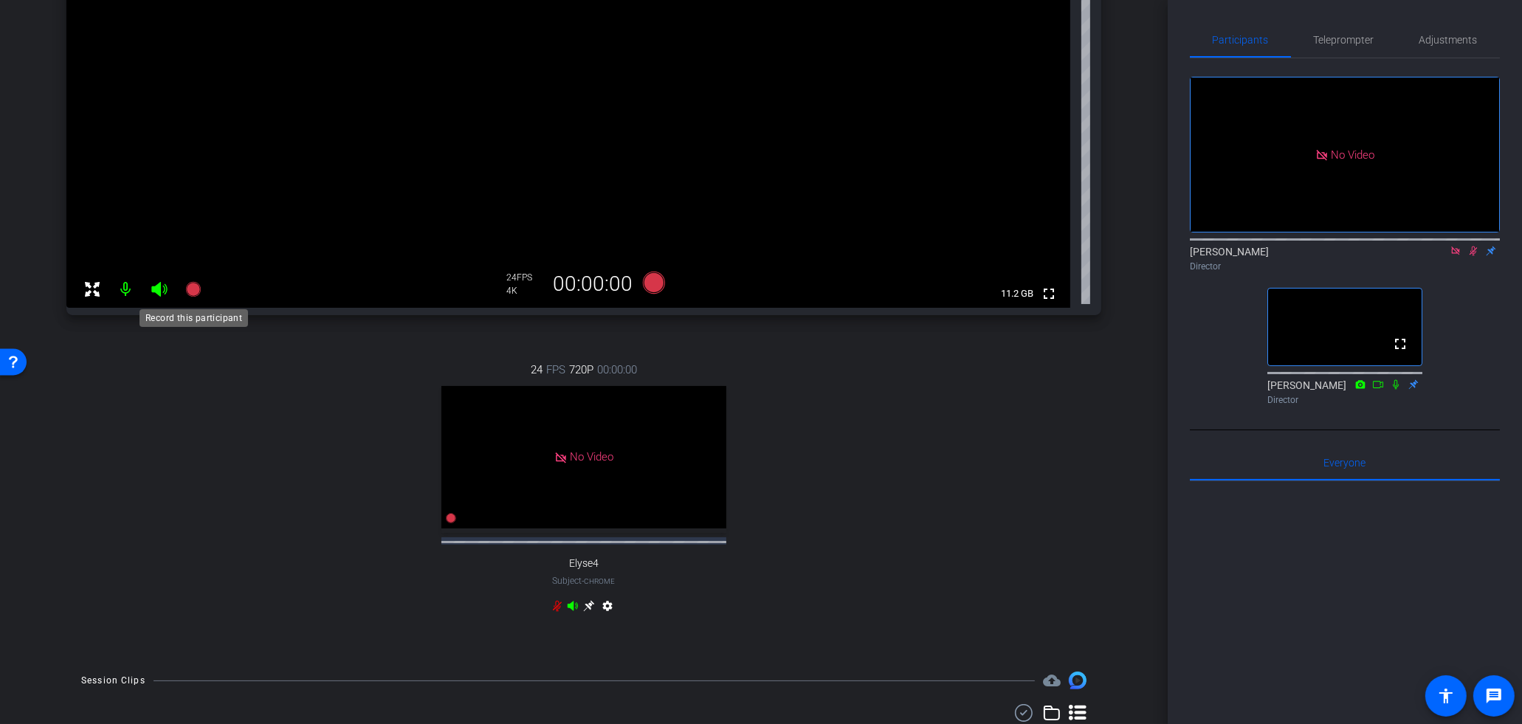
click at [196, 292] on icon at bounding box center [192, 289] width 15 height 15
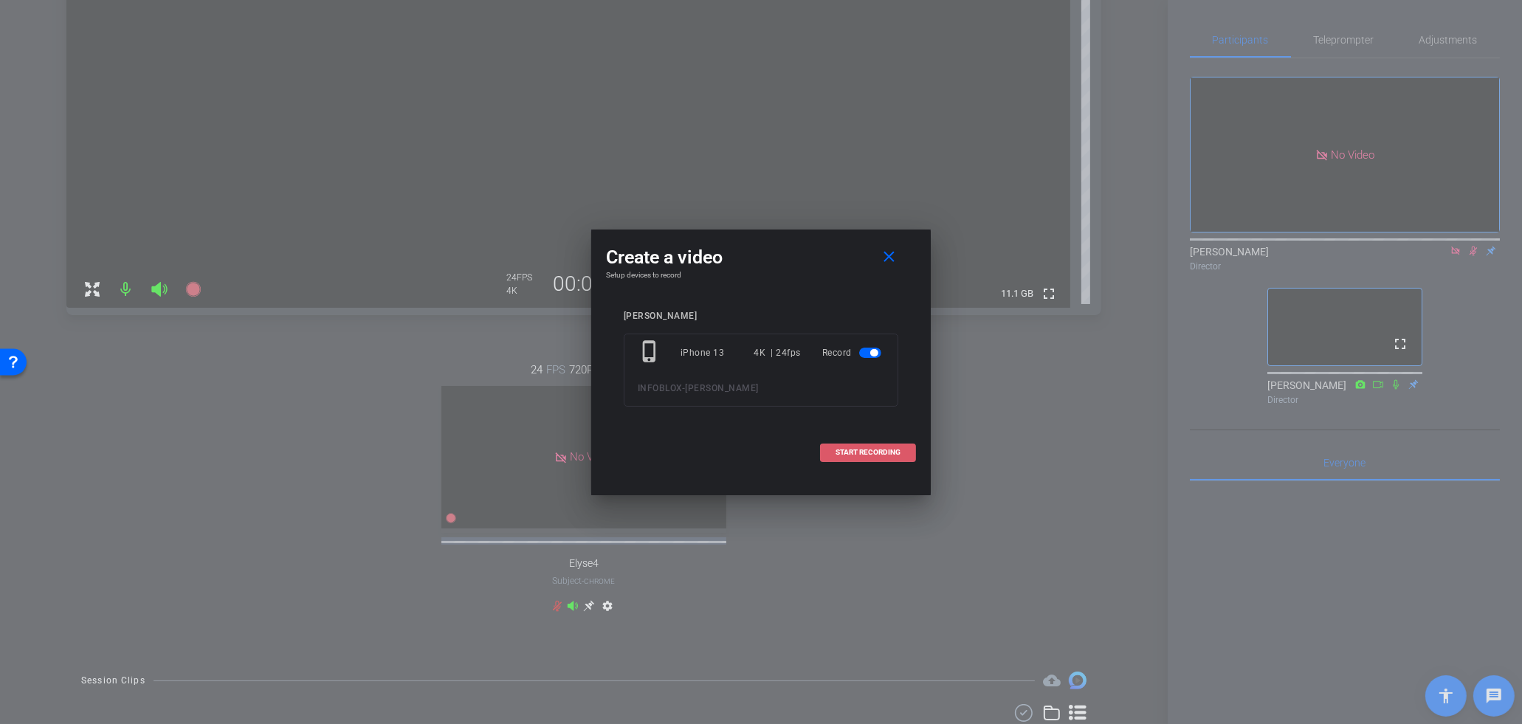
click at [873, 461] on span at bounding box center [868, 452] width 94 height 35
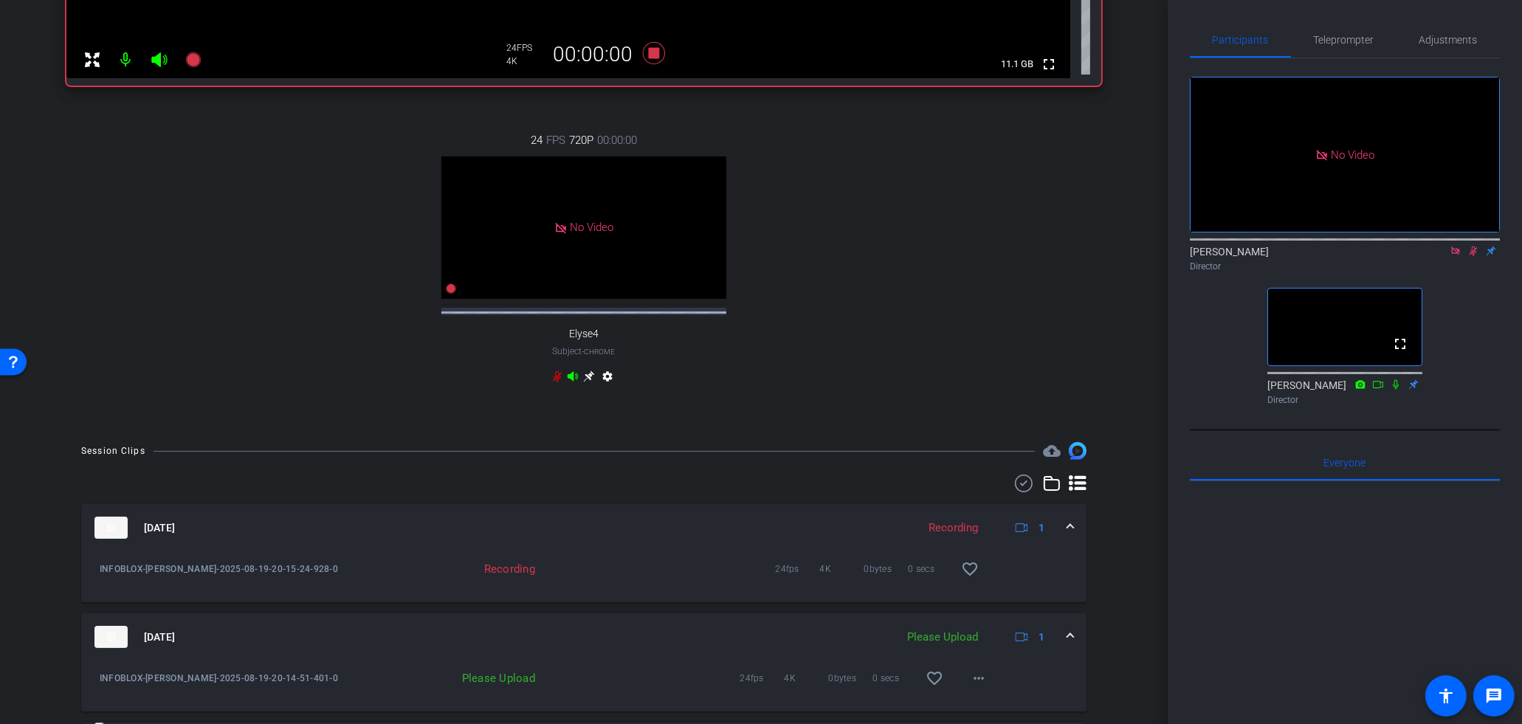
scroll to position [630, 0]
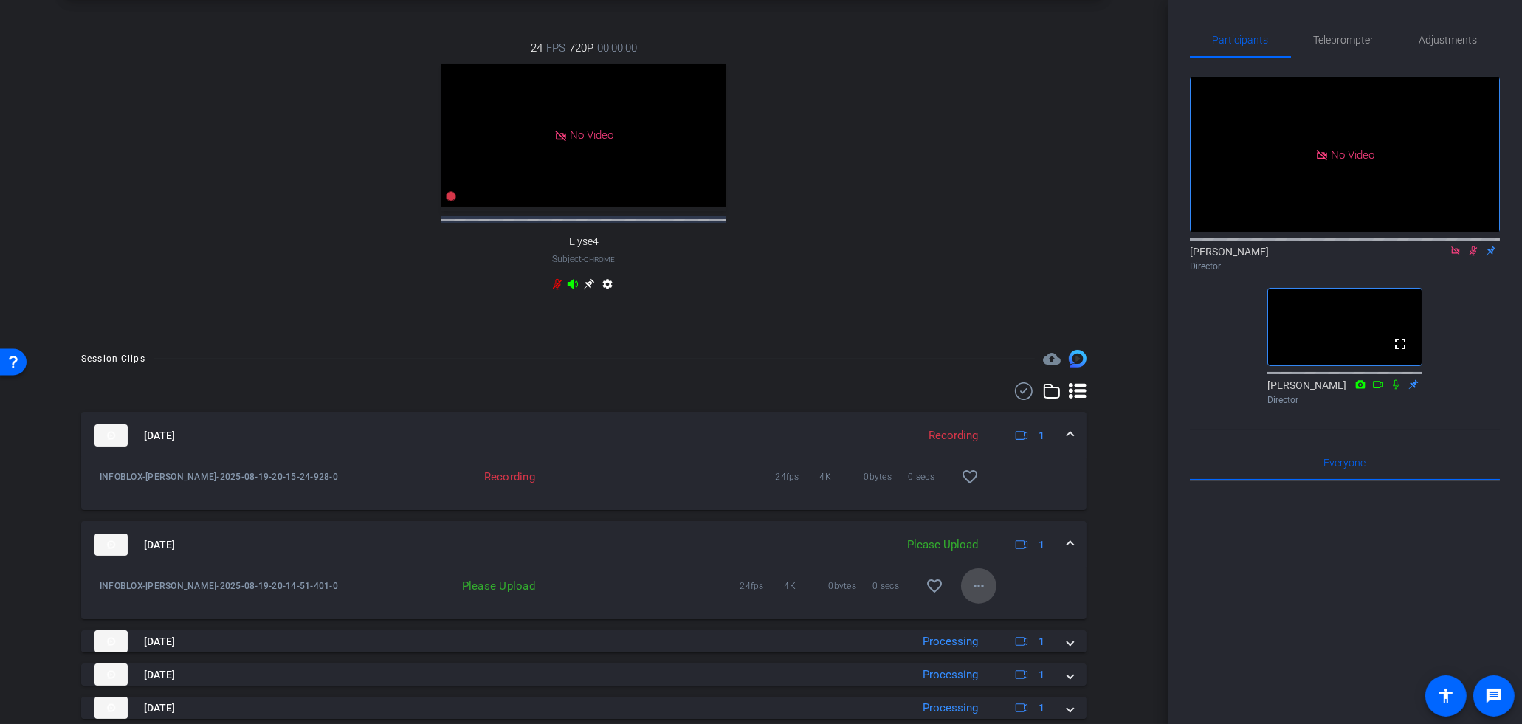
click at [979, 595] on mat-icon "more_horiz" at bounding box center [979, 586] width 18 height 18
click at [981, 633] on span "Upload" at bounding box center [1003, 629] width 59 height 18
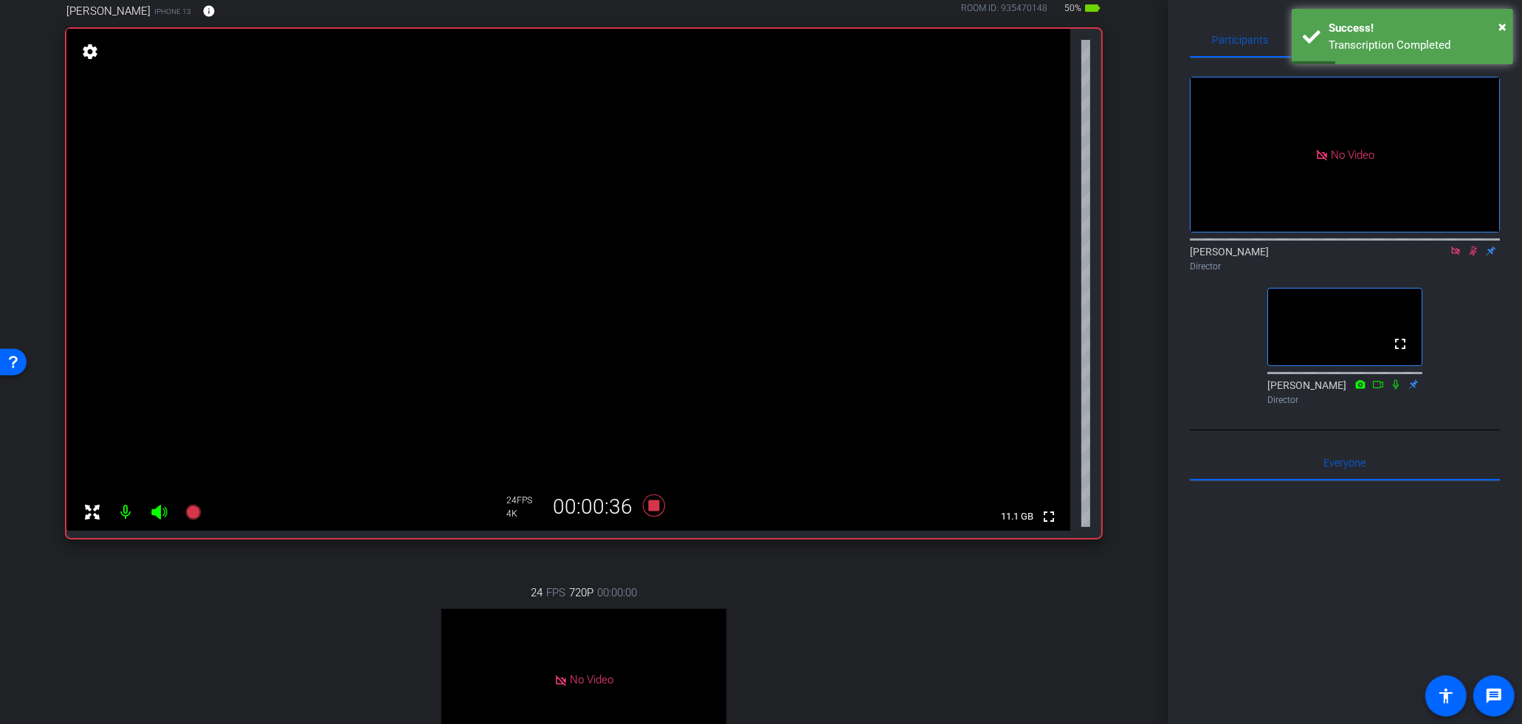
scroll to position [35, 0]
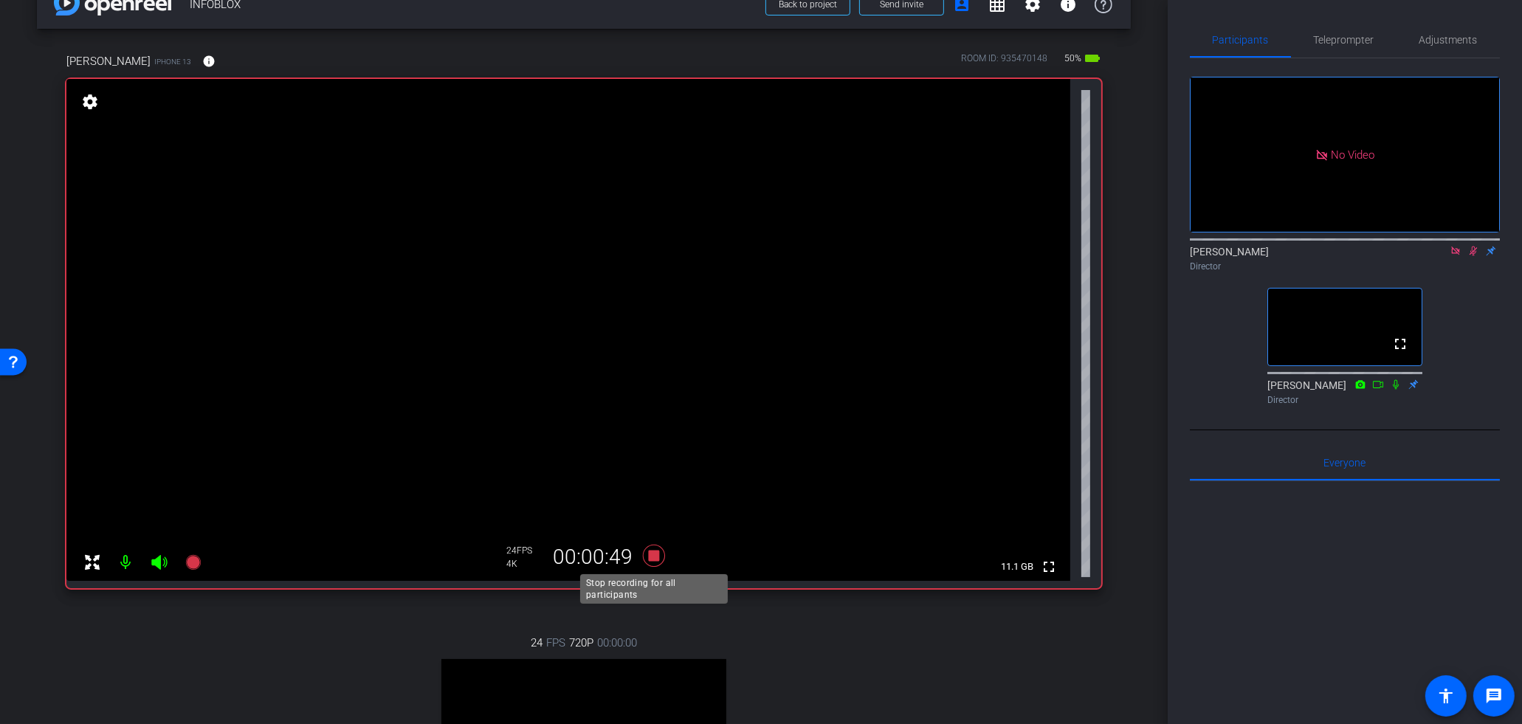
click at [654, 557] on icon at bounding box center [654, 556] width 22 height 22
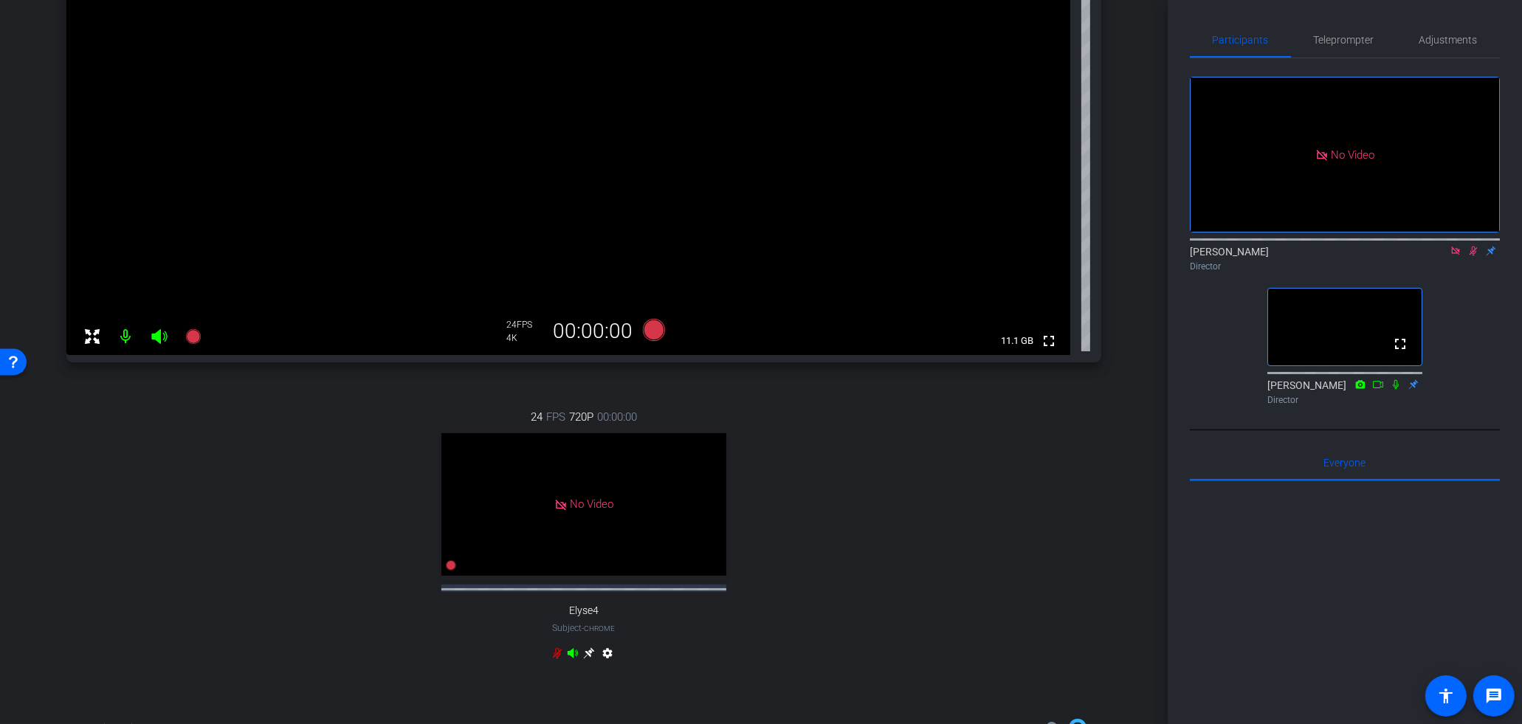
scroll to position [510, 0]
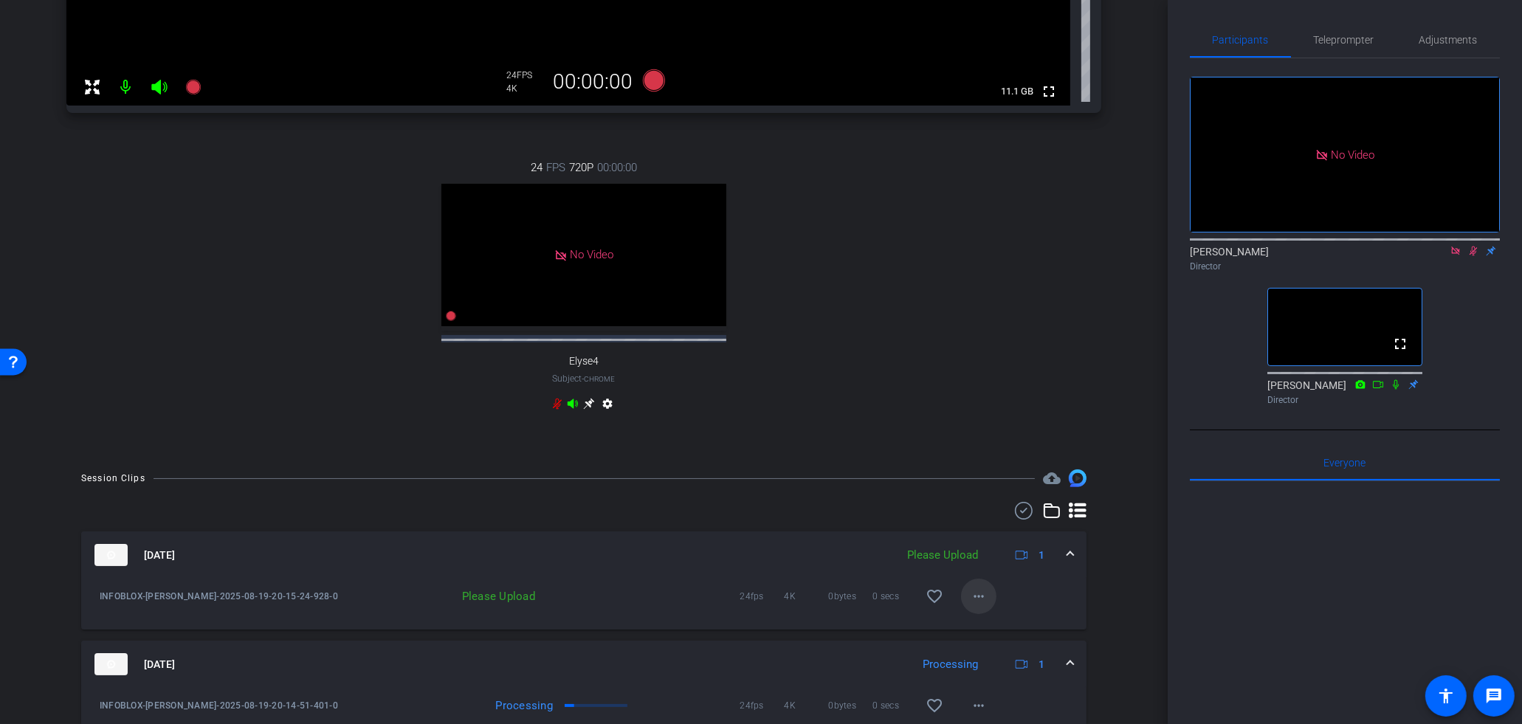
click at [986, 605] on mat-icon "more_horiz" at bounding box center [979, 597] width 18 height 18
click at [1003, 644] on span "Upload" at bounding box center [1003, 640] width 59 height 18
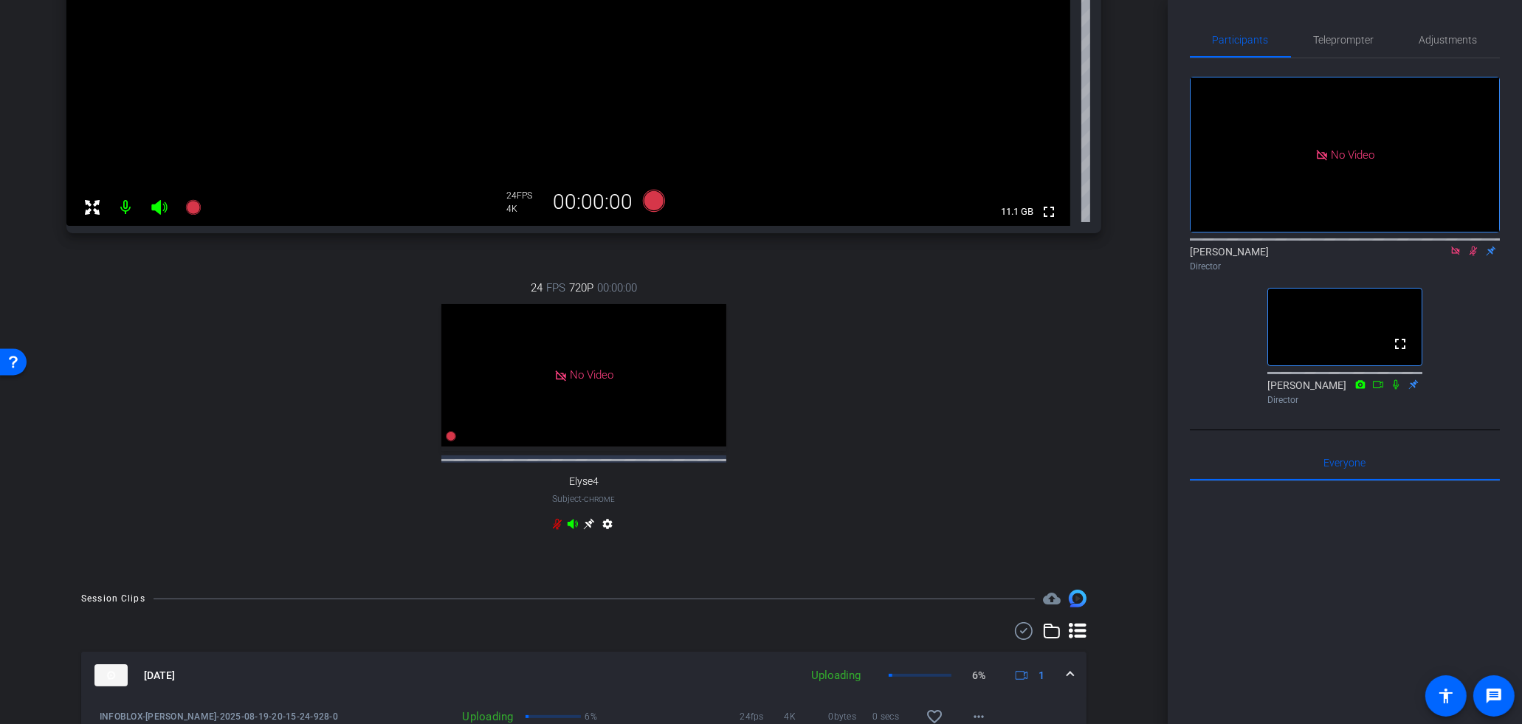
scroll to position [386, 0]
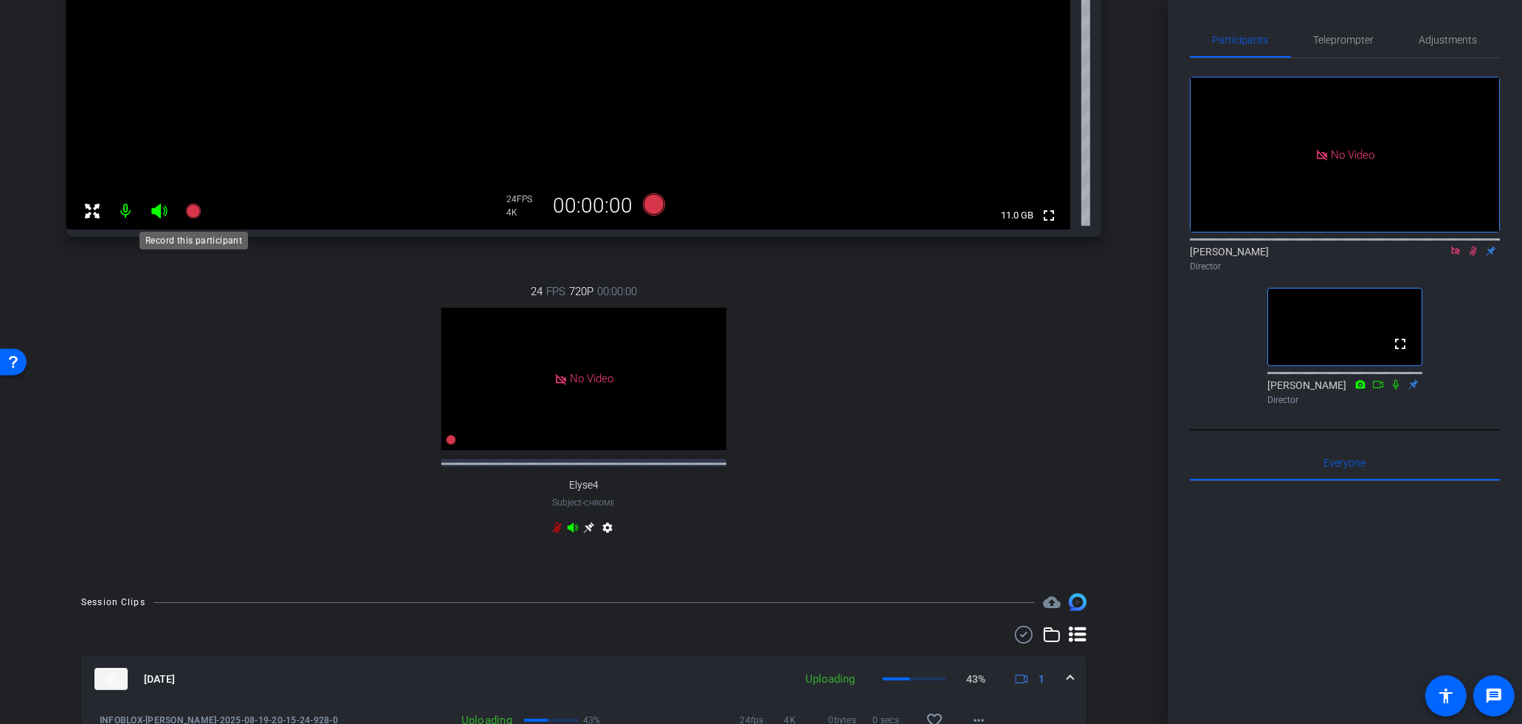
click at [196, 212] on icon at bounding box center [192, 211] width 15 height 15
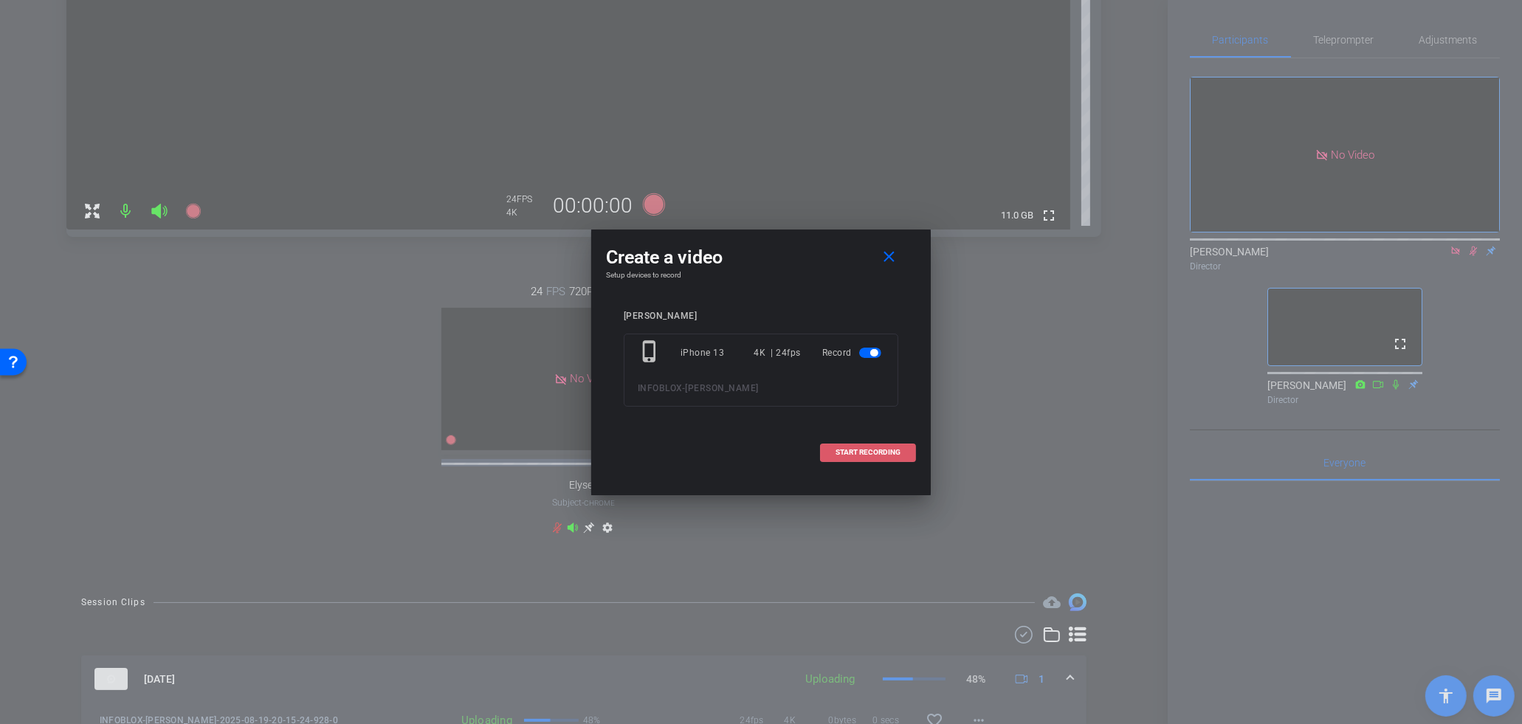
click at [866, 452] on span "START RECORDING" at bounding box center [868, 452] width 65 height 7
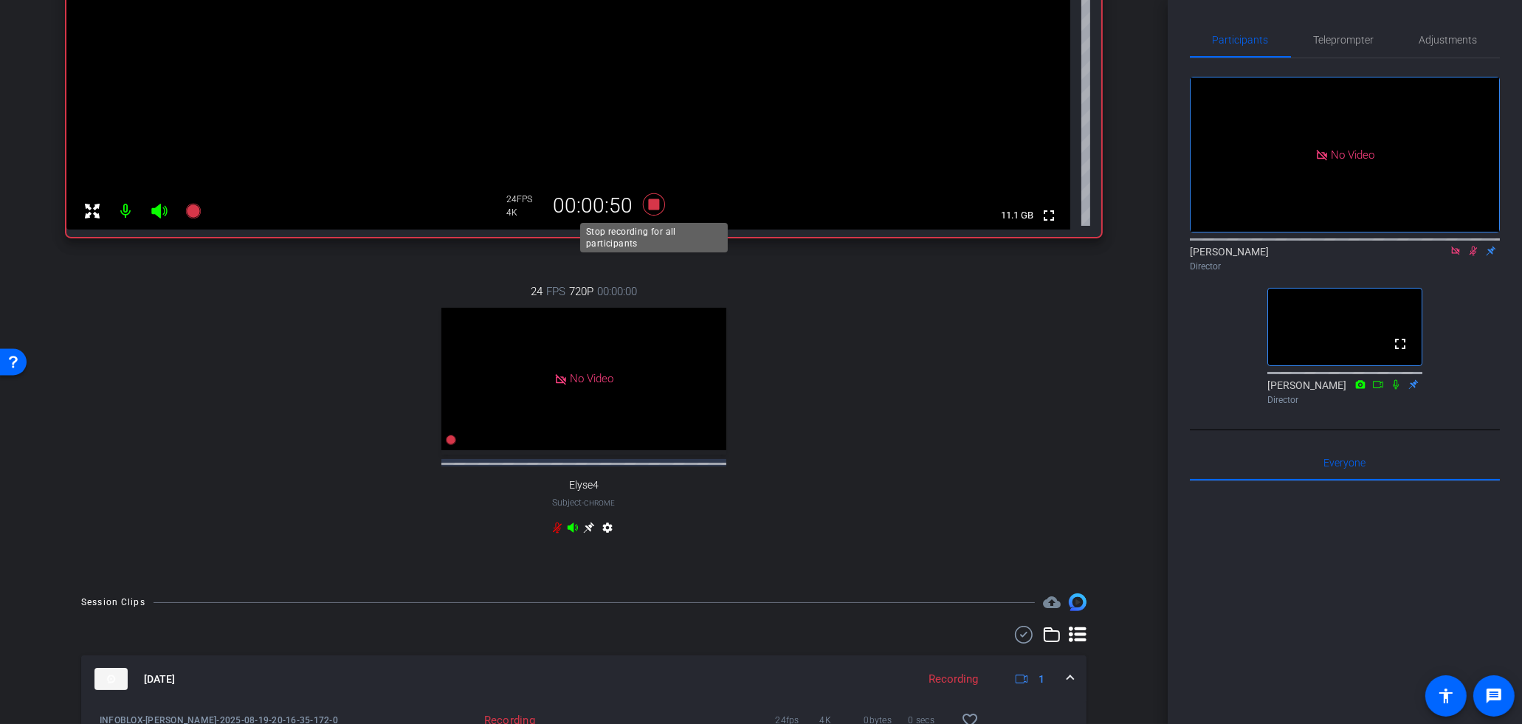
click at [654, 204] on icon at bounding box center [654, 204] width 22 height 22
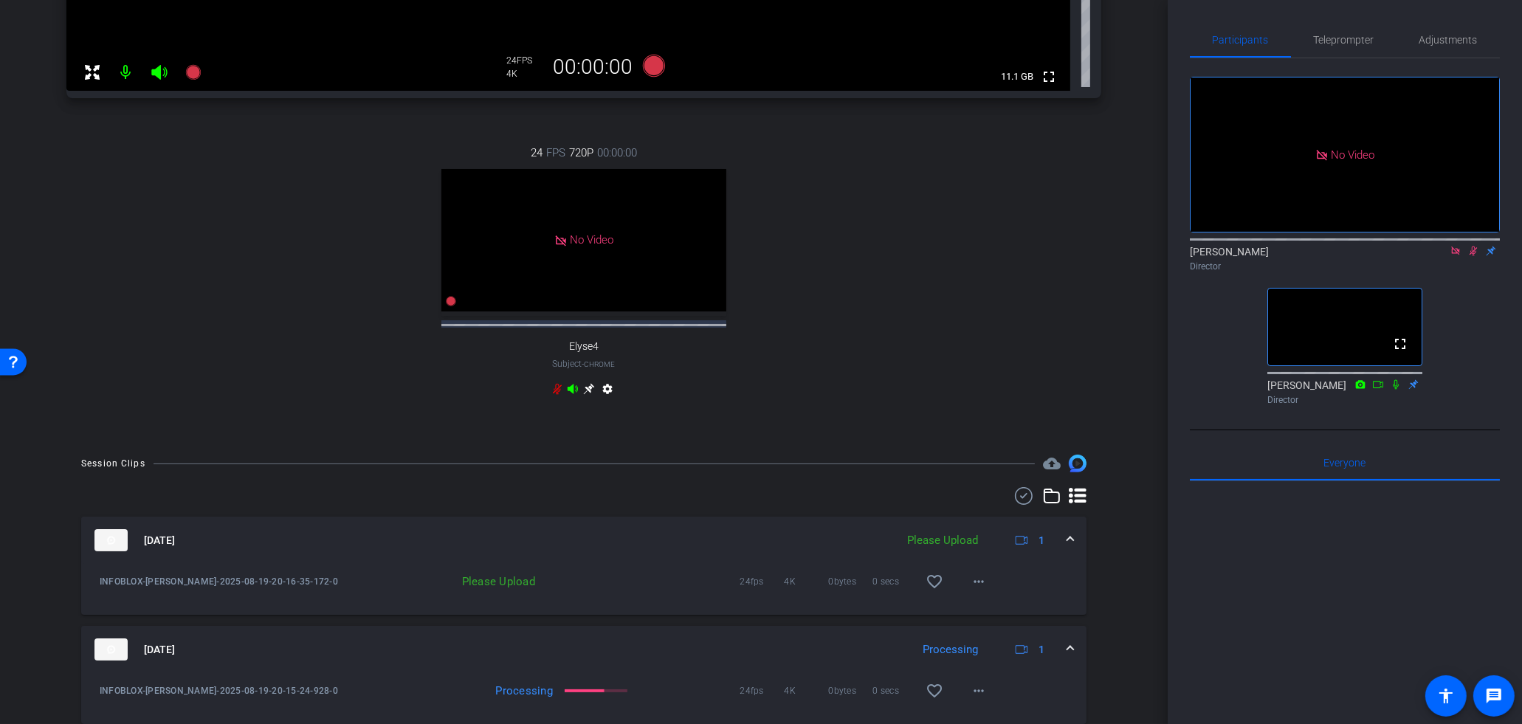
scroll to position [554, 0]
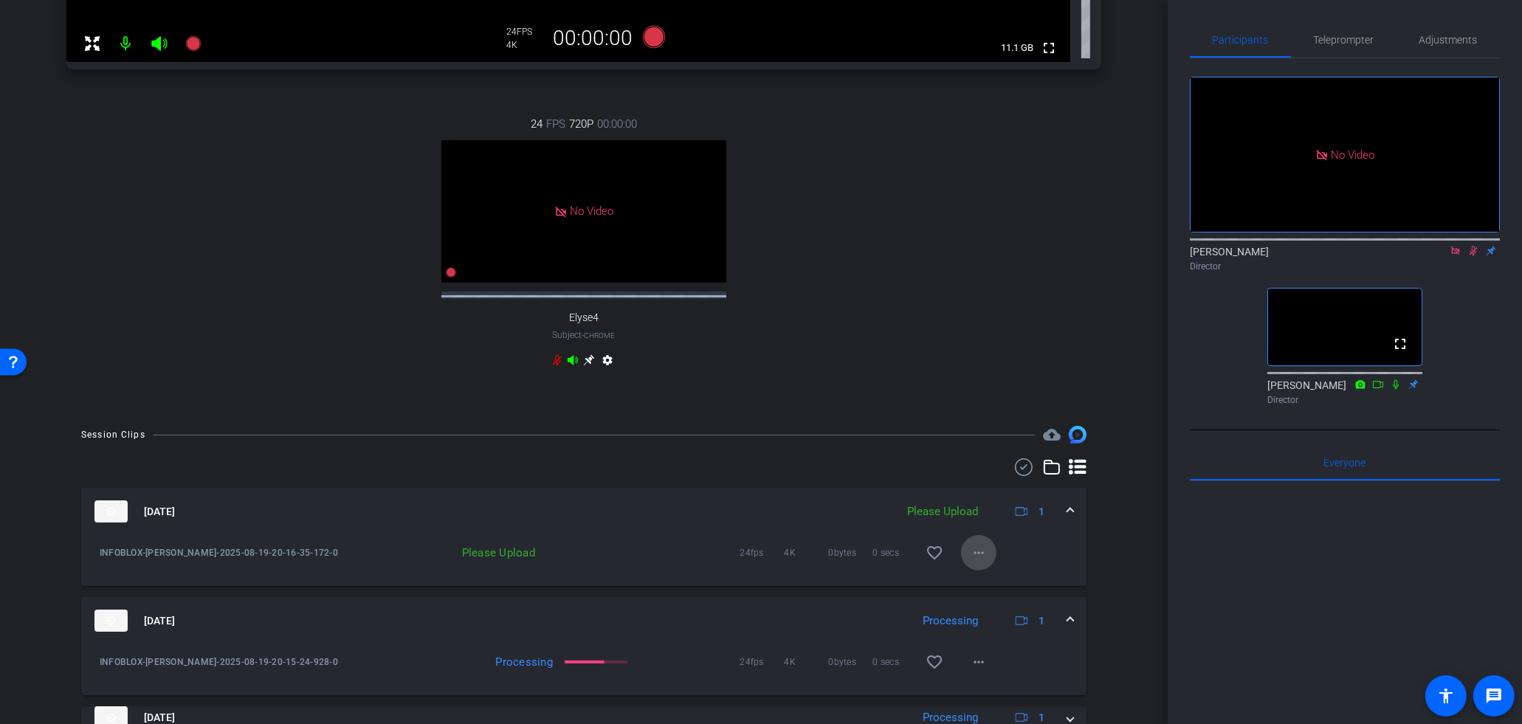
click at [982, 562] on mat-icon "more_horiz" at bounding box center [979, 553] width 18 height 18
click at [989, 595] on span "Upload" at bounding box center [1003, 597] width 59 height 18
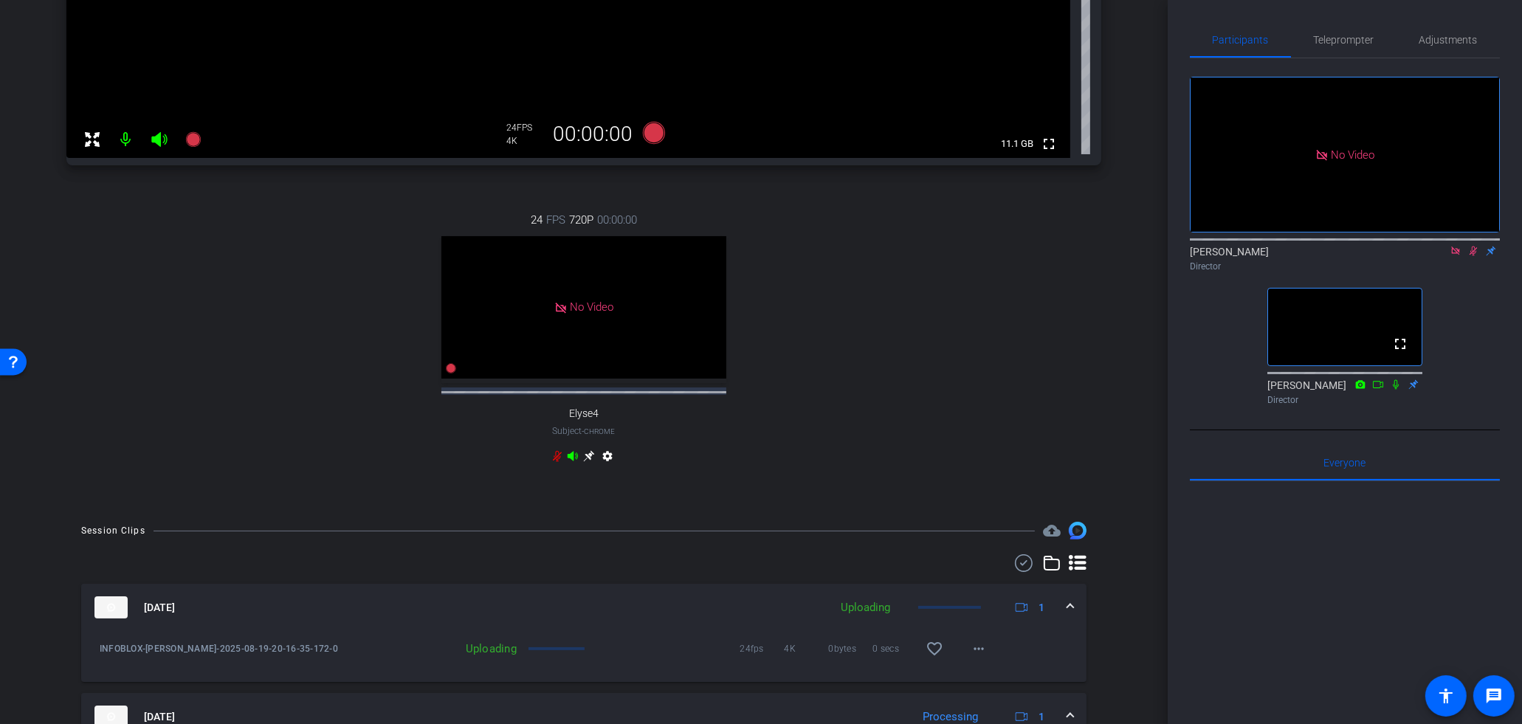
scroll to position [379, 0]
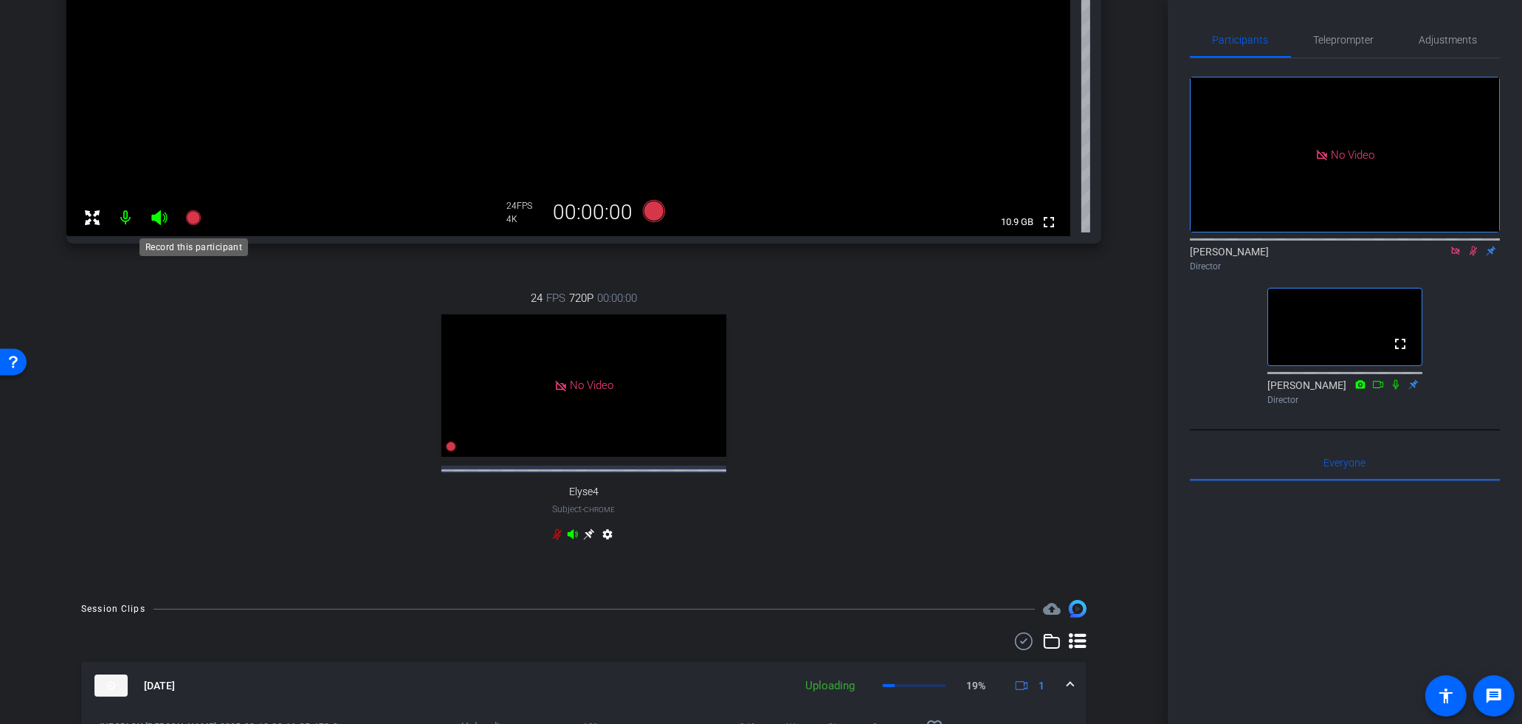
click at [199, 224] on icon at bounding box center [194, 218] width 18 height 18
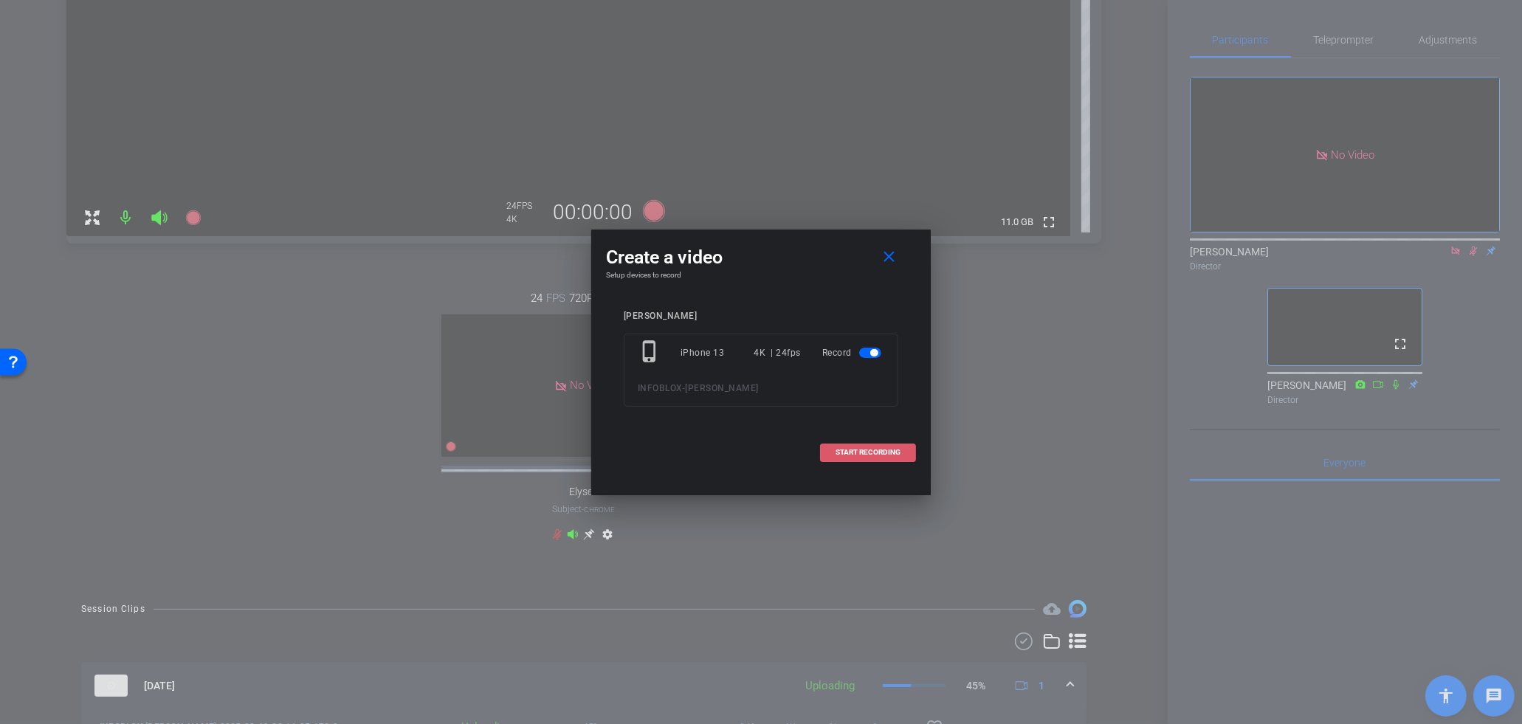
click at [897, 452] on span "START RECORDING" at bounding box center [868, 452] width 65 height 7
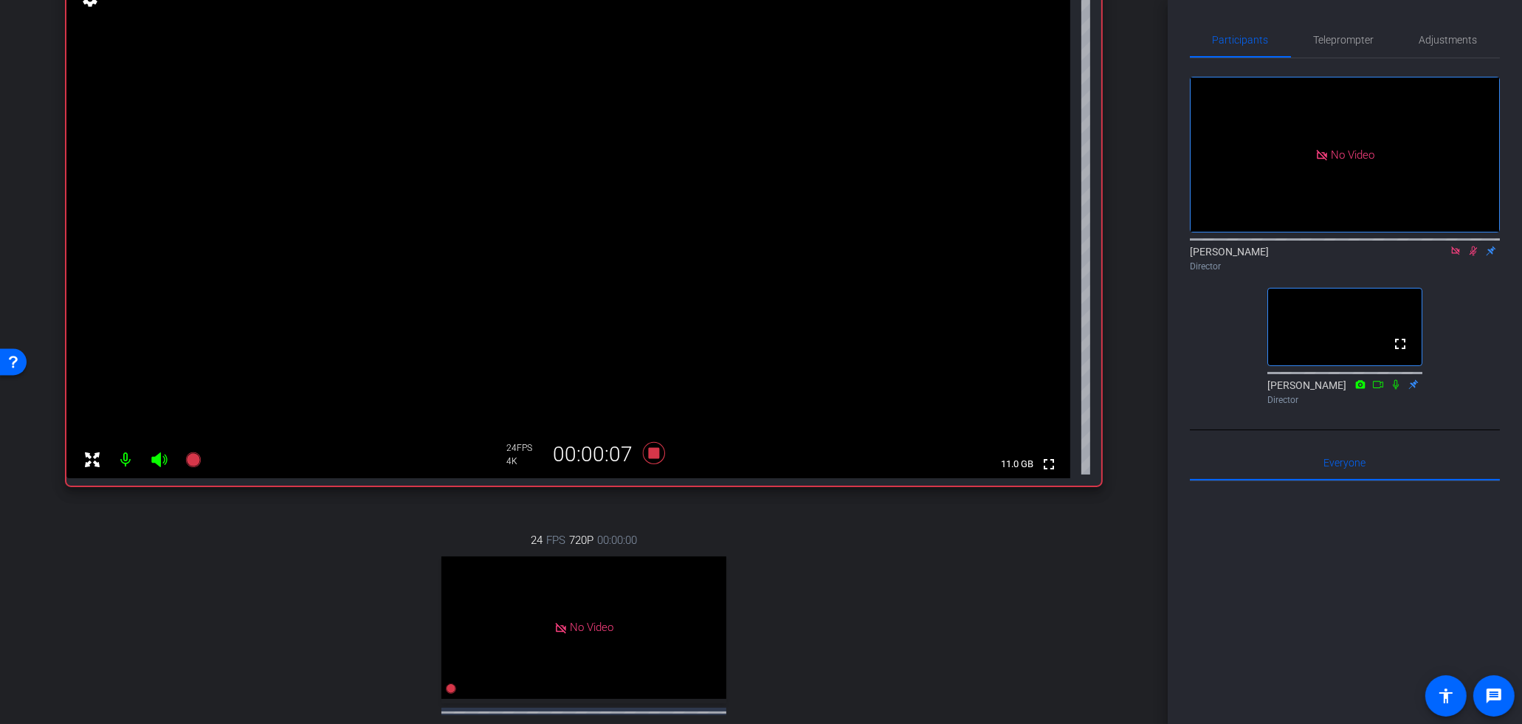
scroll to position [131, 0]
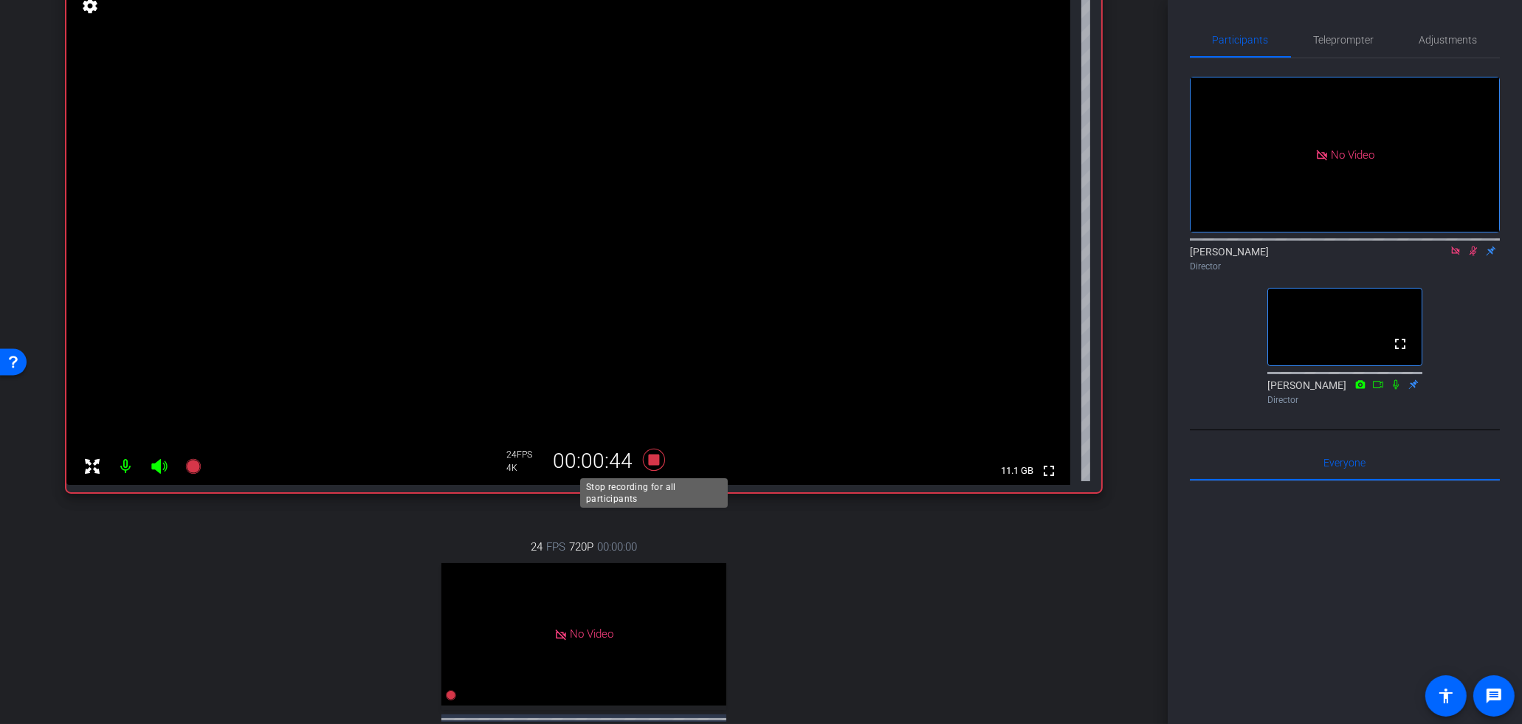
click at [649, 455] on icon at bounding box center [654, 460] width 22 height 22
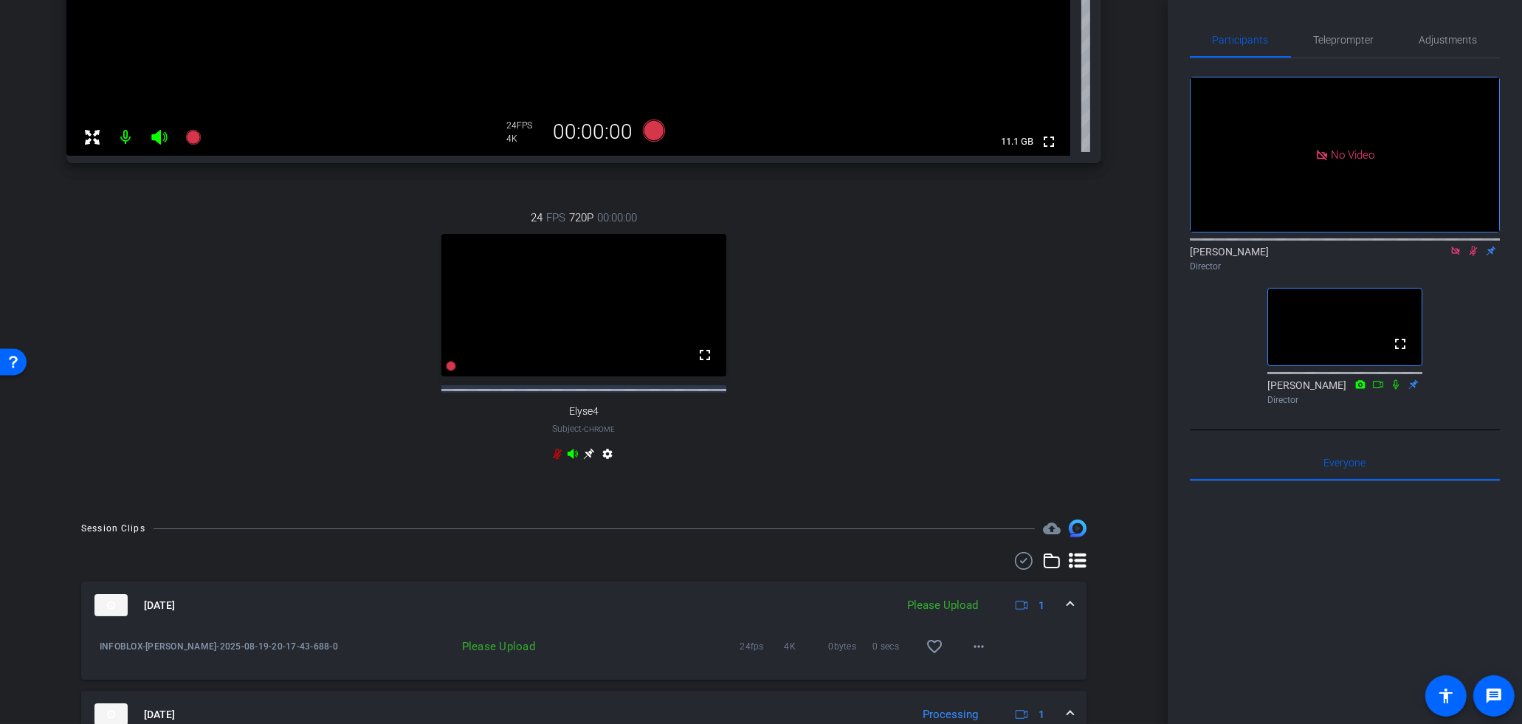
scroll to position [709, 0]
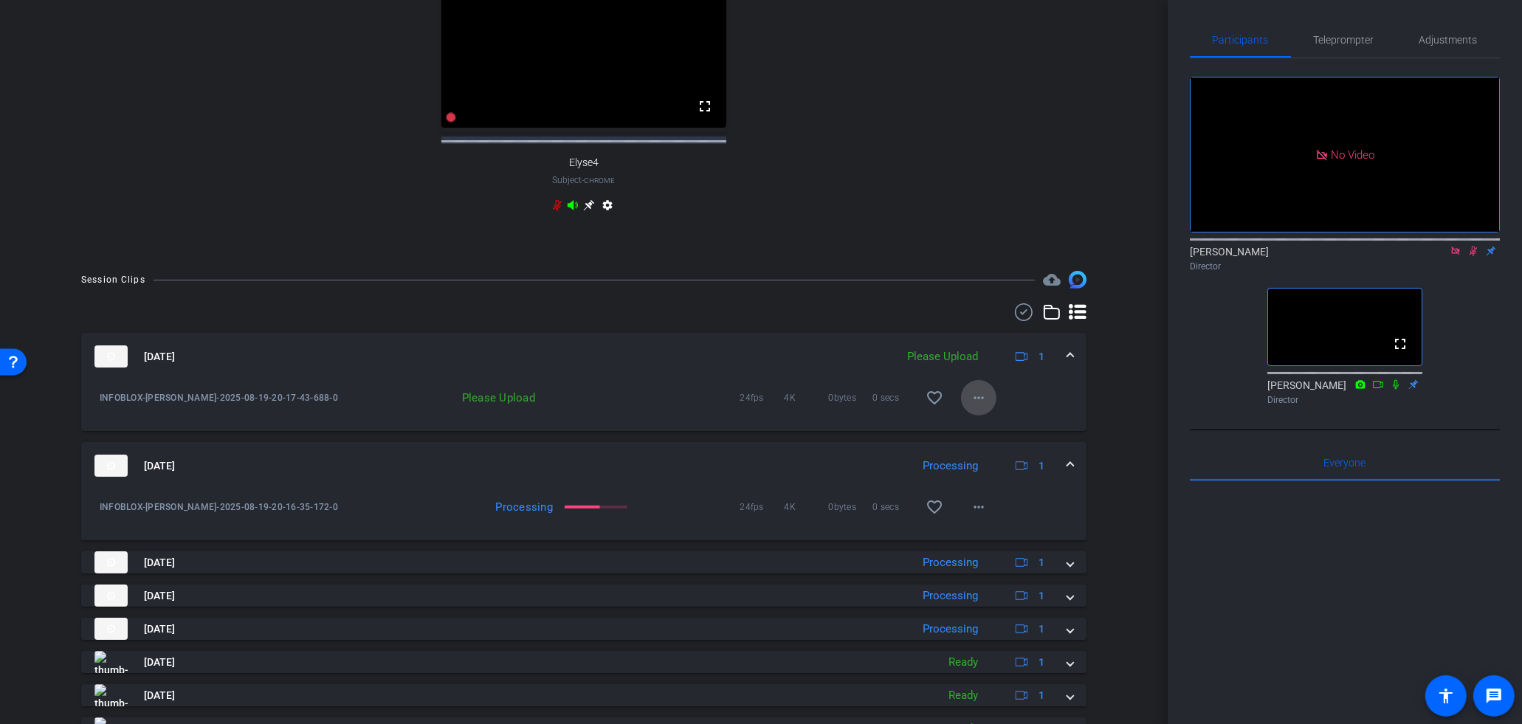
click at [986, 407] on mat-icon "more_horiz" at bounding box center [979, 398] width 18 height 18
click at [989, 447] on span "Upload" at bounding box center [1003, 442] width 59 height 18
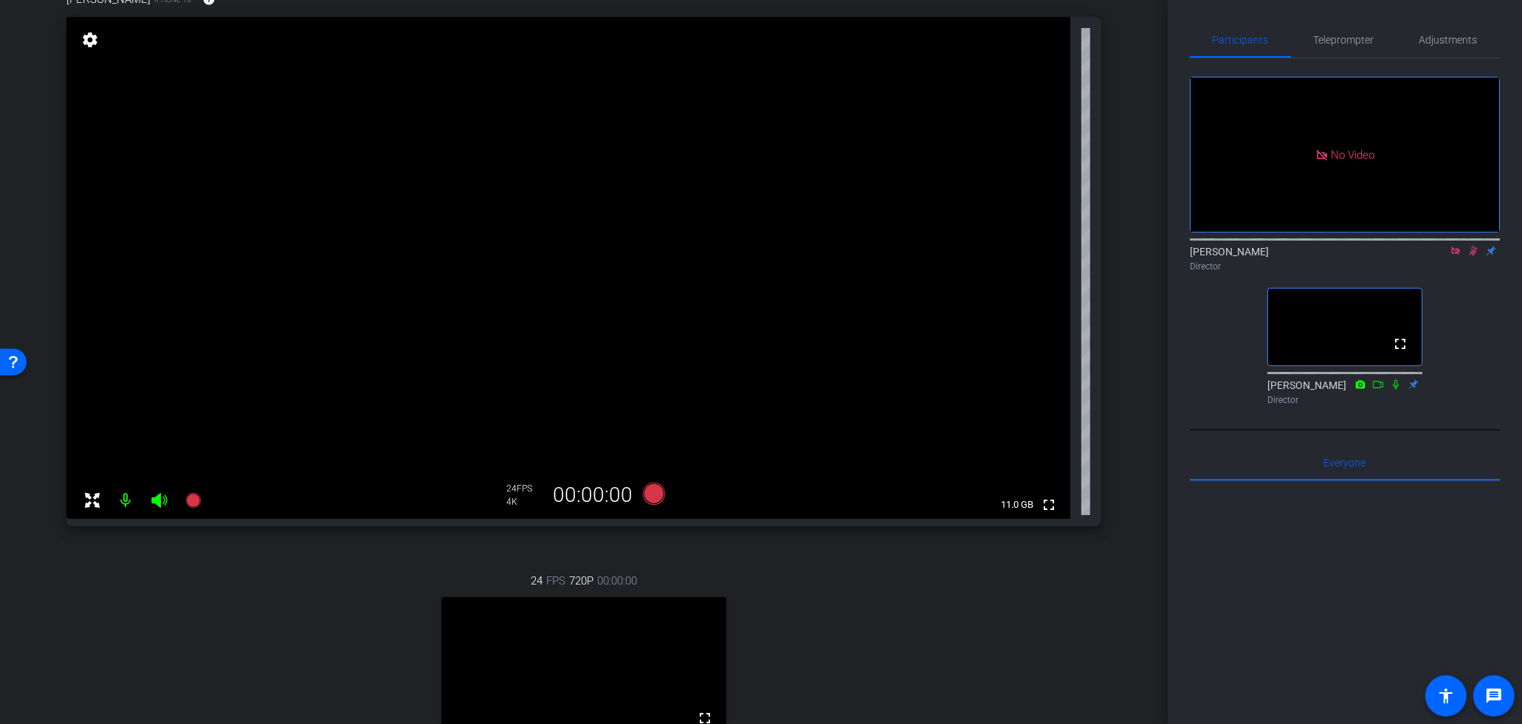
scroll to position [65, 0]
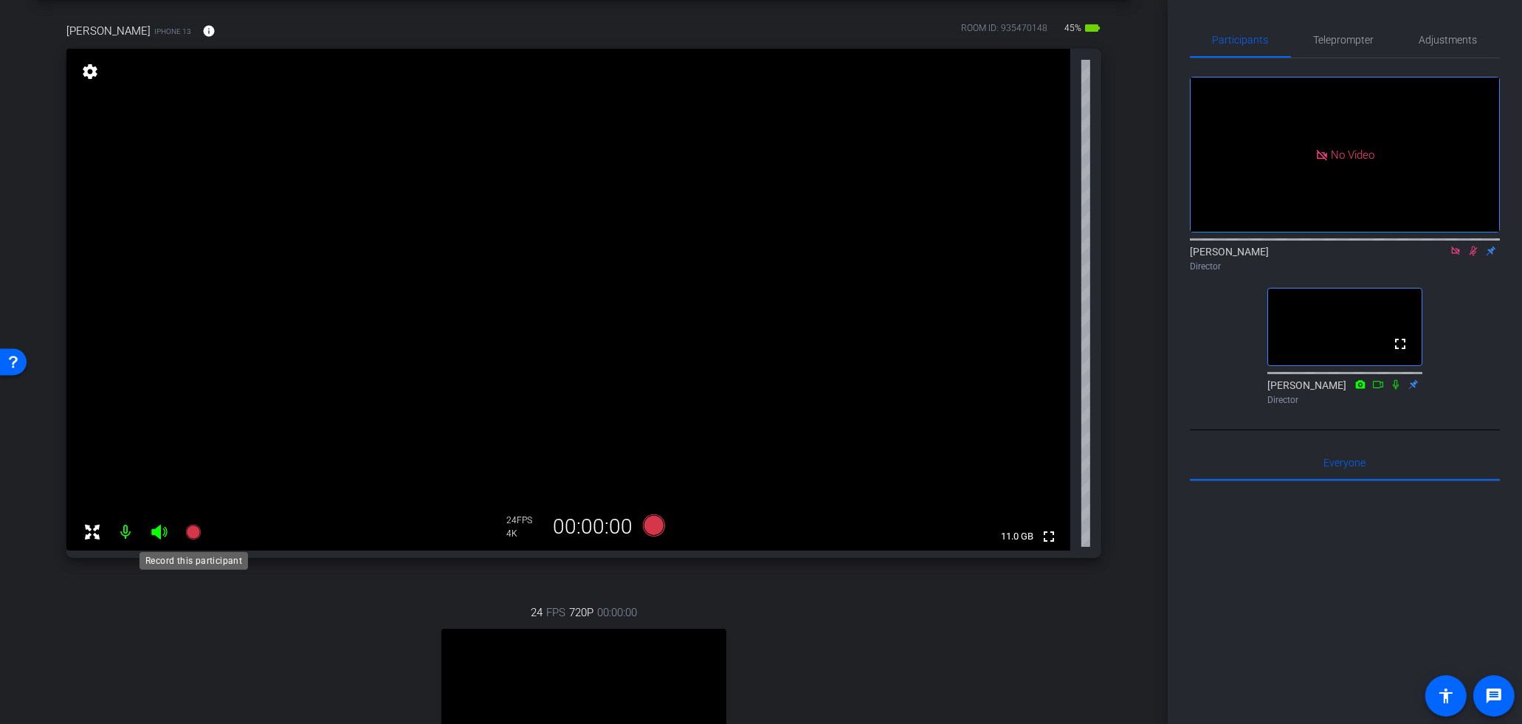
click at [188, 526] on icon at bounding box center [192, 532] width 15 height 15
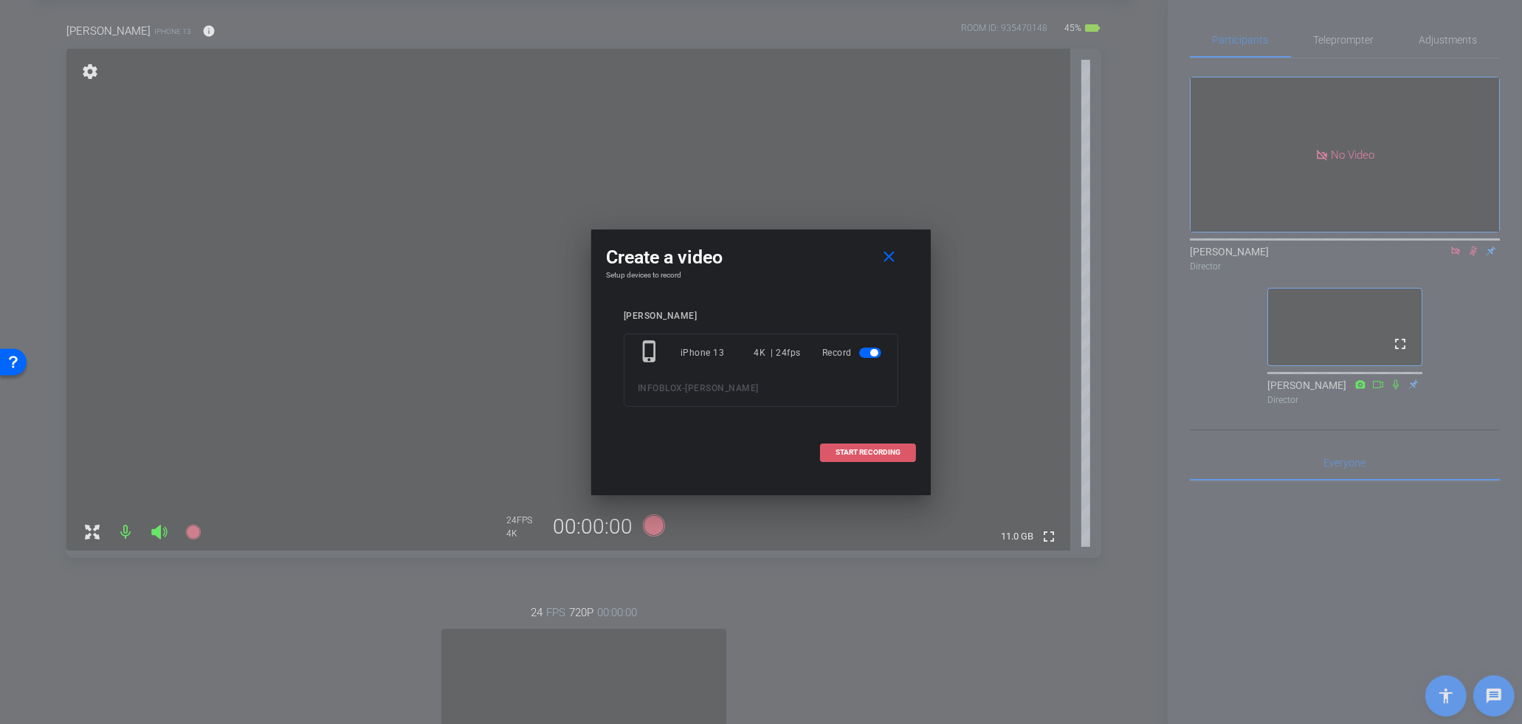
click at [859, 450] on span "START RECORDING" at bounding box center [868, 452] width 65 height 7
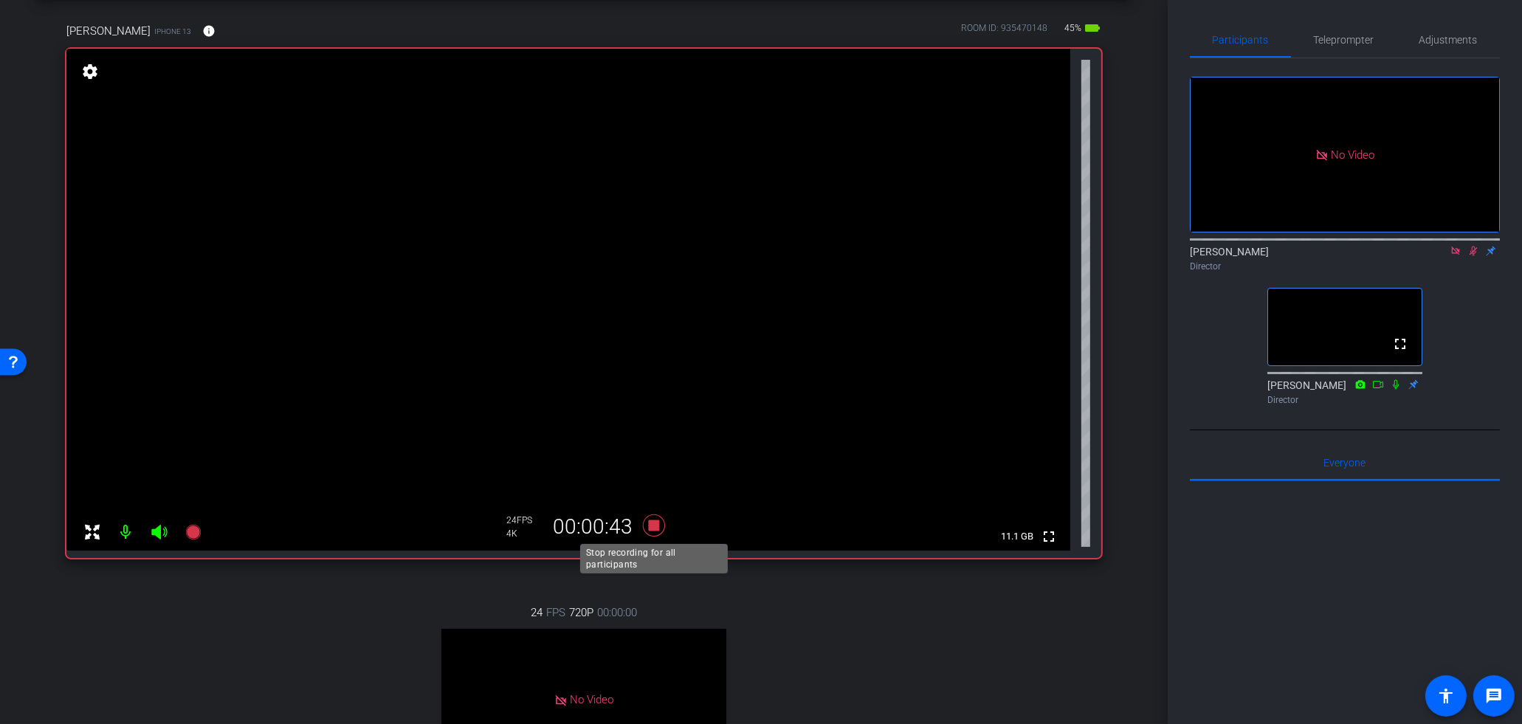
click at [655, 527] on icon at bounding box center [654, 526] width 22 height 22
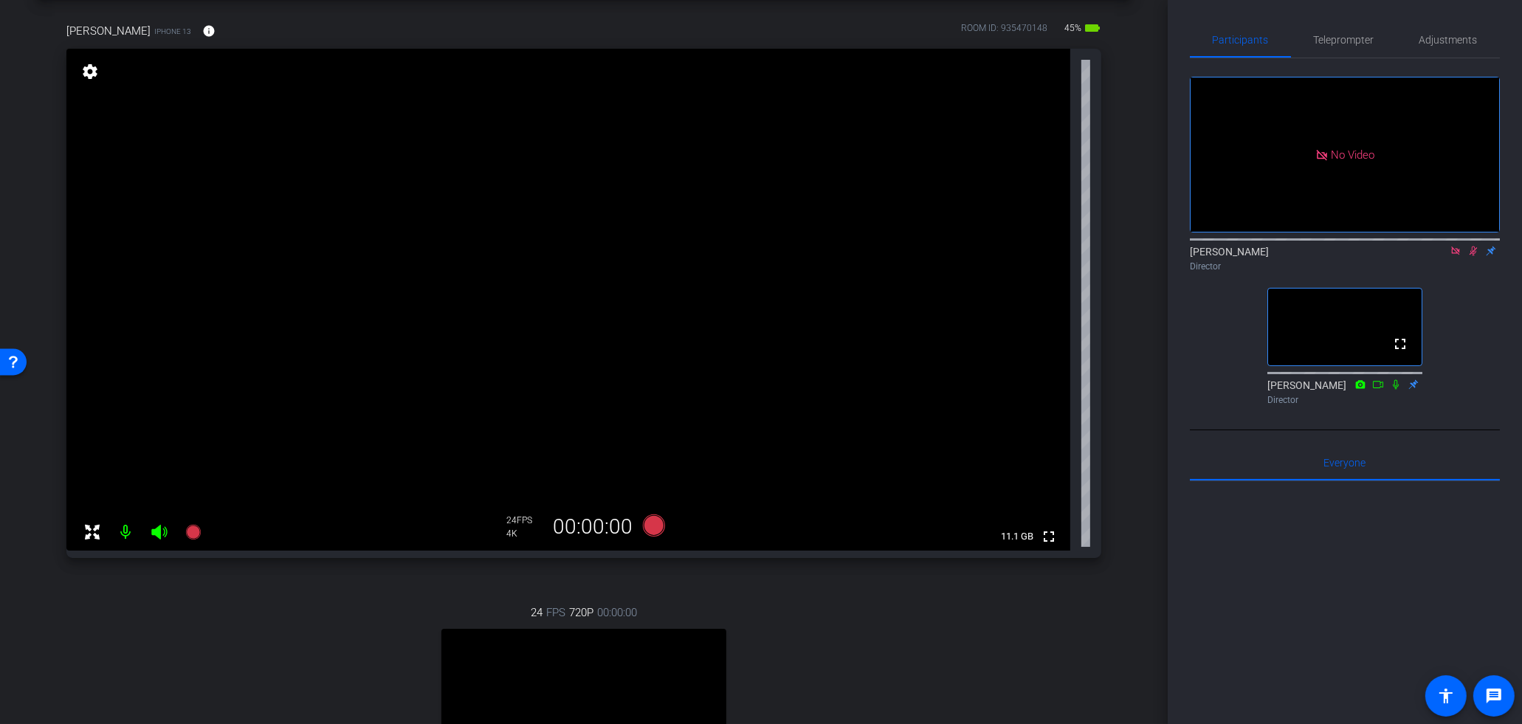
click at [1469, 258] on mat-icon at bounding box center [1474, 250] width 18 height 13
click at [1454, 255] on icon at bounding box center [1455, 251] width 8 height 8
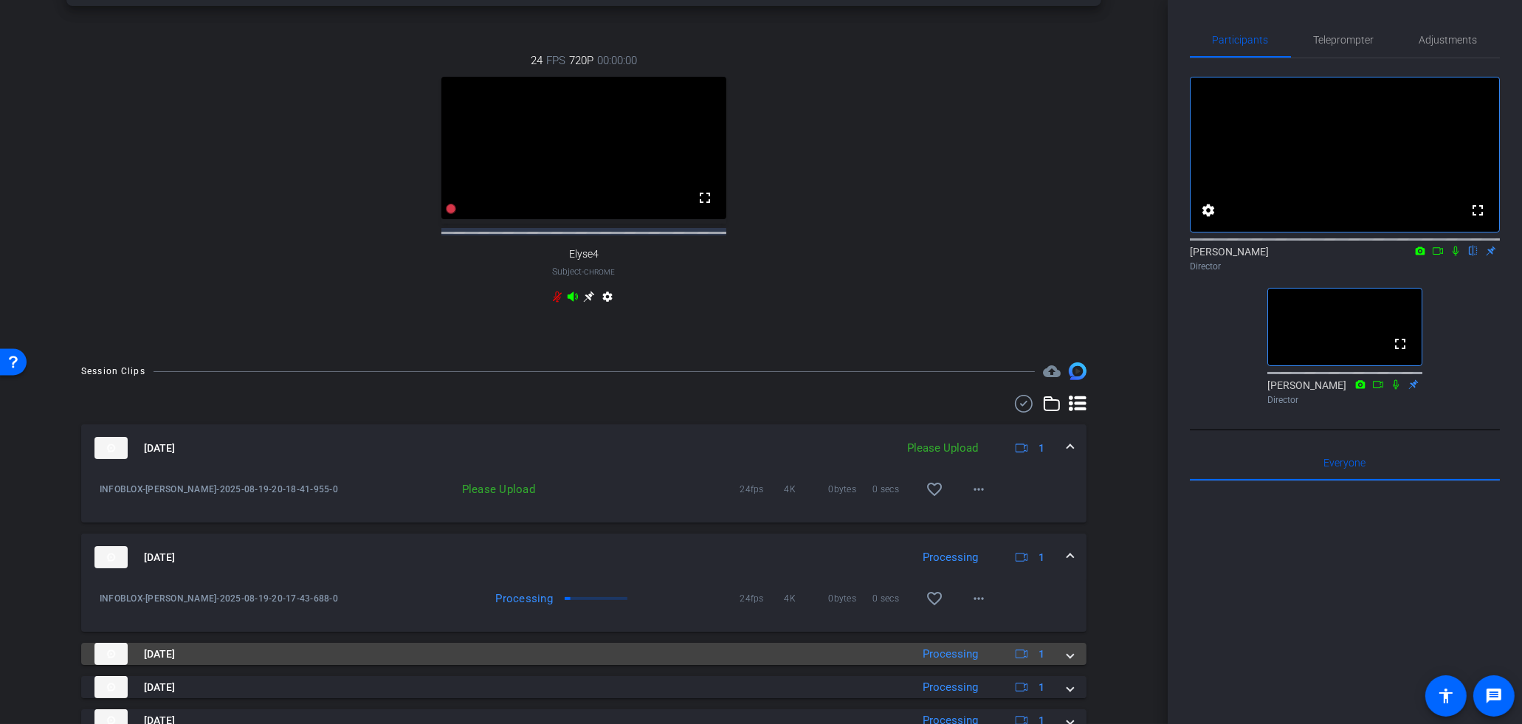
scroll to position [743, 0]
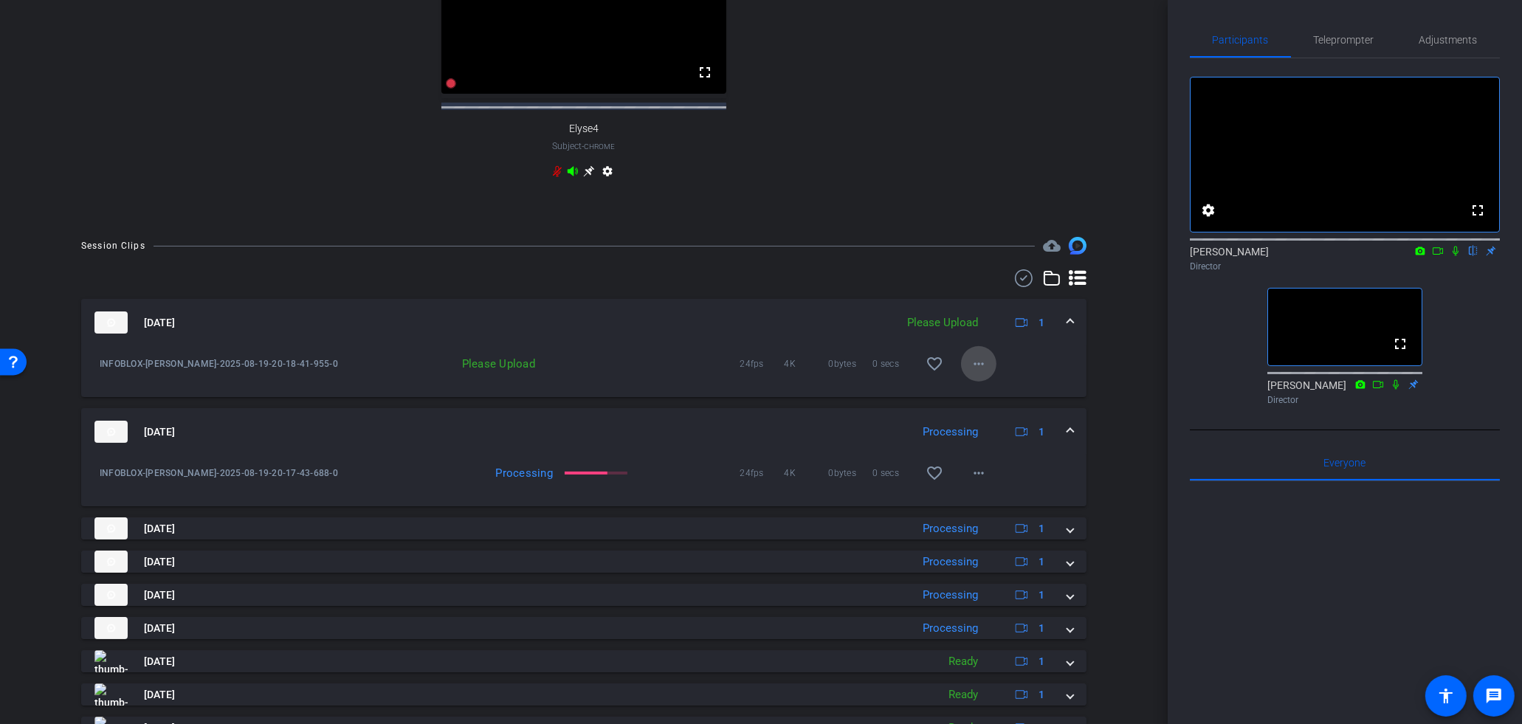
click at [981, 373] on mat-icon "more_horiz" at bounding box center [979, 364] width 18 height 18
click at [991, 410] on span "Upload" at bounding box center [1003, 408] width 59 height 18
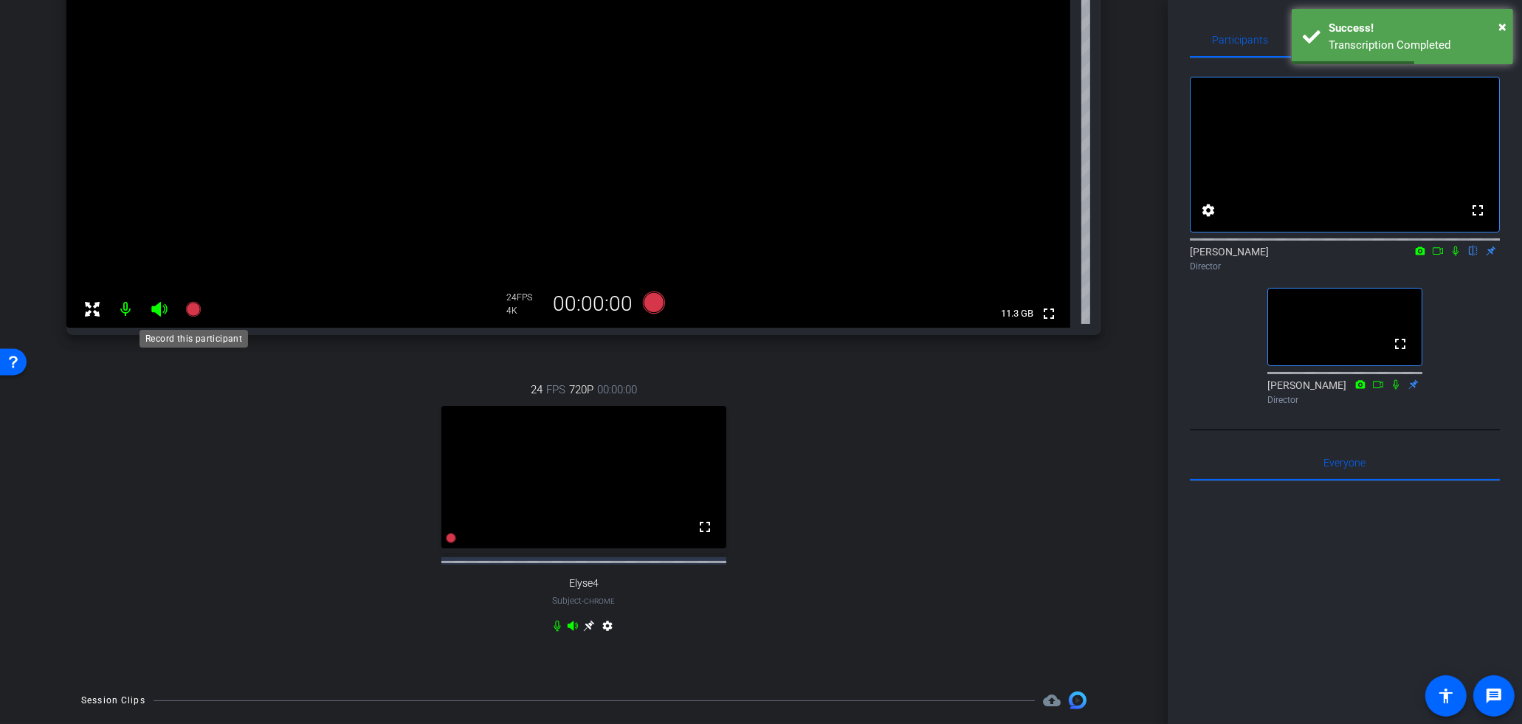
click at [196, 317] on icon at bounding box center [194, 309] width 18 height 18
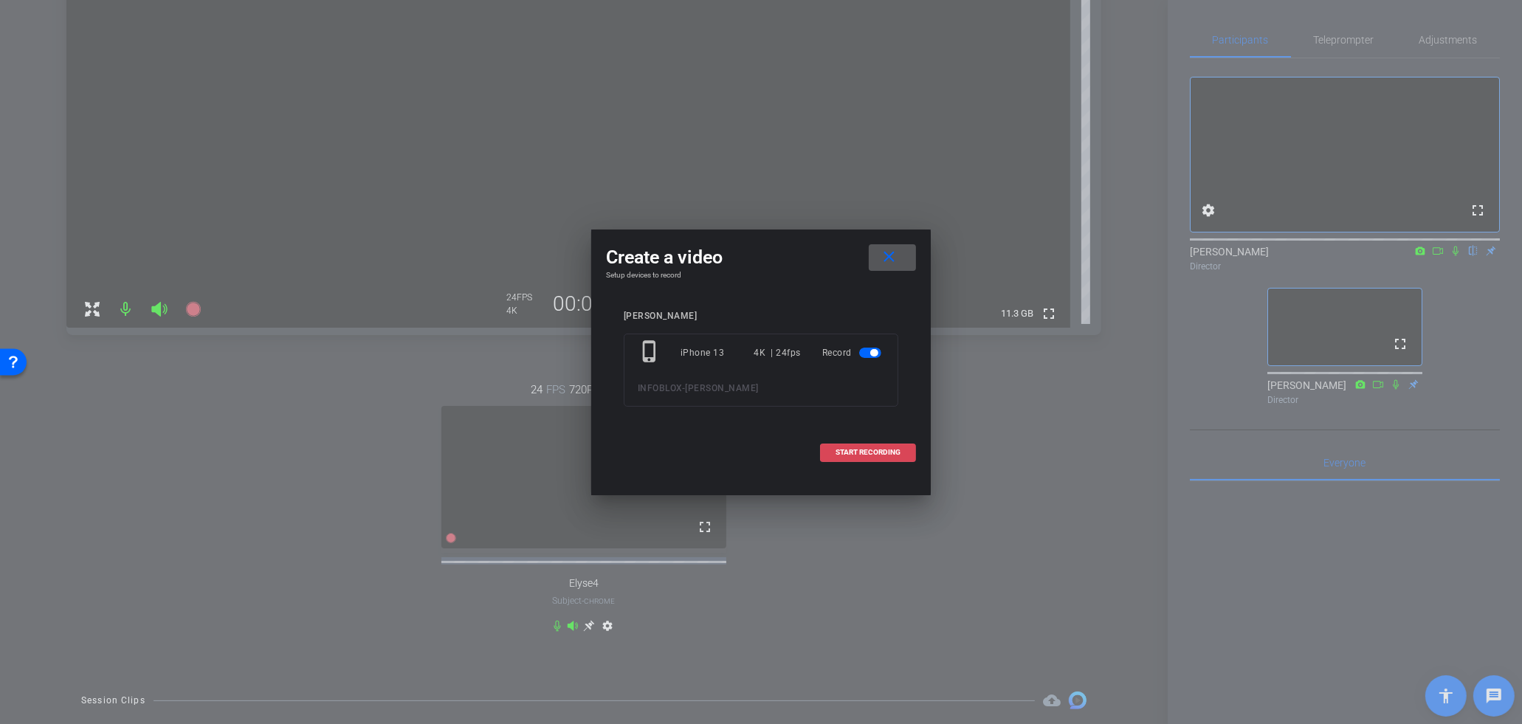
click at [867, 450] on span "START RECORDING" at bounding box center [868, 452] width 65 height 7
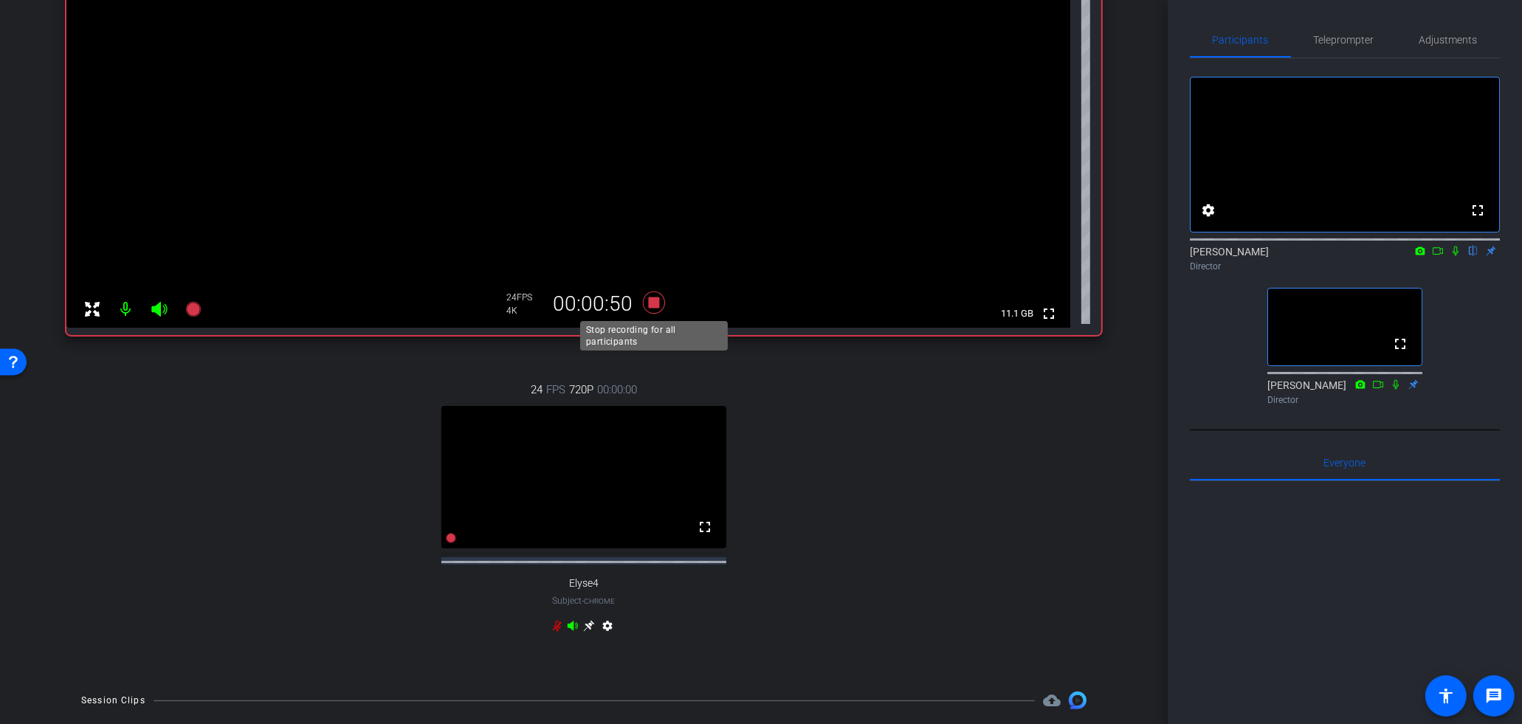
click at [650, 304] on icon at bounding box center [654, 303] width 22 height 22
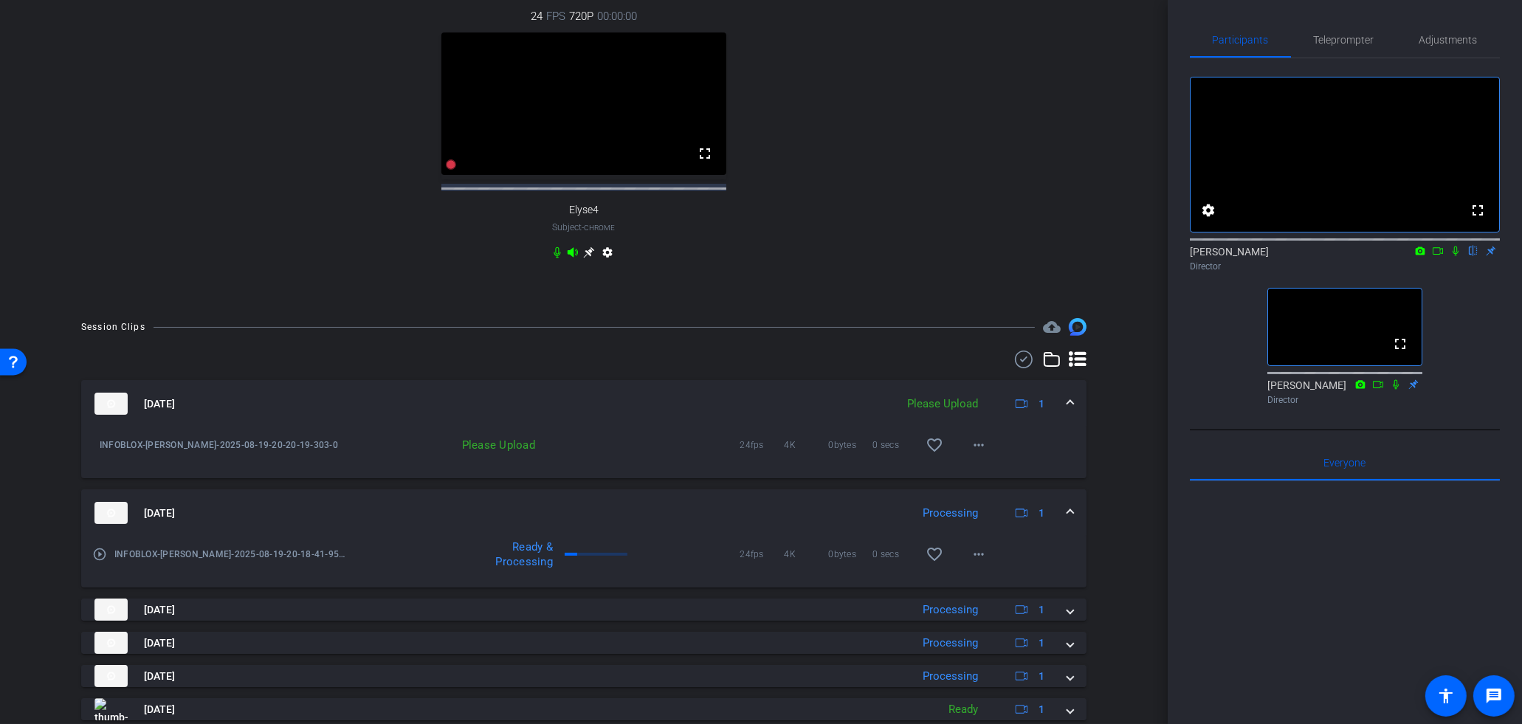
scroll to position [815, 0]
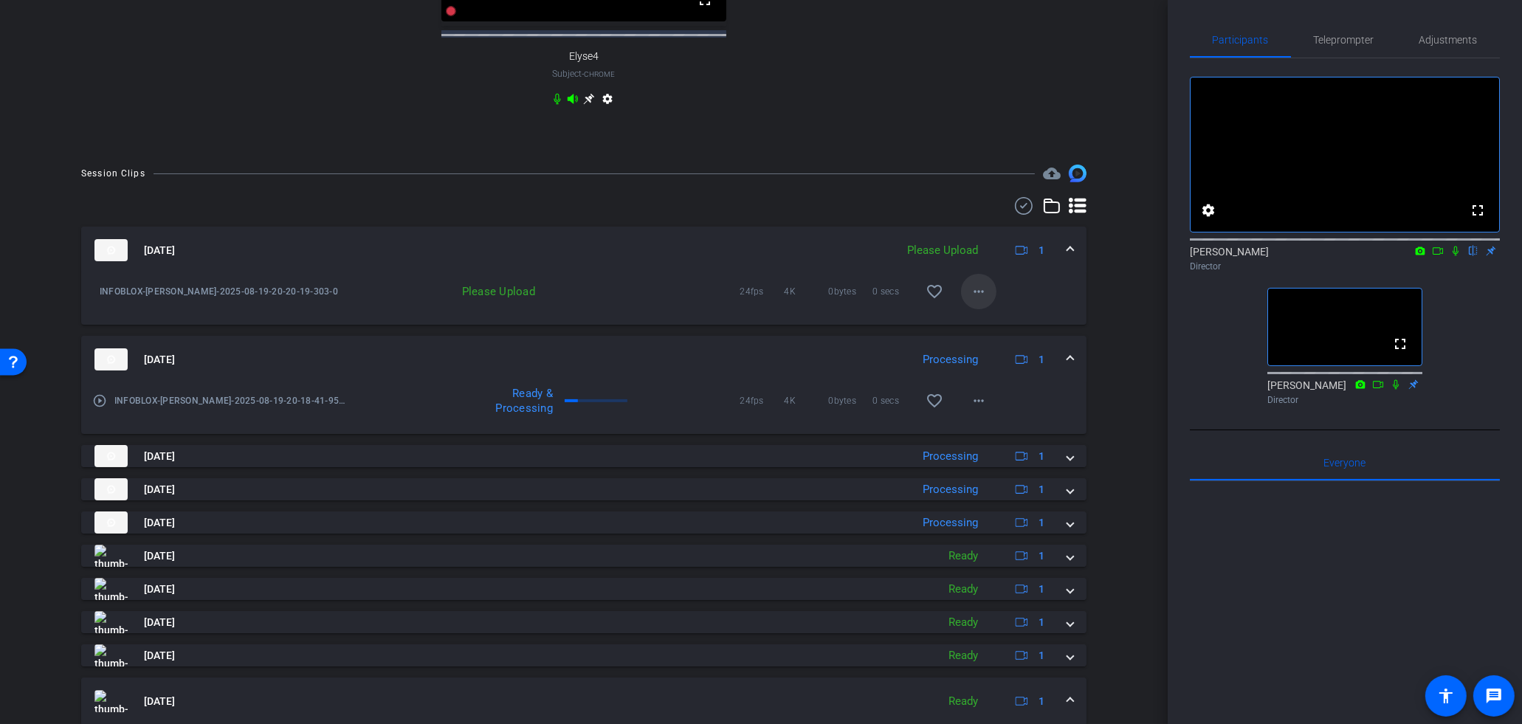
click at [977, 309] on span at bounding box center [978, 291] width 35 height 35
click at [983, 334] on span "Upload" at bounding box center [1003, 335] width 59 height 18
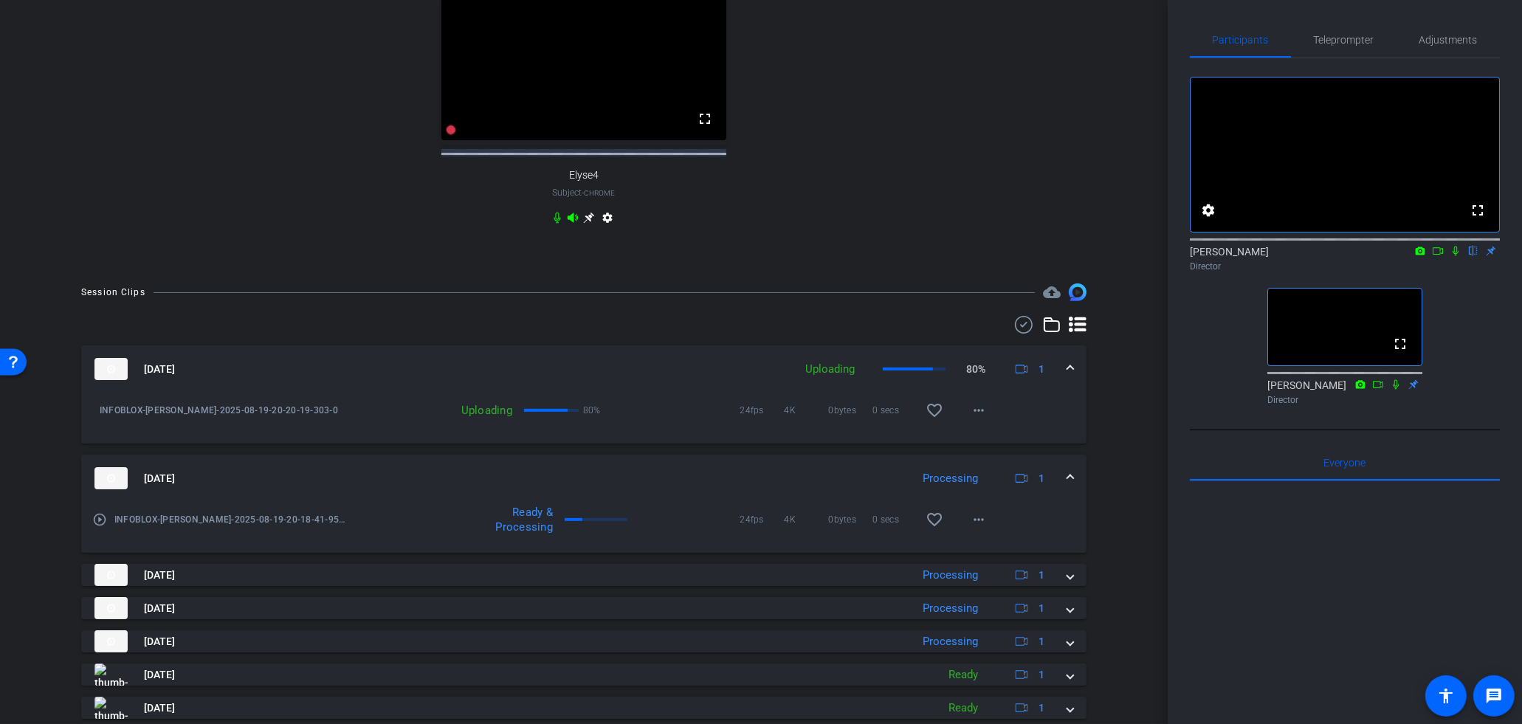
scroll to position [552, 0]
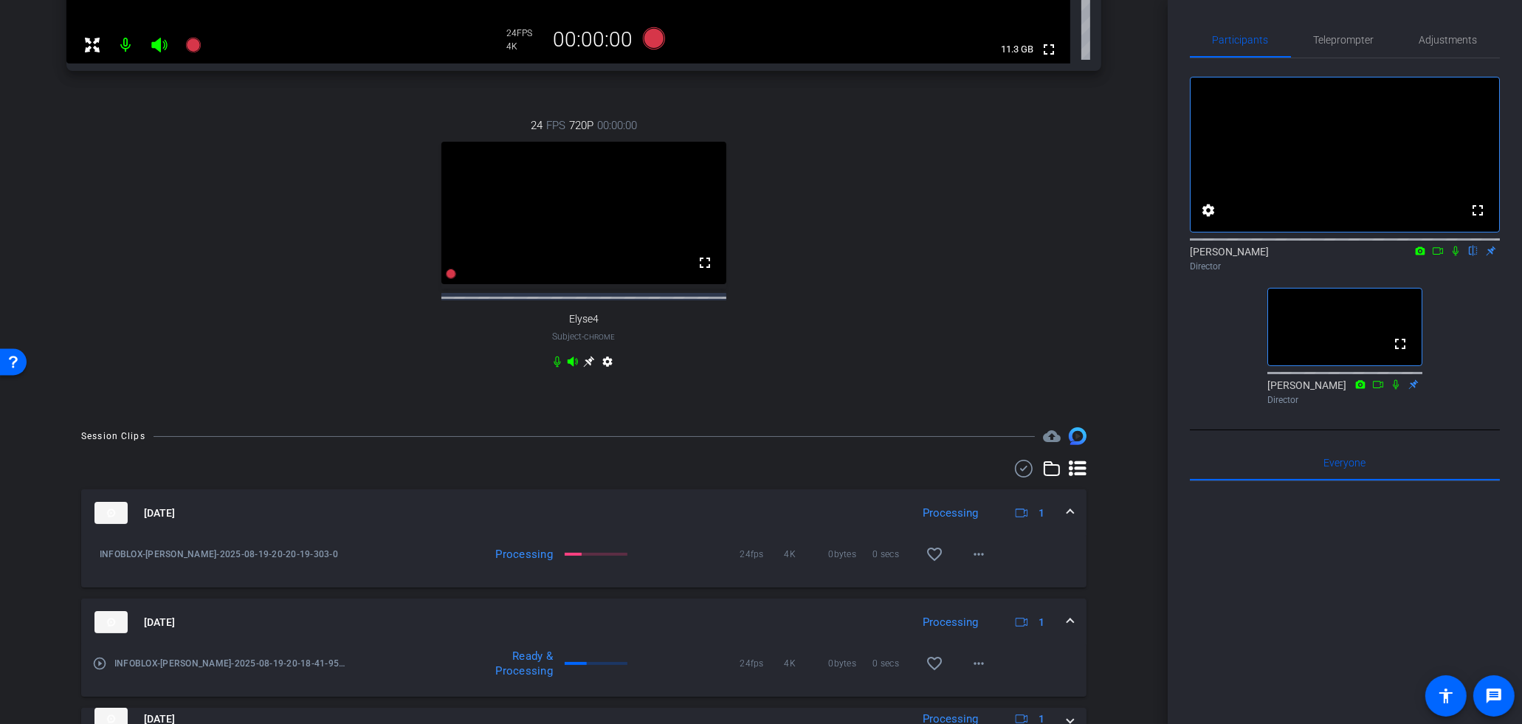
click at [797, 358] on div "24 FPS 720P 00:00:00 fullscreen Elyse4 Subject - Chrome settings" at bounding box center [583, 245] width 1035 height 305
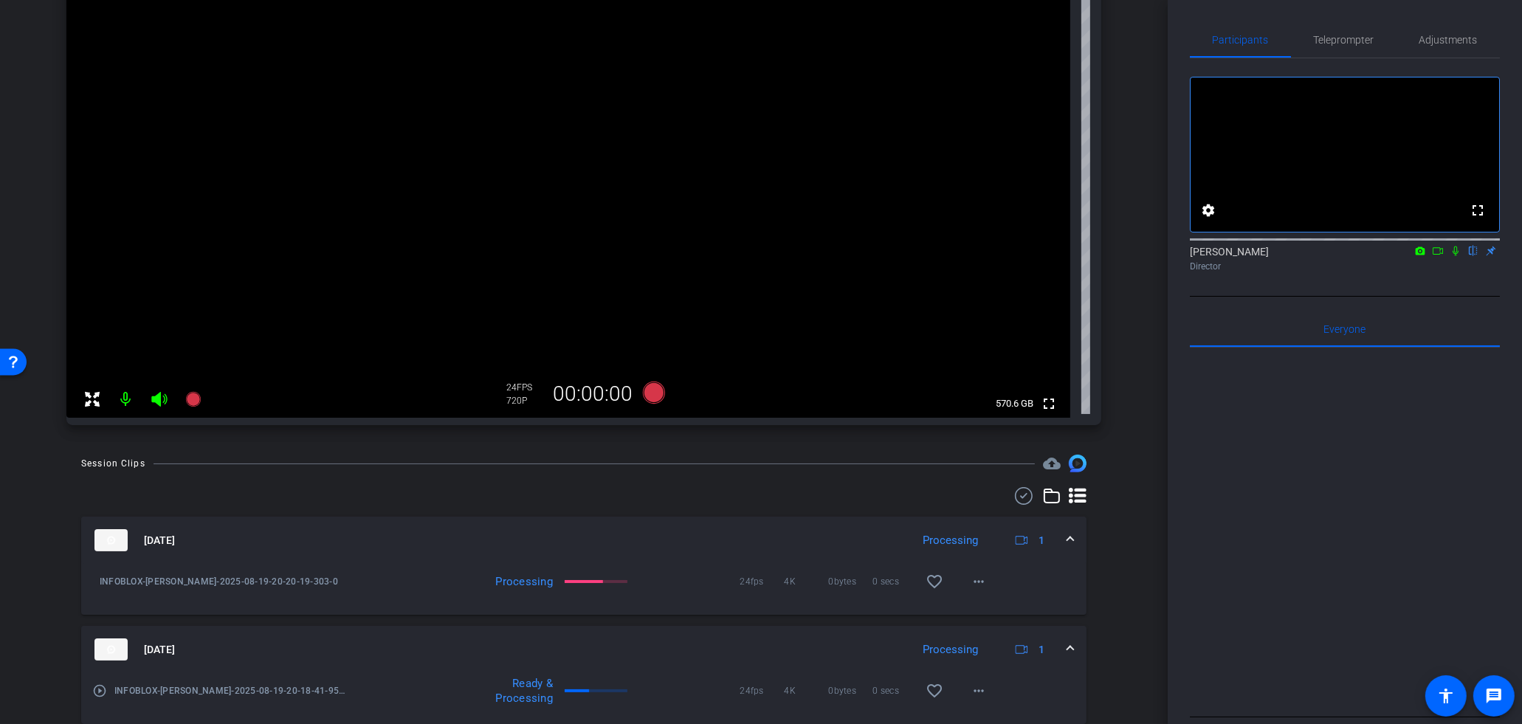
scroll to position [64, 0]
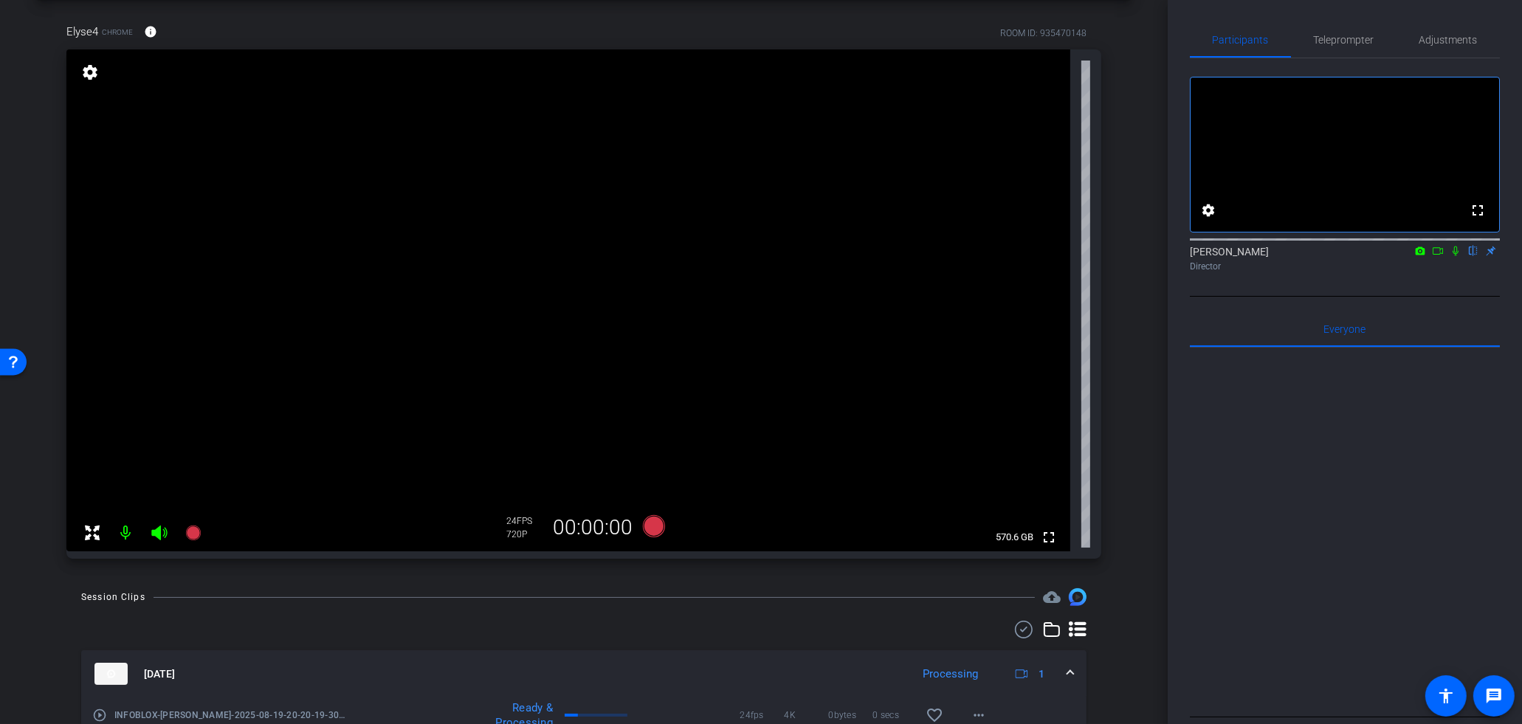
click at [1127, 385] on div "Elyse4 Chrome info ROOM ID: 935470148 fullscreen settings 570.6 GB 24 FPS 720P …" at bounding box center [584, 286] width 1094 height 574
click at [1124, 385] on div "Elyse4 Chrome info ROOM ID: 935470148 fullscreen settings 570.6 GB 24 FPS 720P …" at bounding box center [584, 286] width 1094 height 574
